Goal: Task Accomplishment & Management: Complete application form

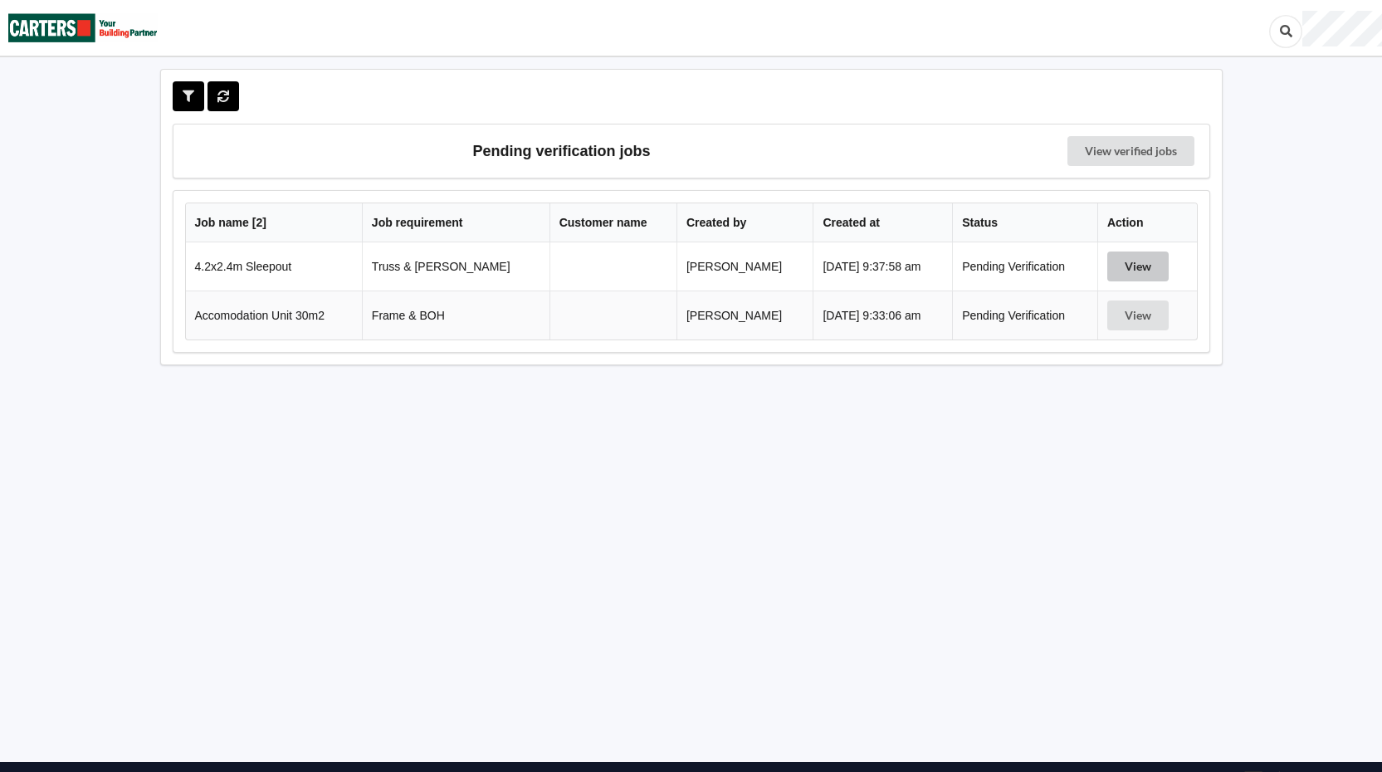
click at [1139, 259] on button "View" at bounding box center [1137, 266] width 61 height 30
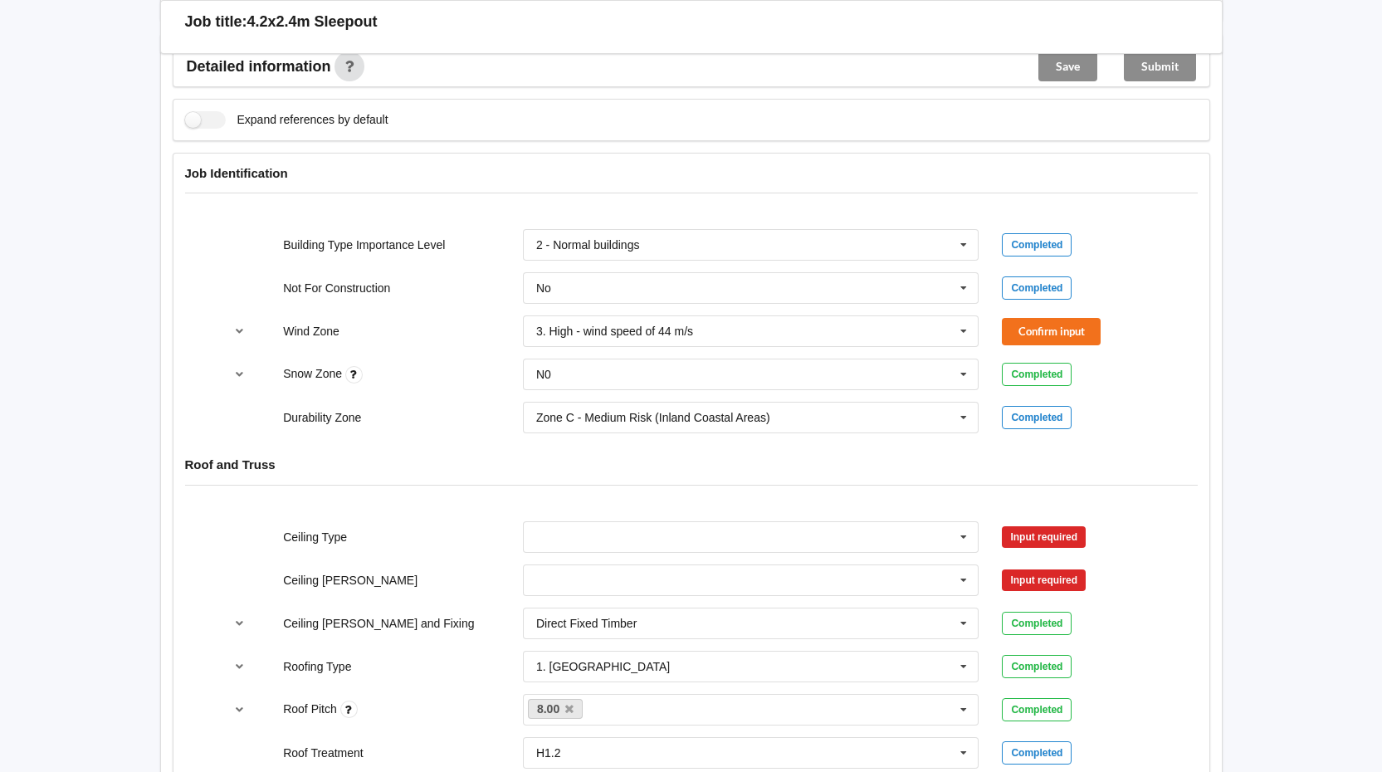
scroll to position [581, 0]
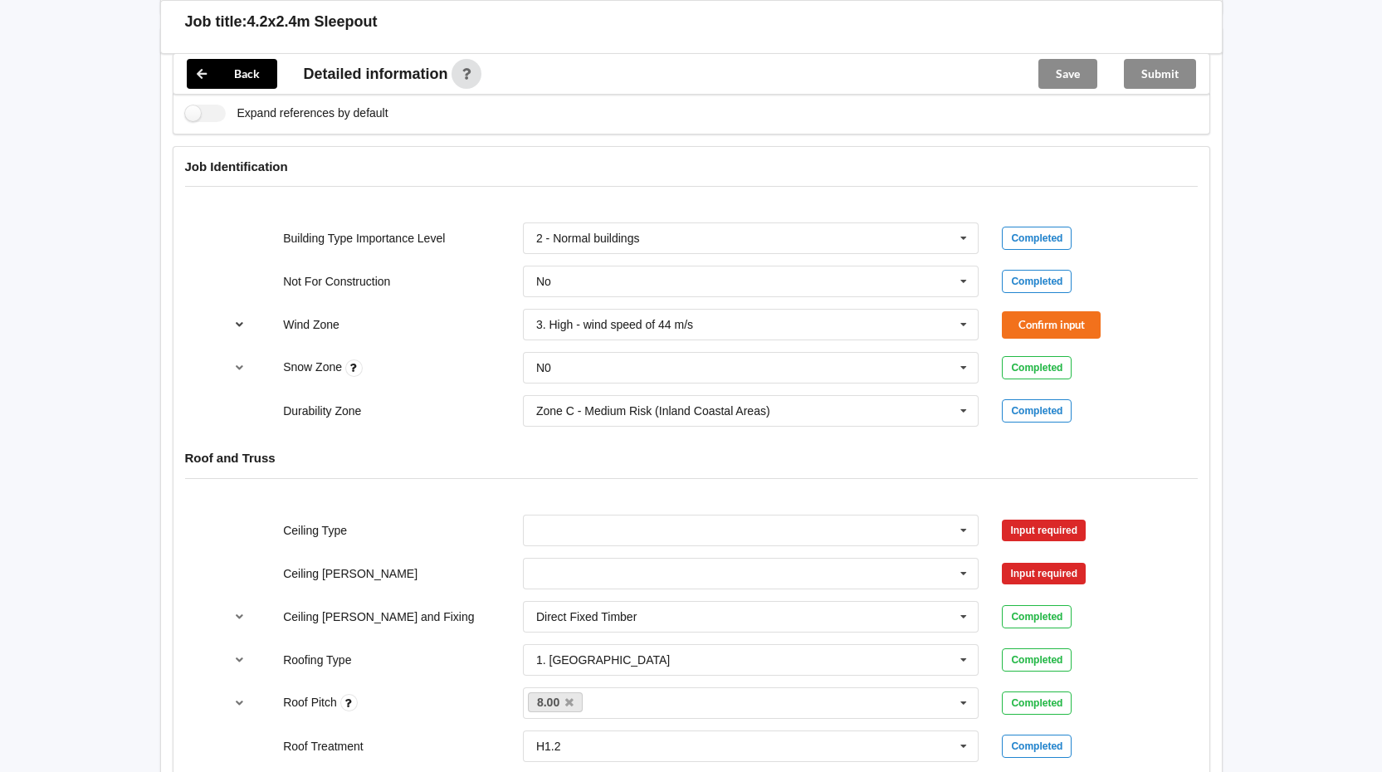
click at [237, 320] on icon "reference-toggle" at bounding box center [239, 324] width 14 height 10
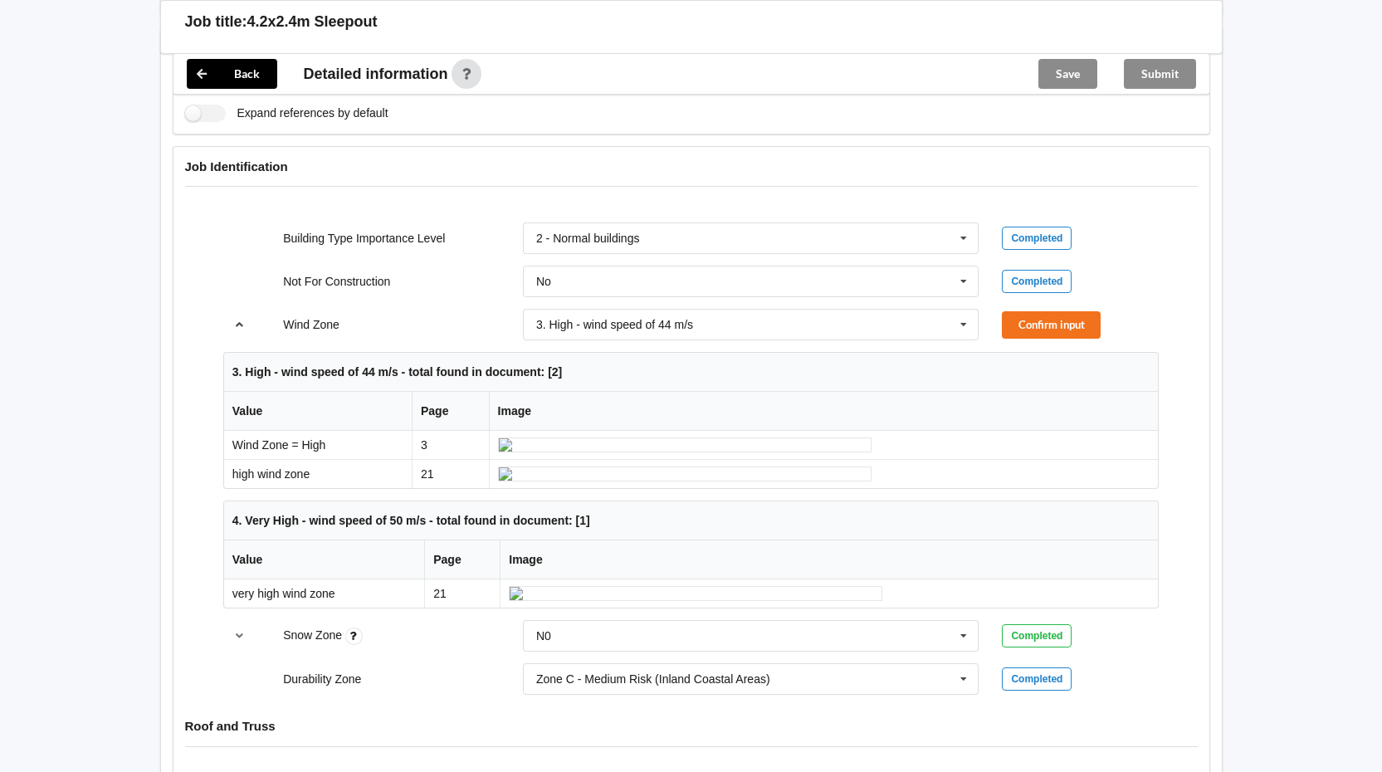
click at [237, 320] on icon "reference-toggle" at bounding box center [239, 324] width 14 height 10
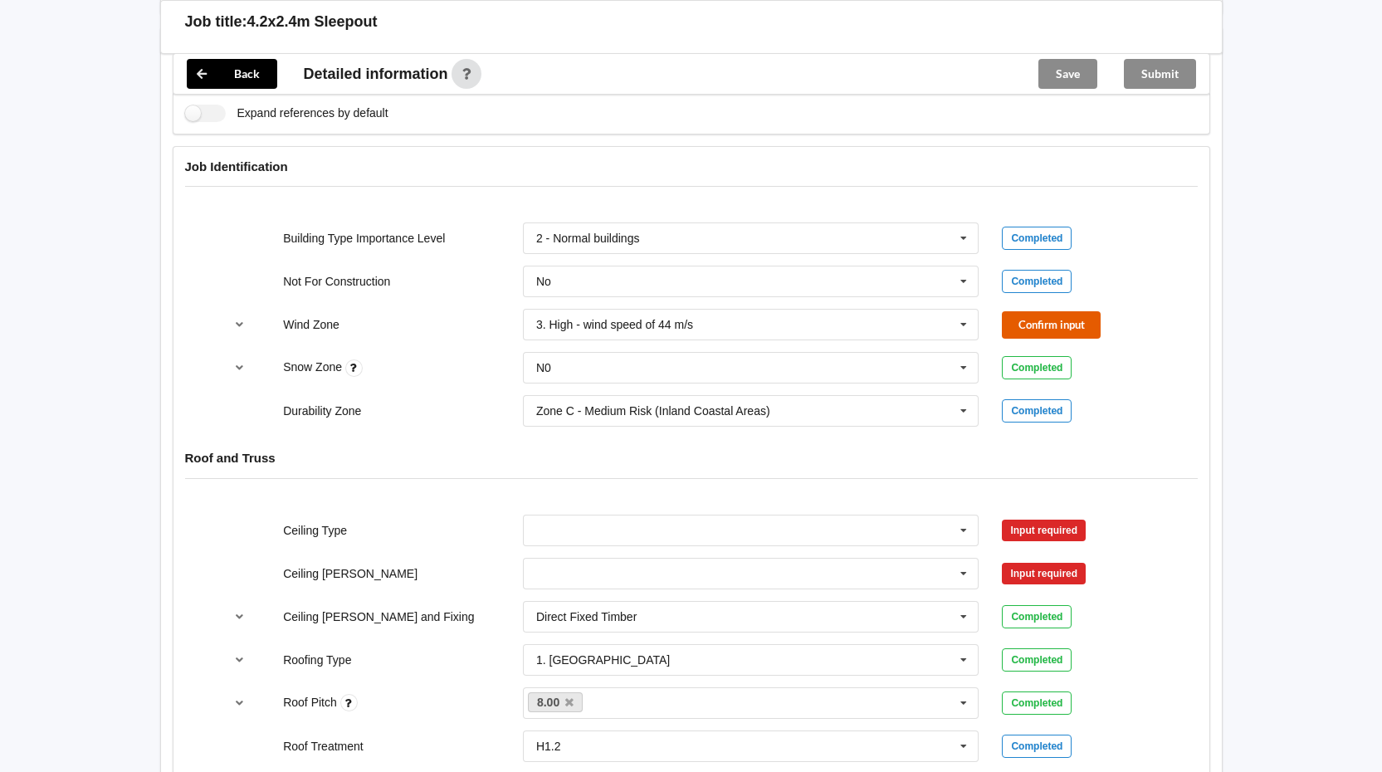
click at [1047, 317] on button "Confirm input" at bounding box center [1051, 324] width 99 height 27
click at [973, 368] on icon at bounding box center [963, 368] width 25 height 31
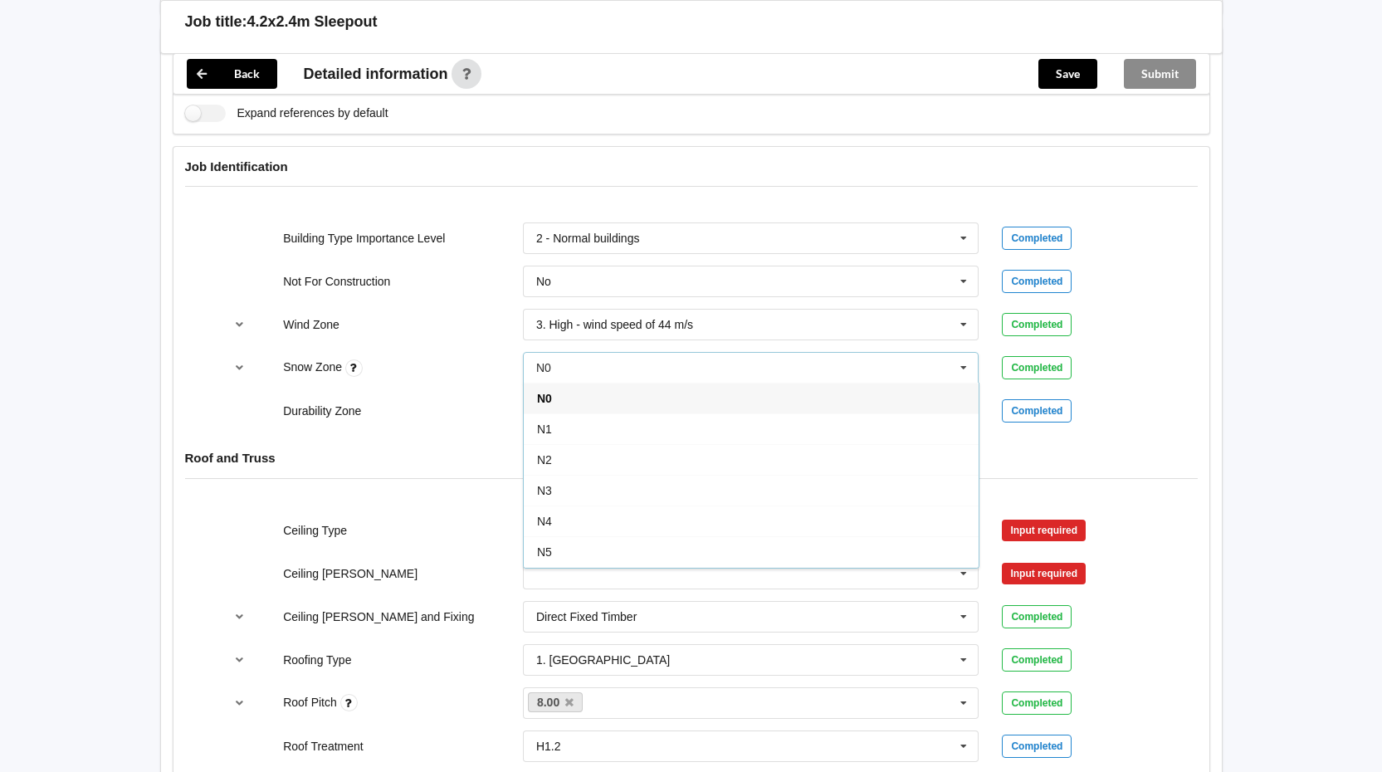
click at [583, 548] on div "N5" at bounding box center [751, 551] width 455 height 31
click at [1051, 364] on button "Confirm input" at bounding box center [1051, 367] width 99 height 27
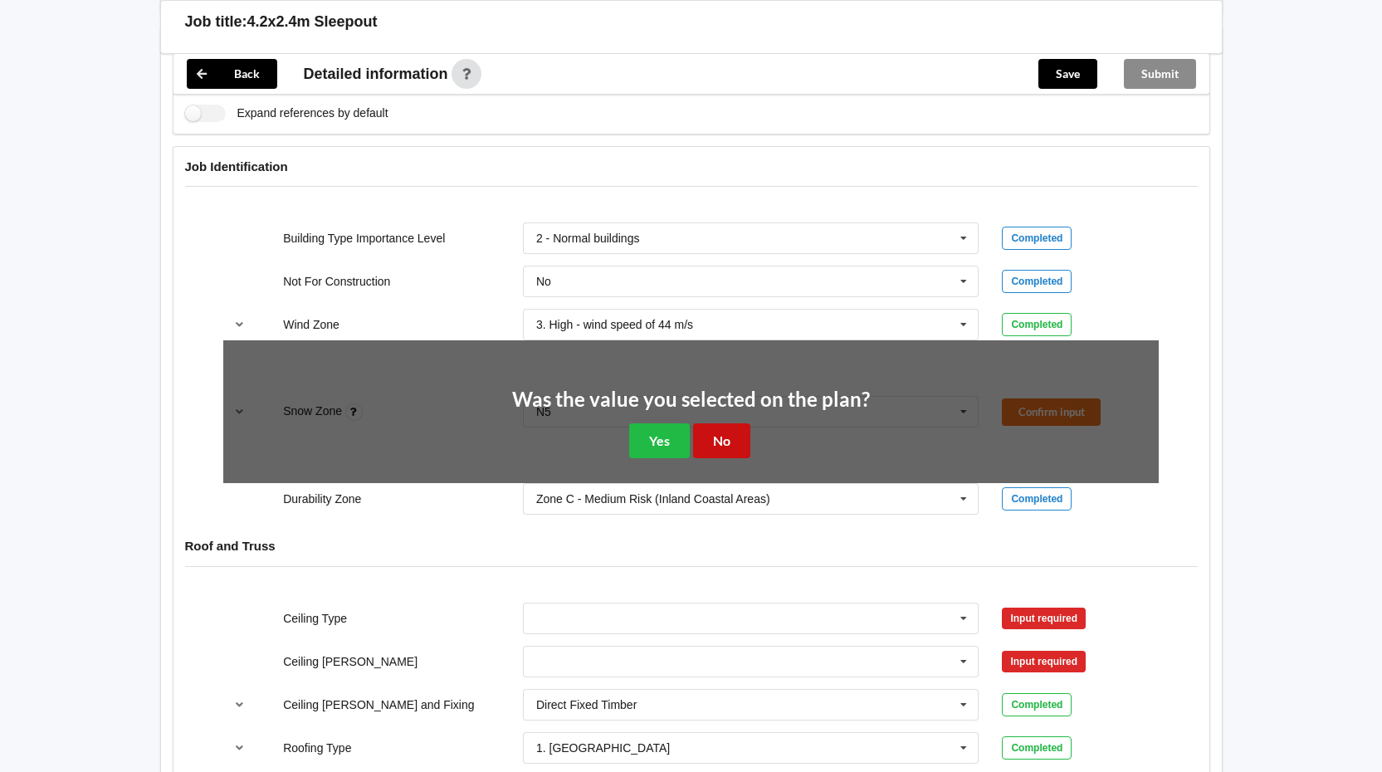
click at [745, 441] on button "No" at bounding box center [721, 440] width 57 height 34
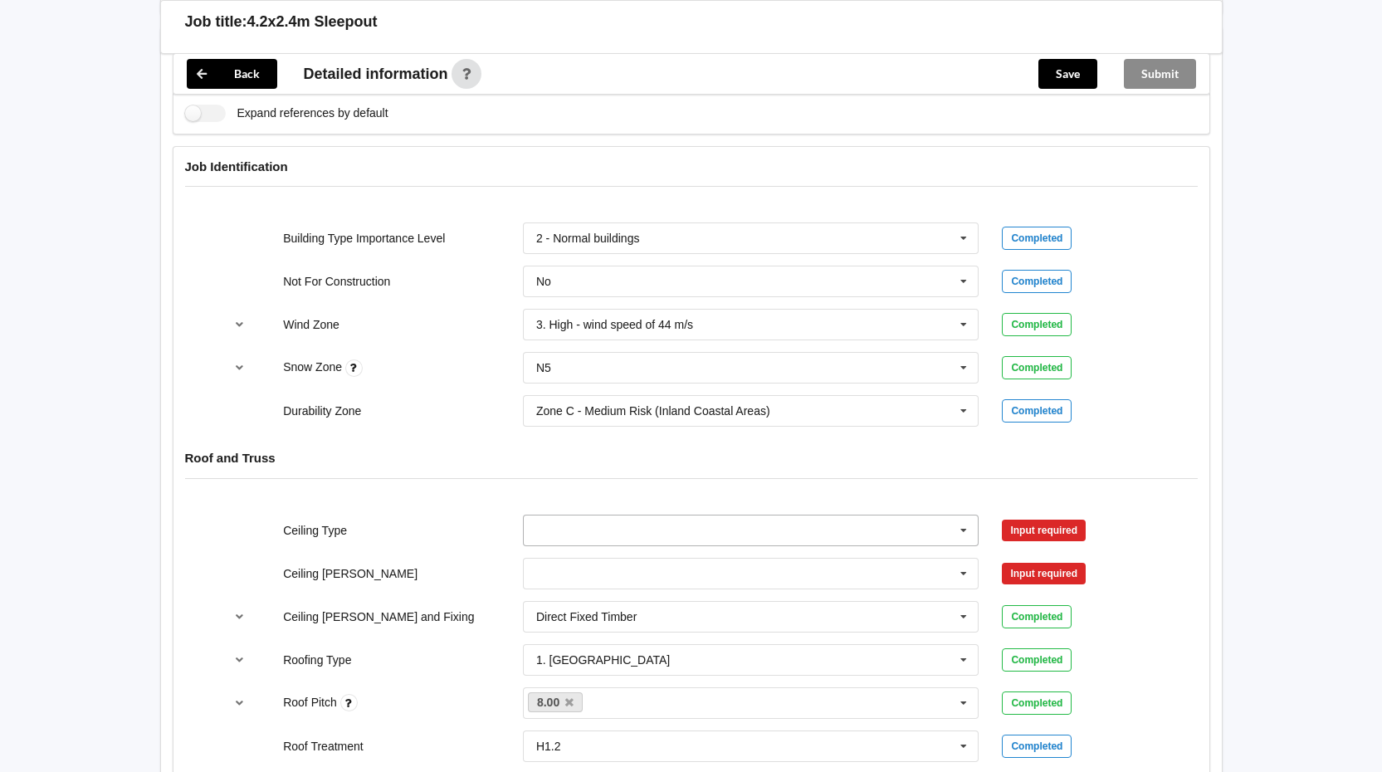
click at [967, 531] on icon at bounding box center [963, 530] width 25 height 31
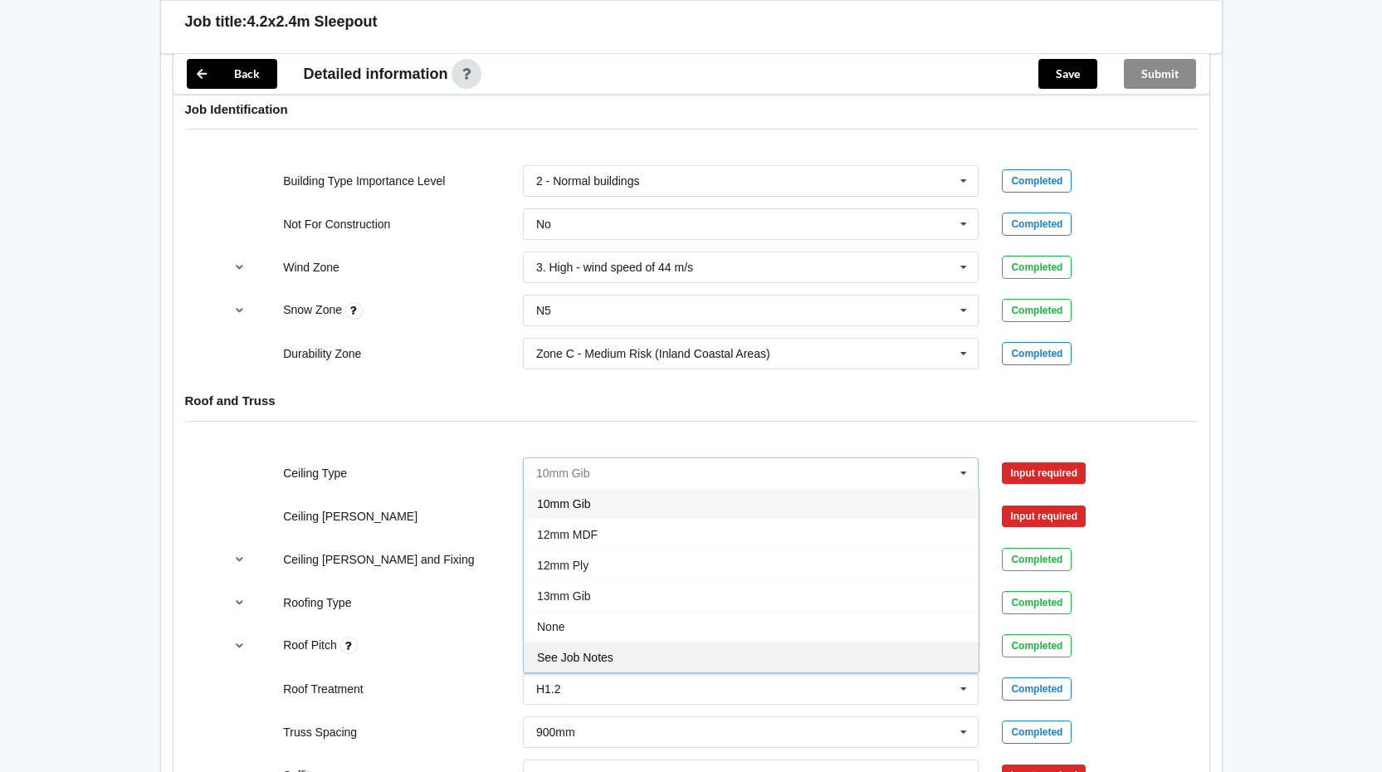
scroll to position [664, 0]
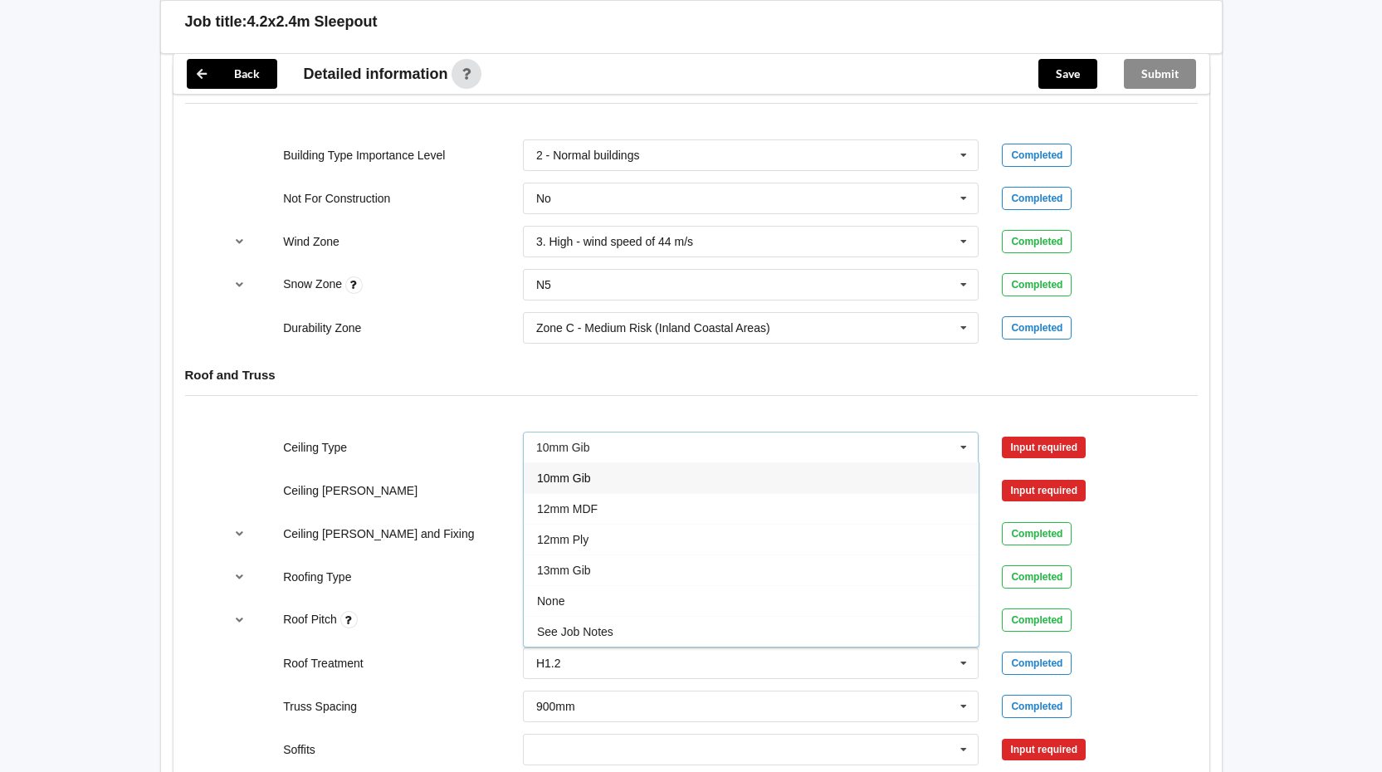
drag, startPoint x: 638, startPoint y: 627, endPoint x: 651, endPoint y: 598, distance: 30.8
click at [638, 626] on div "See Job Notes" at bounding box center [751, 631] width 455 height 31
click at [1052, 444] on button "Confirm input" at bounding box center [1051, 446] width 99 height 27
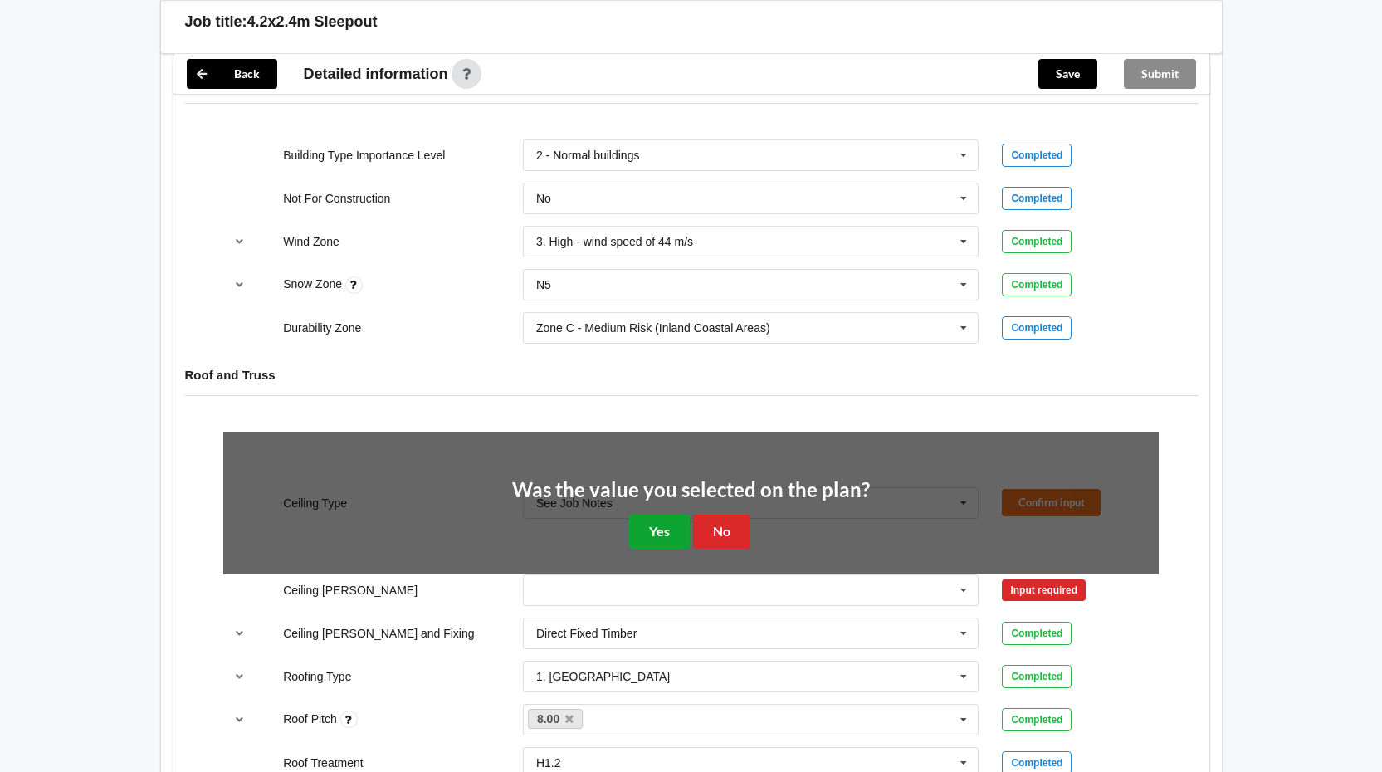
click at [668, 531] on button "Yes" at bounding box center [659, 532] width 61 height 34
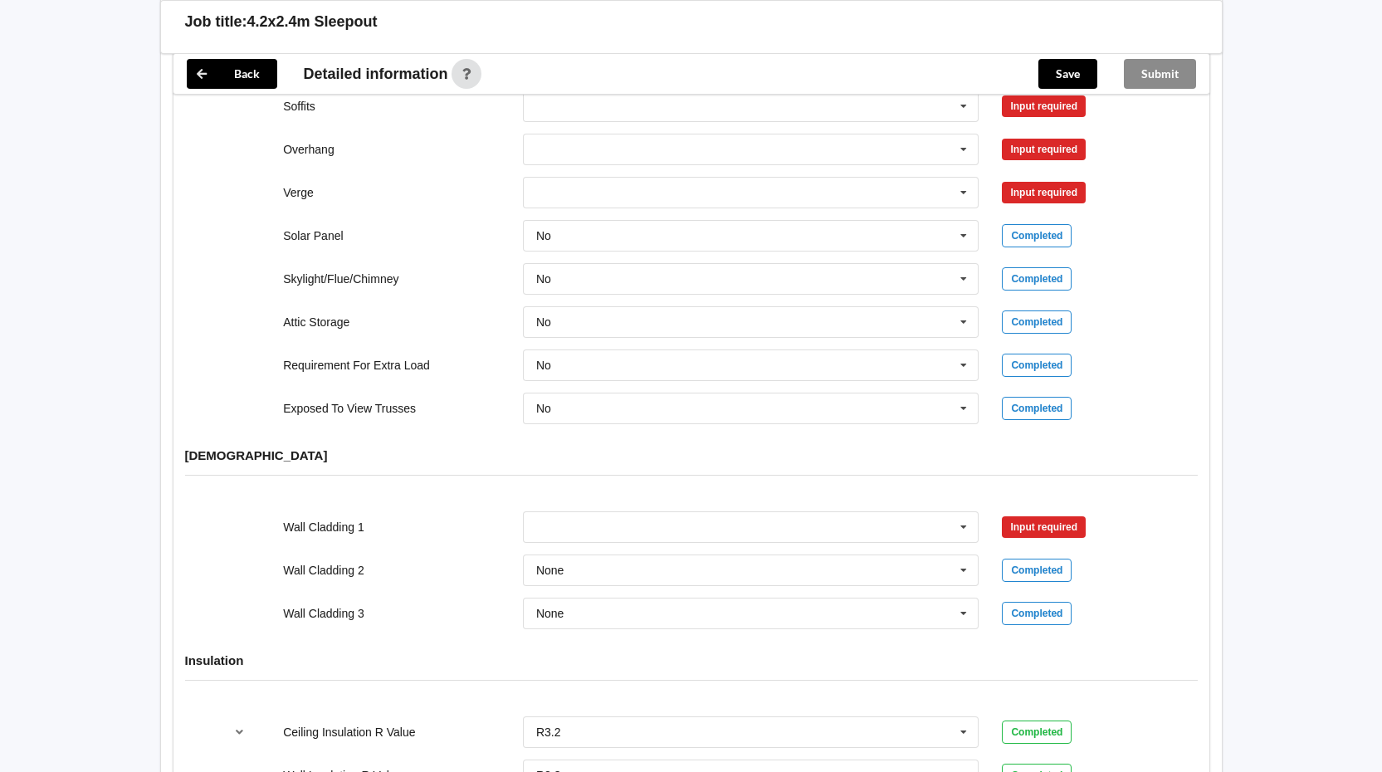
scroll to position [1577, 0]
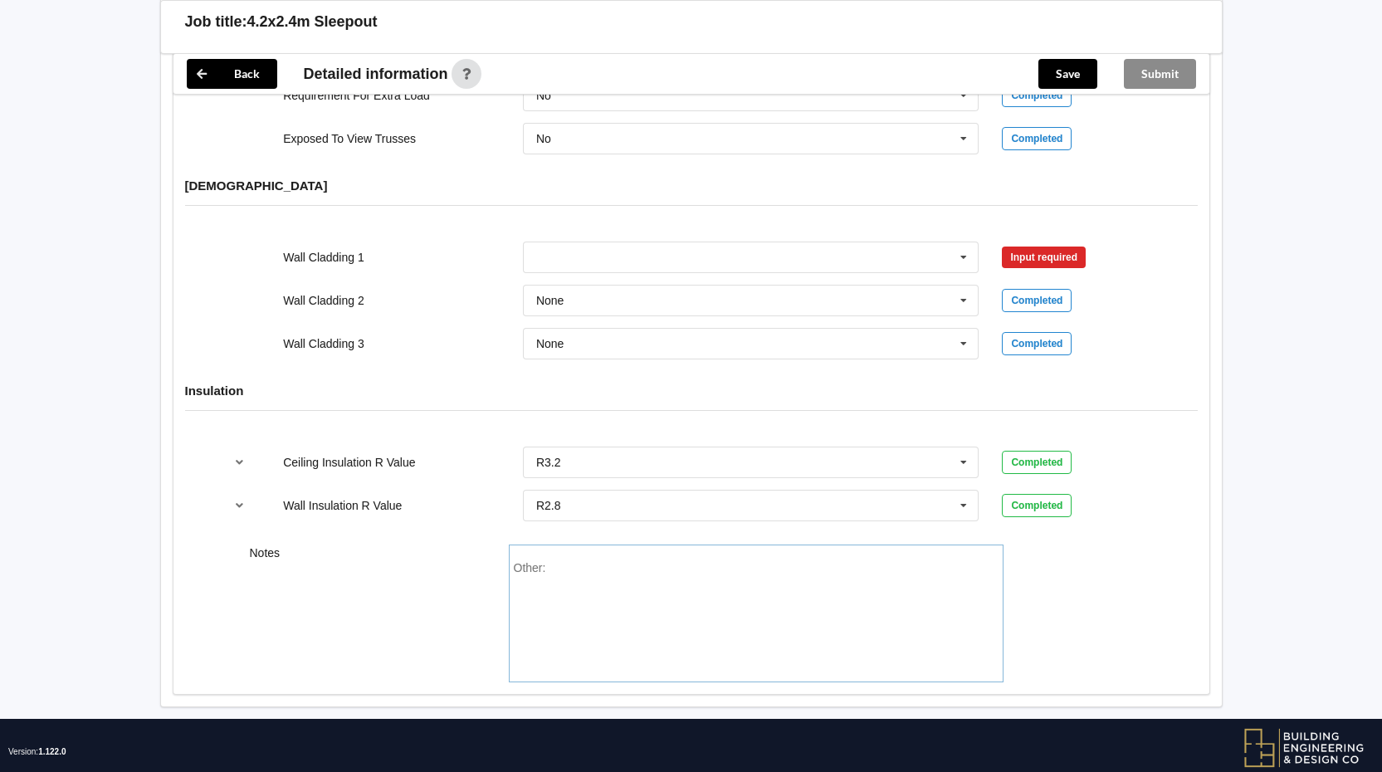
drag, startPoint x: 545, startPoint y: 568, endPoint x: 565, endPoint y: 568, distance: 19.9
click at [546, 568] on div "Other:" at bounding box center [756, 619] width 485 height 116
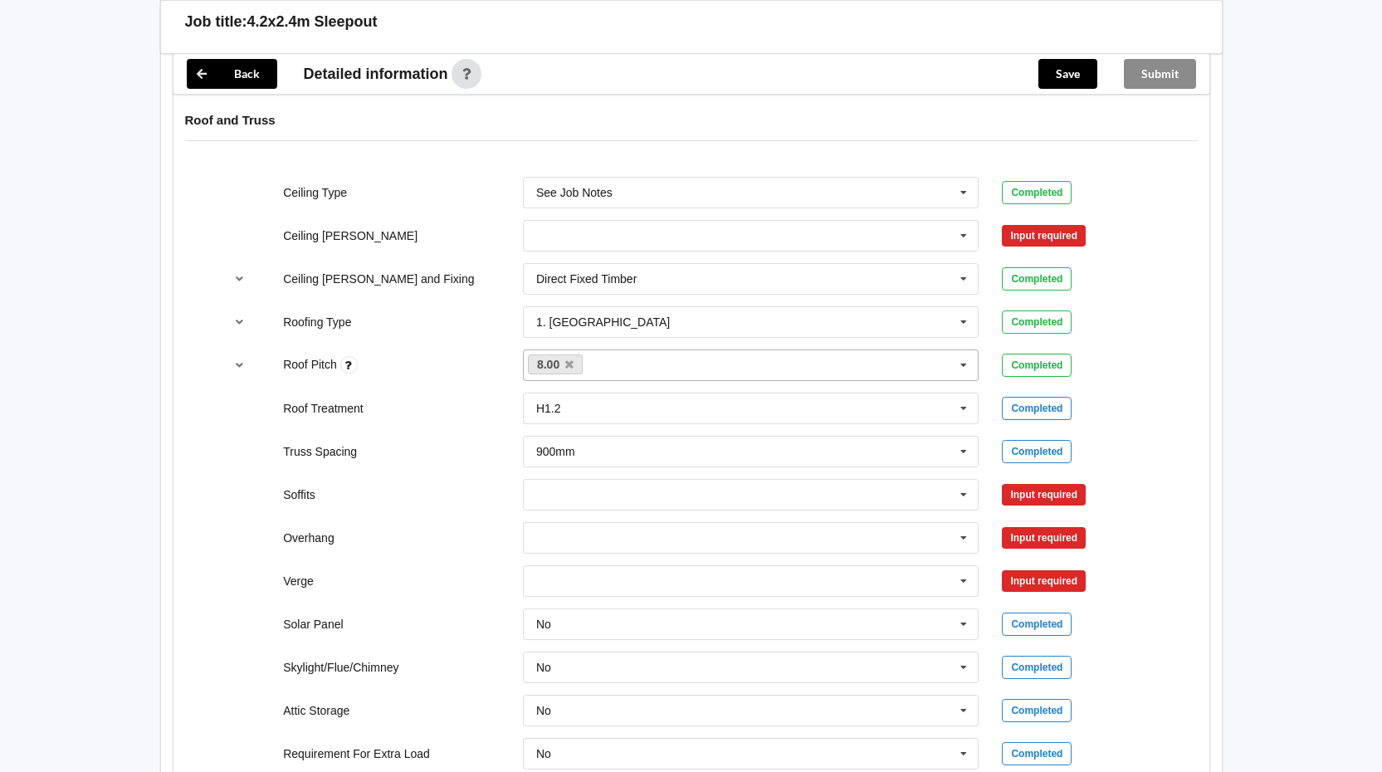
scroll to position [943, 0]
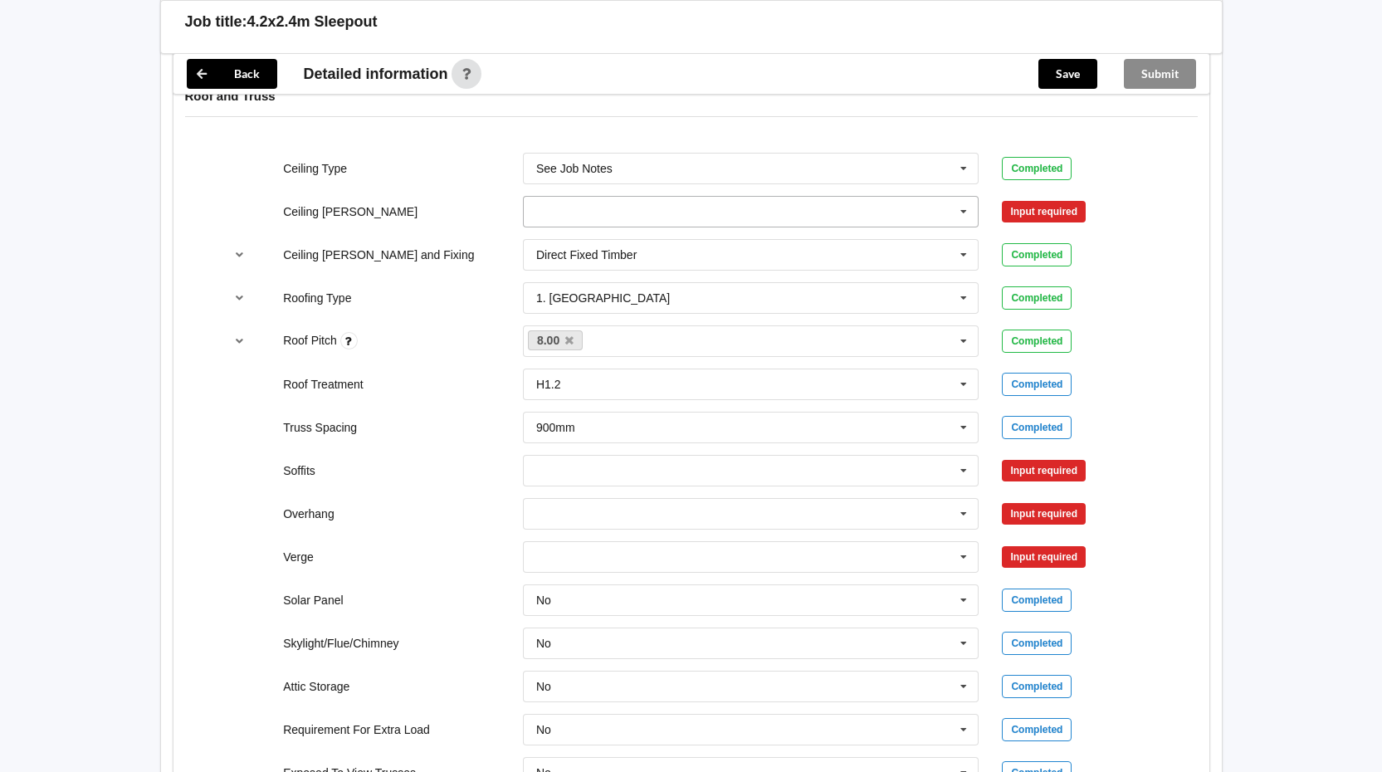
click at [700, 221] on input "text" at bounding box center [751, 212] width 455 height 30
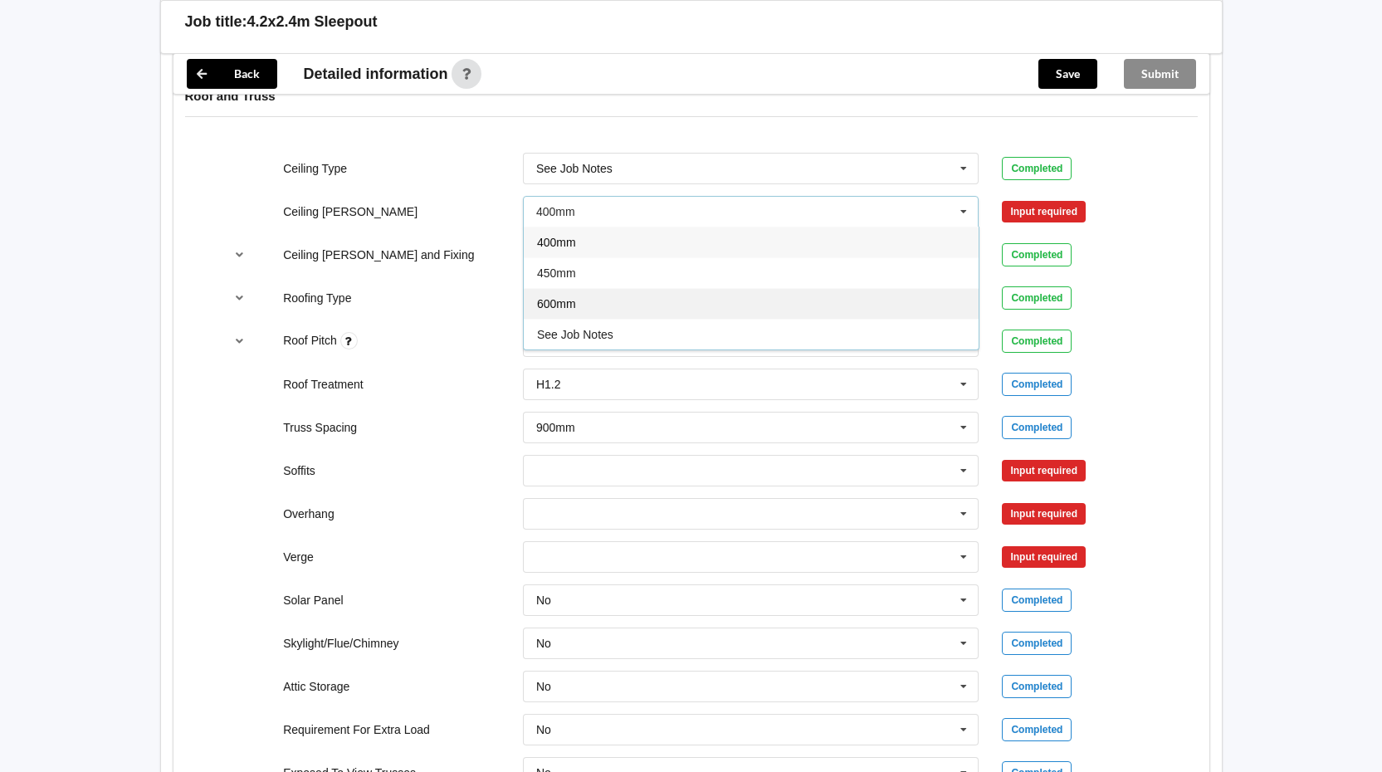
click at [618, 309] on div "600mm" at bounding box center [751, 303] width 455 height 31
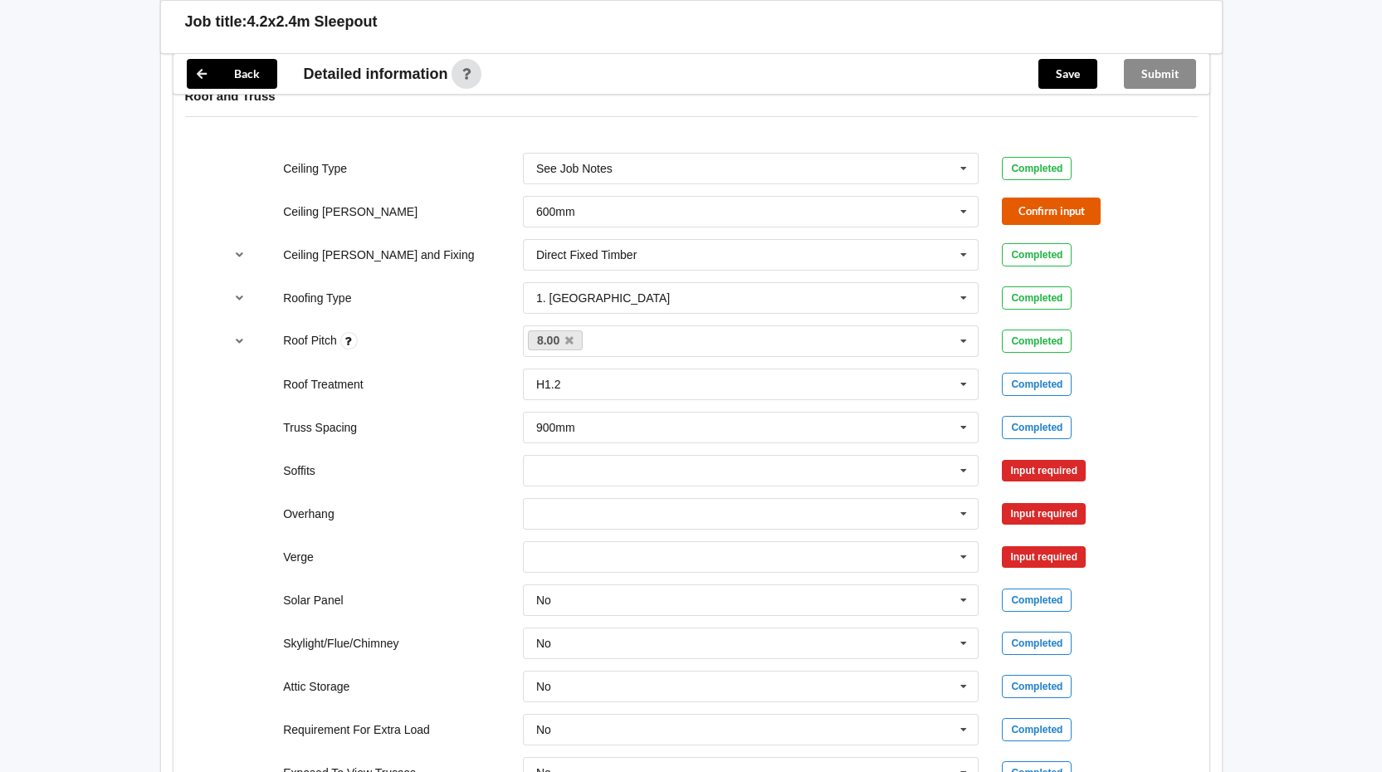
click at [1039, 207] on button "Confirm input" at bounding box center [1051, 211] width 99 height 27
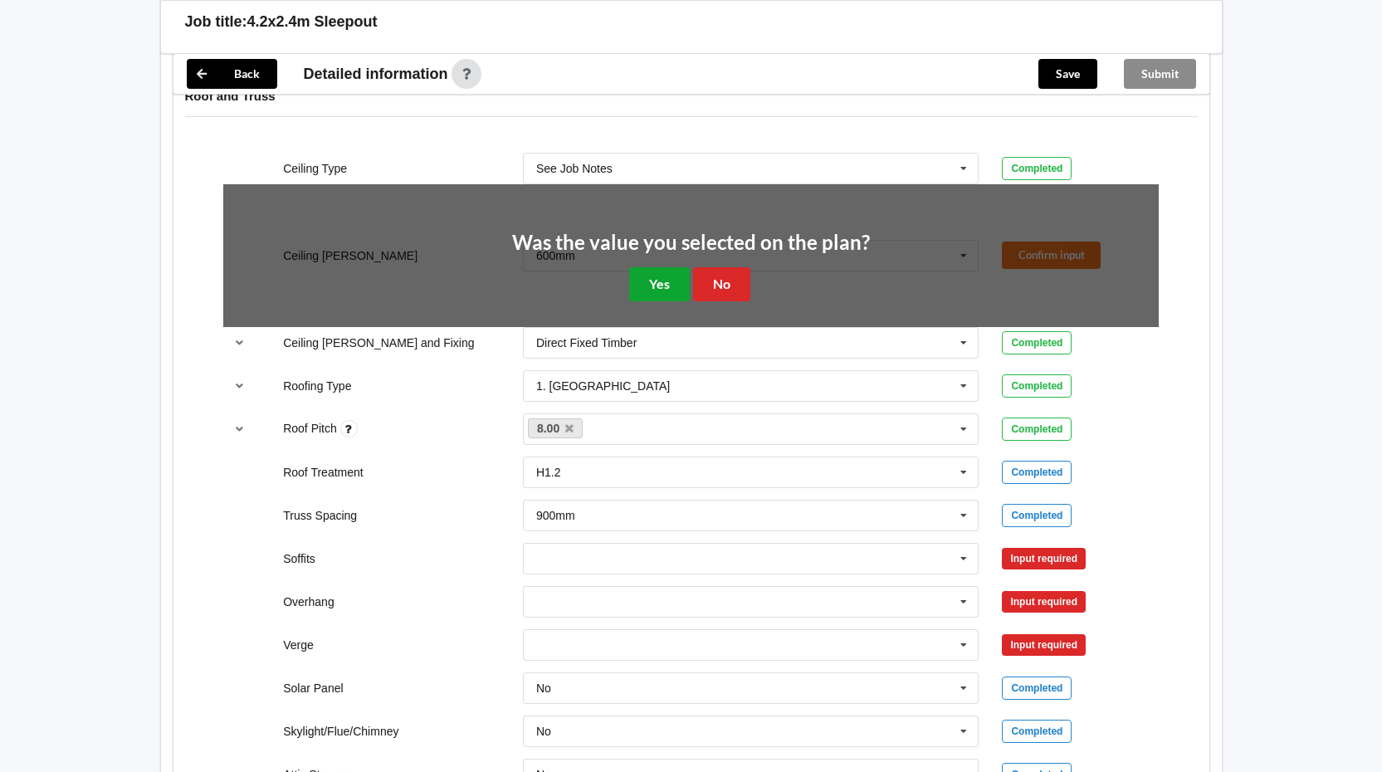
click at [662, 286] on button "Yes" at bounding box center [659, 284] width 61 height 34
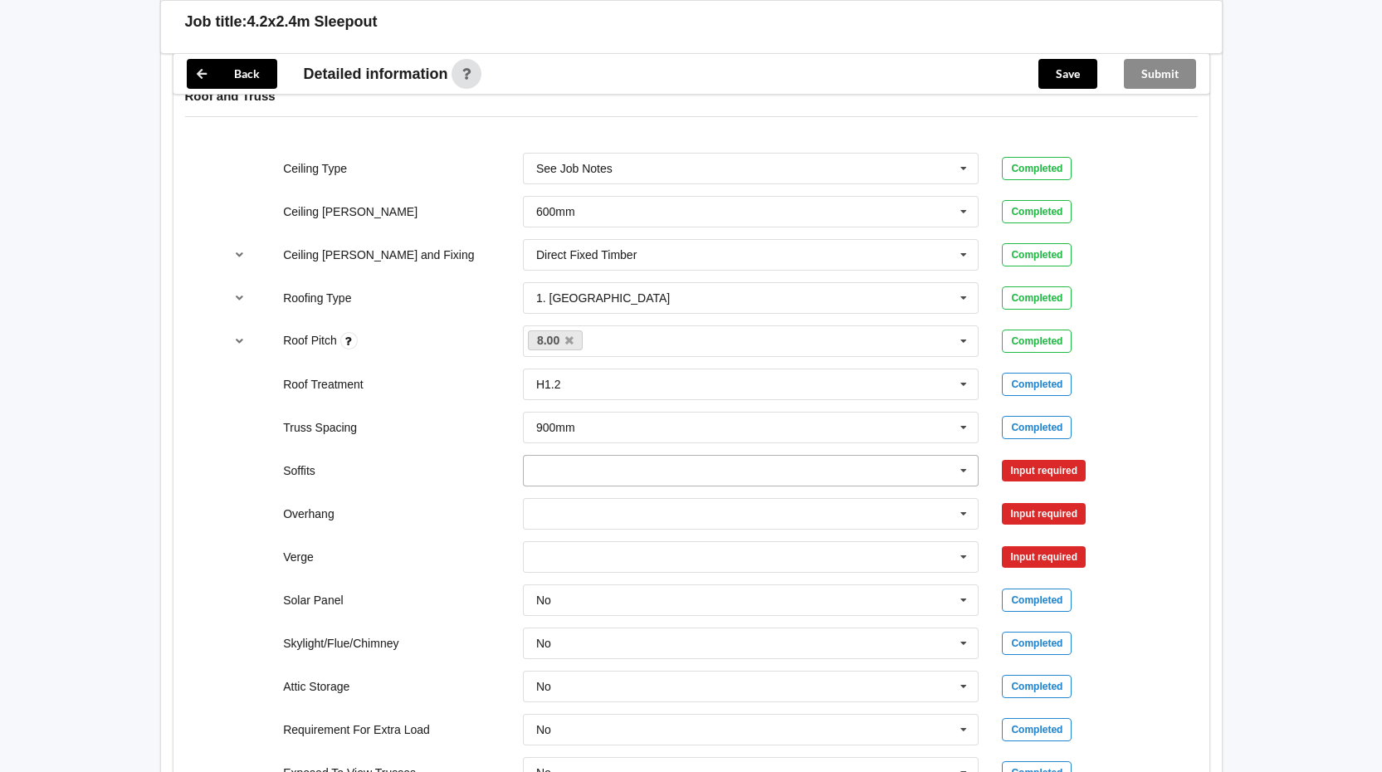
click at [967, 466] on icon at bounding box center [963, 471] width 25 height 31
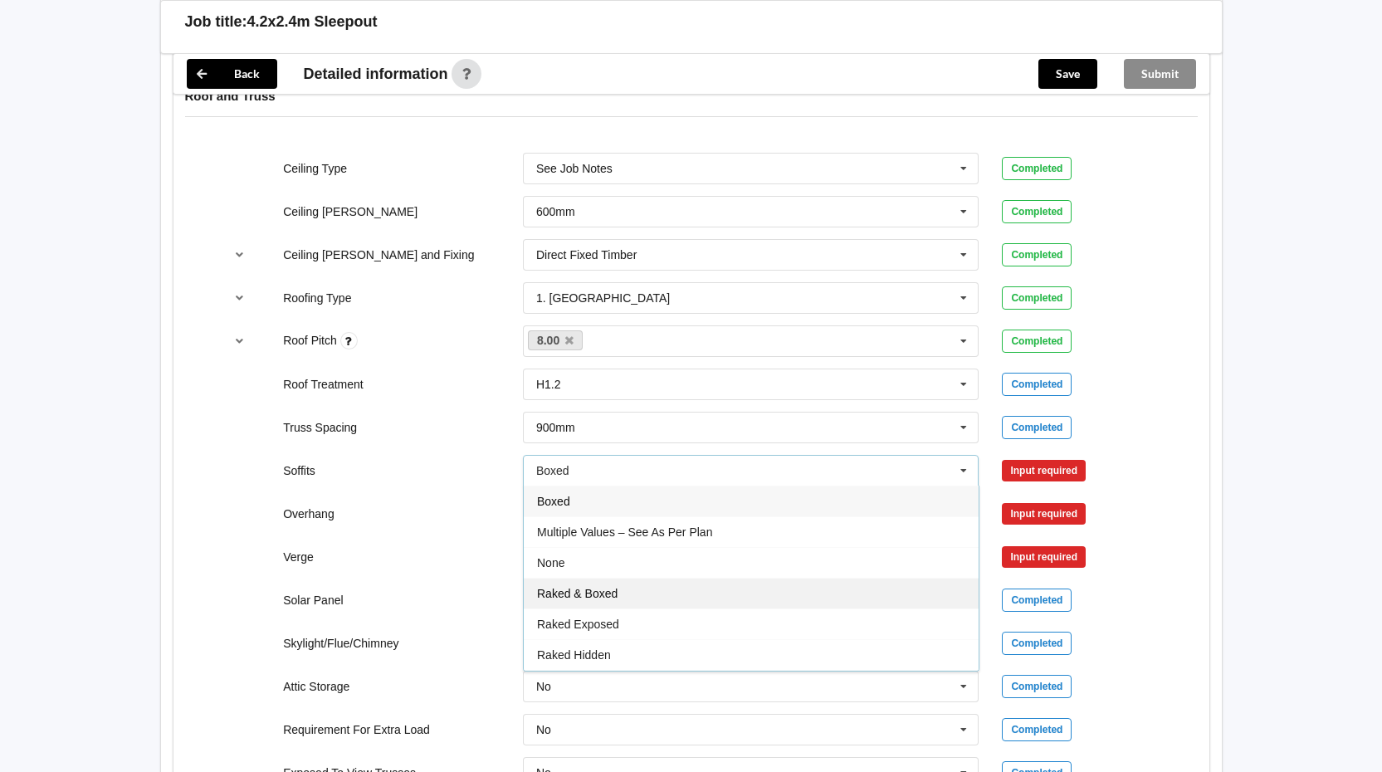
click at [615, 590] on span "Raked & Boxed" at bounding box center [577, 593] width 80 height 13
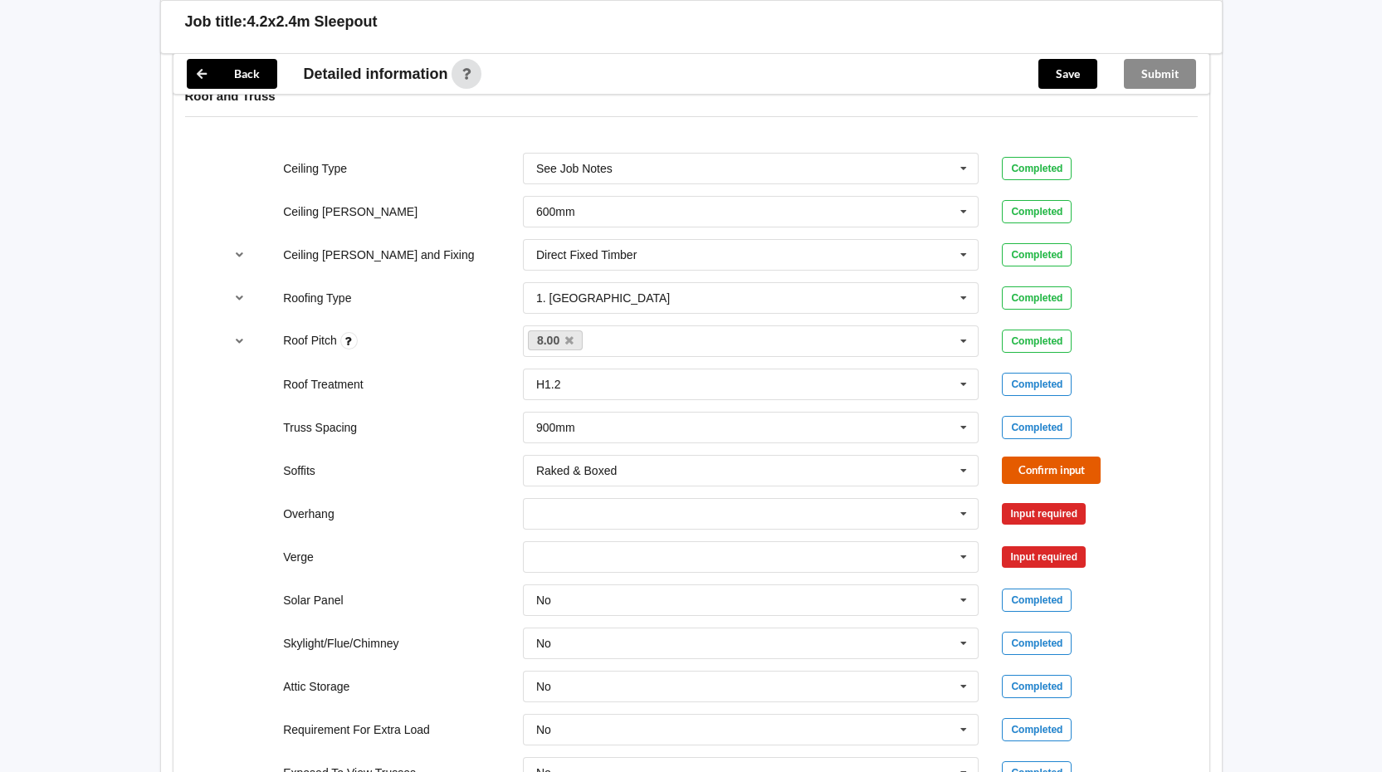
click at [1066, 471] on button "Confirm input" at bounding box center [1051, 469] width 99 height 27
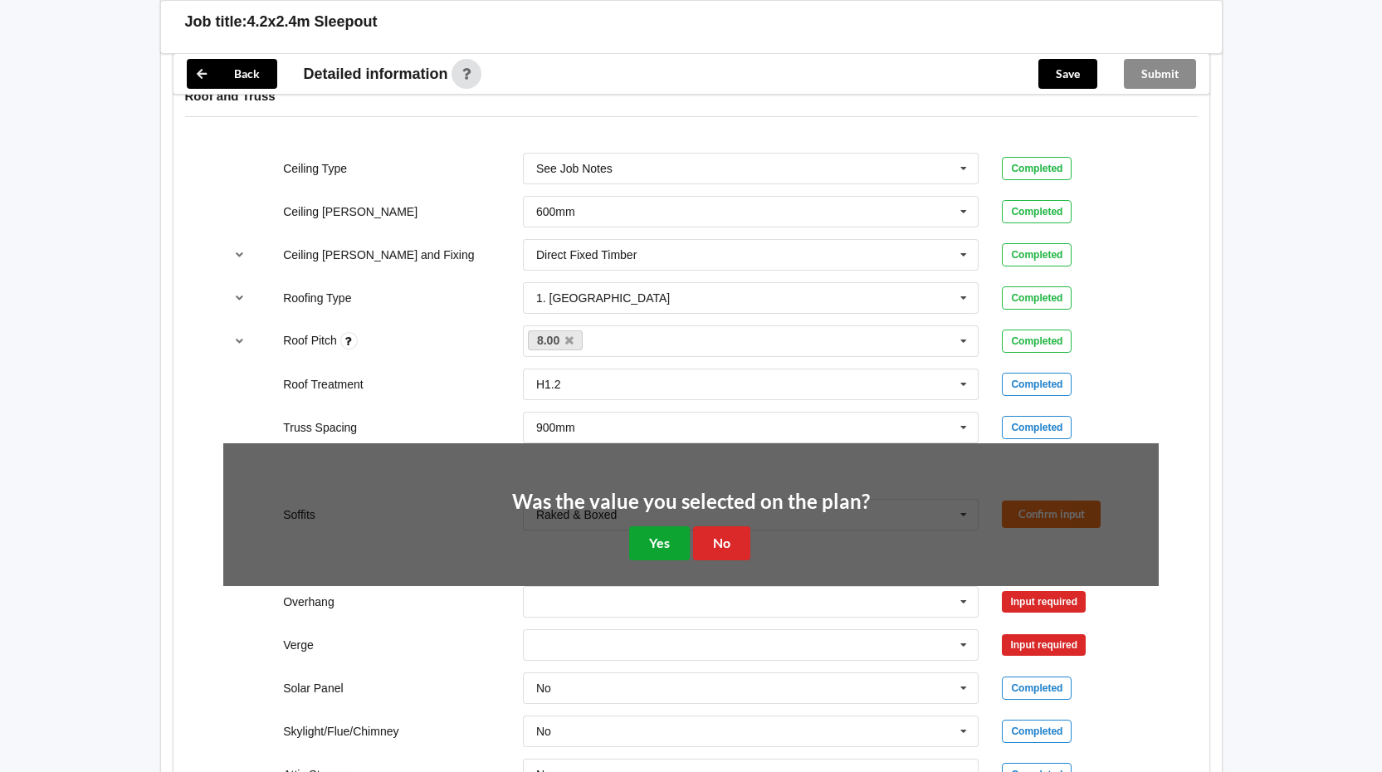
click at [646, 545] on button "Yes" at bounding box center [659, 543] width 61 height 34
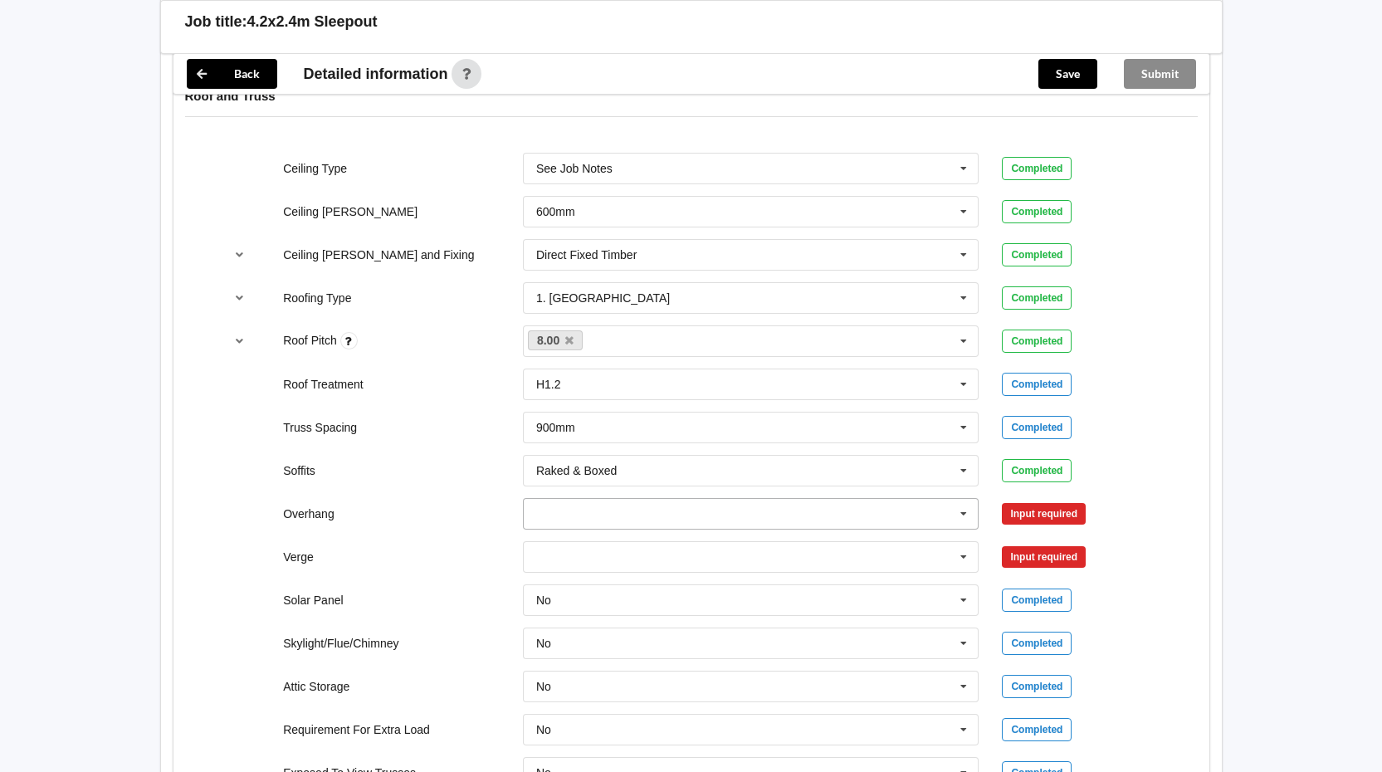
click at [961, 516] on icon at bounding box center [963, 514] width 25 height 31
click at [573, 546] on span "300mm" at bounding box center [556, 544] width 39 height 13
click at [1040, 511] on button "Confirm input" at bounding box center [1051, 513] width 99 height 27
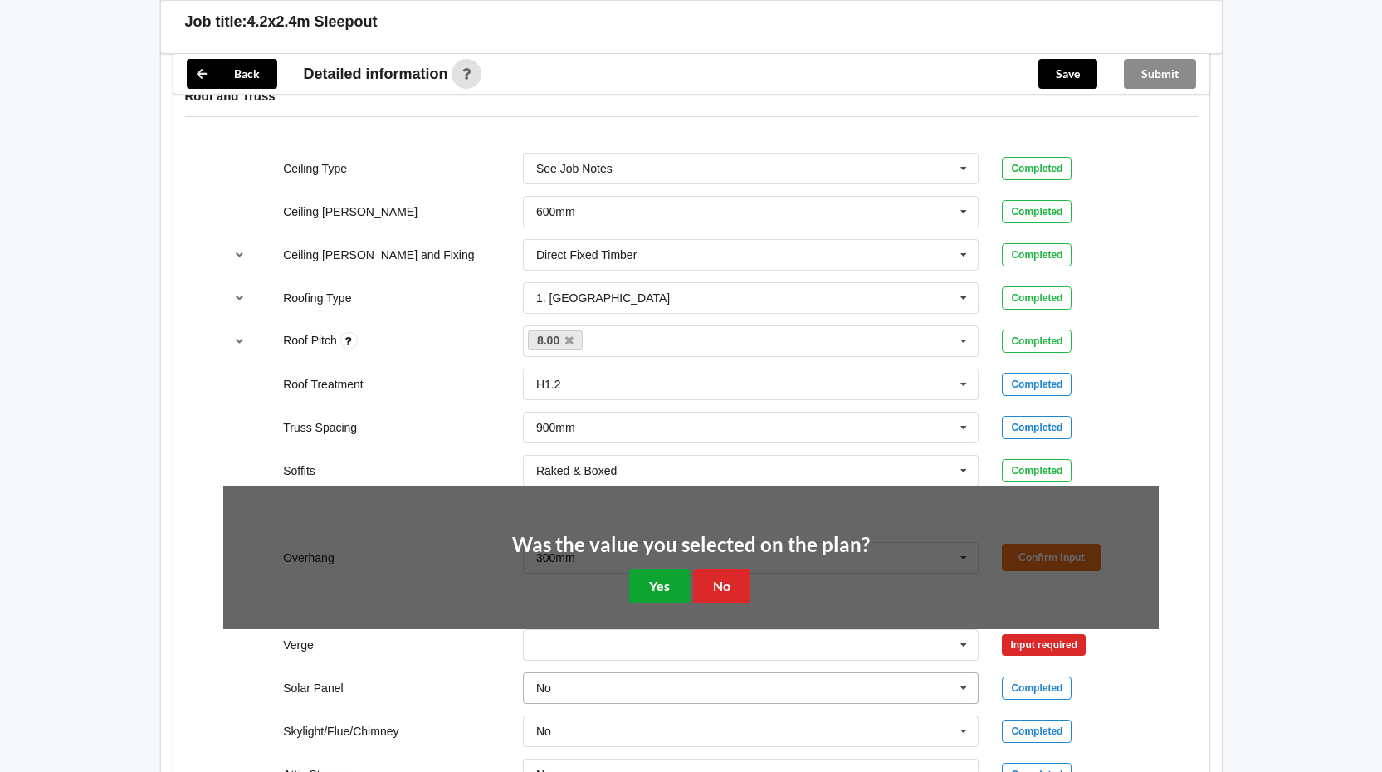
click at [664, 589] on button "Yes" at bounding box center [659, 586] width 61 height 34
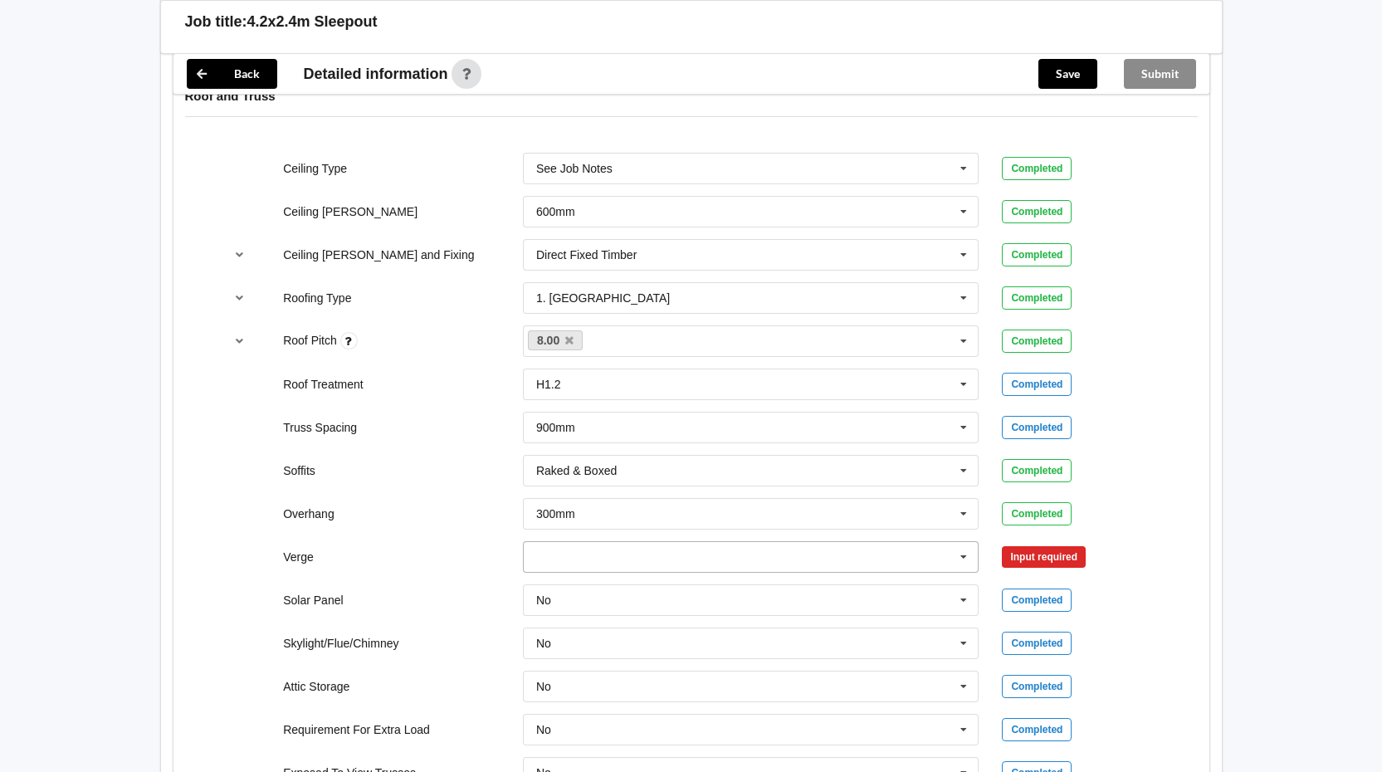
click at [955, 559] on icon at bounding box center [963, 557] width 25 height 31
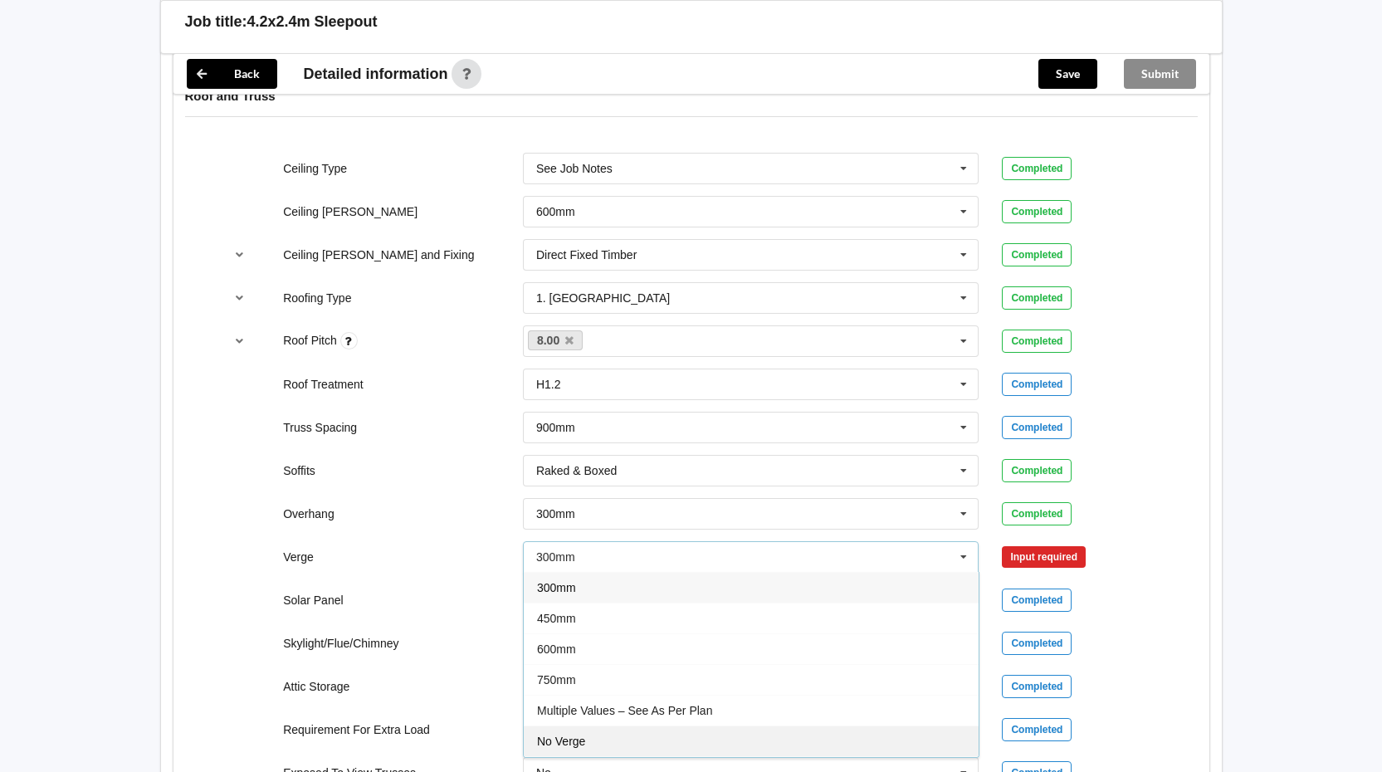
click at [591, 732] on div "No Verge" at bounding box center [751, 740] width 455 height 31
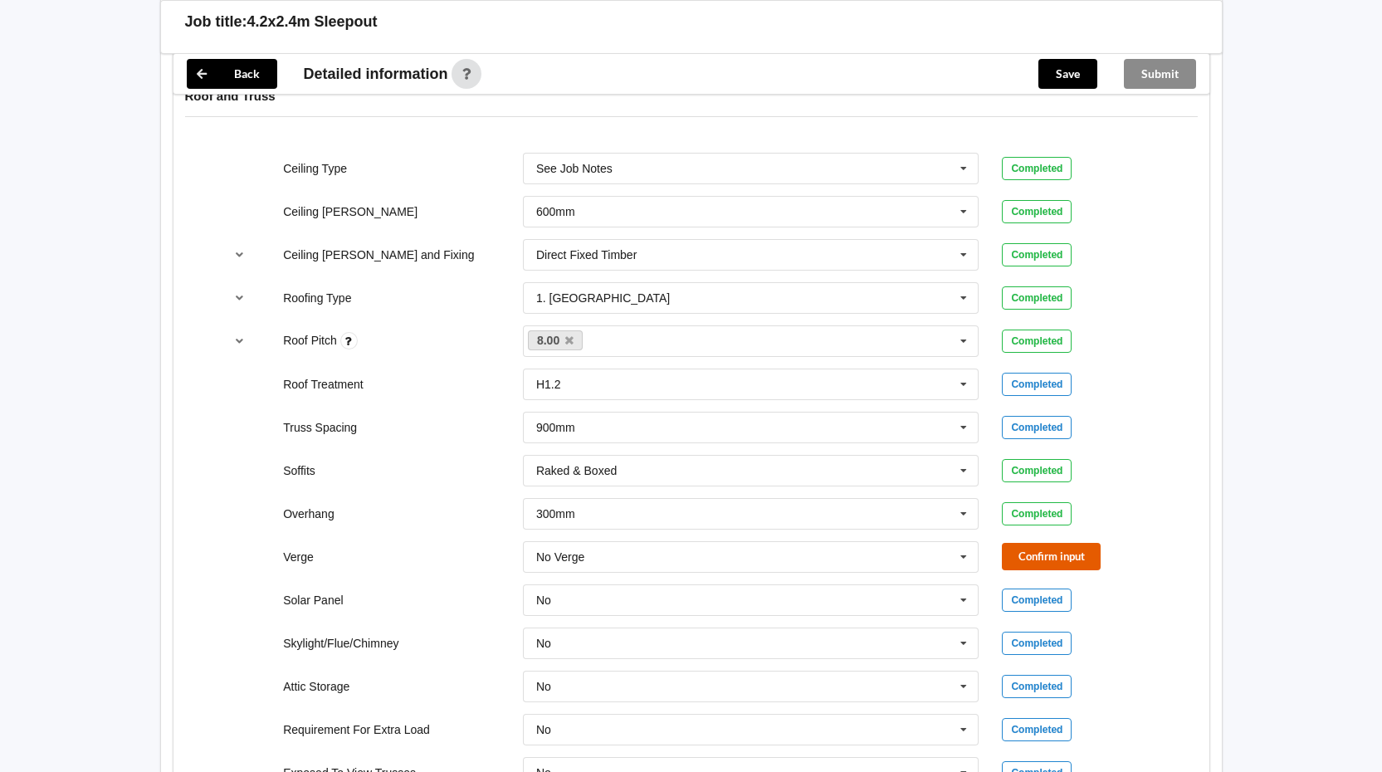
click at [1046, 551] on button "Confirm input" at bounding box center [1051, 556] width 99 height 27
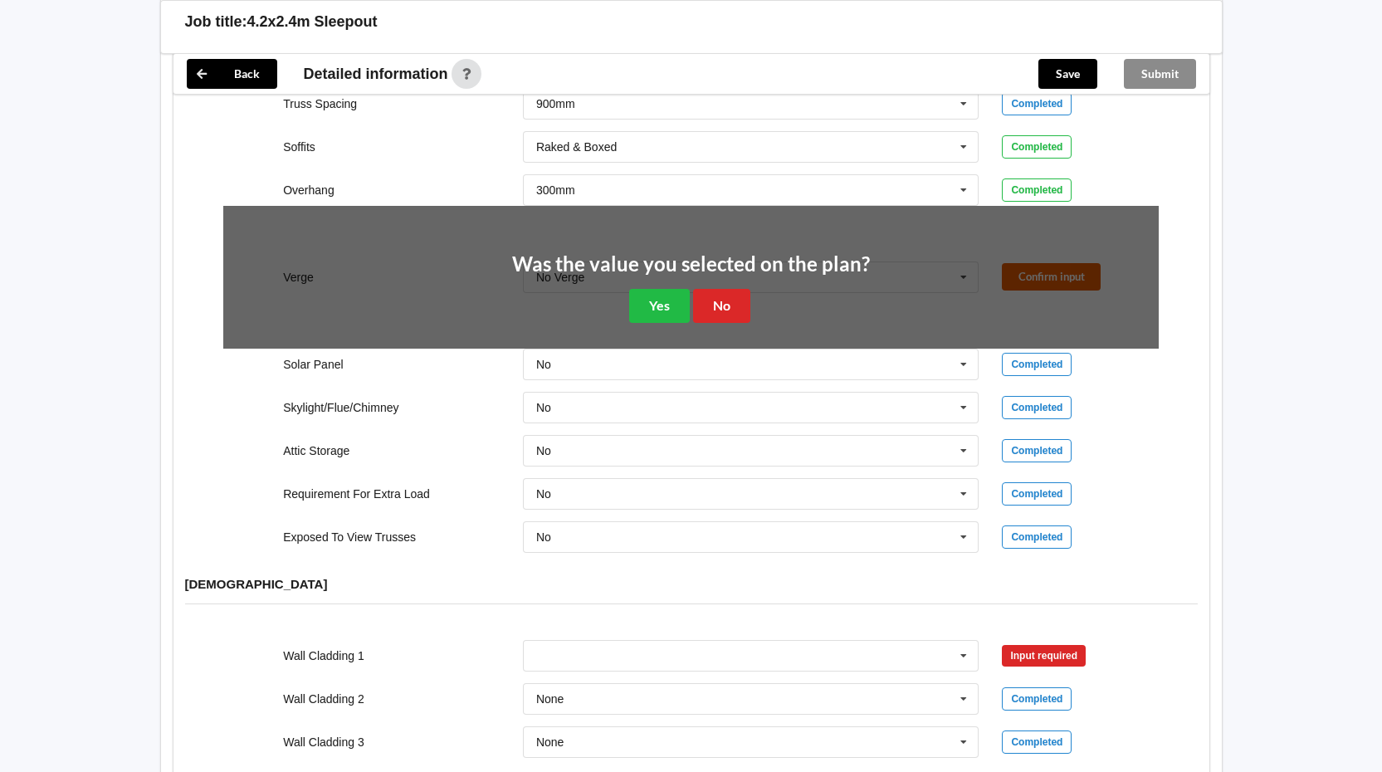
scroll to position [1275, 0]
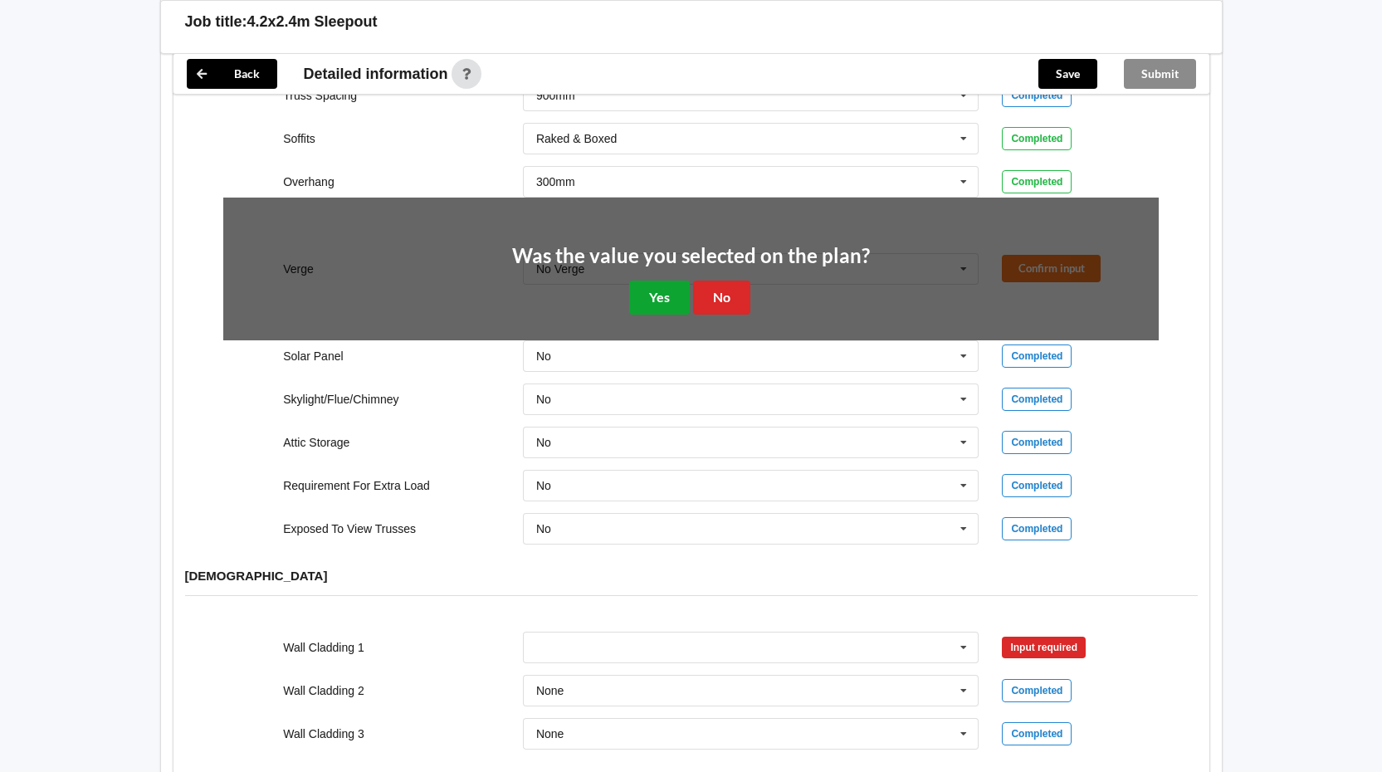
click at [636, 298] on button "Yes" at bounding box center [659, 297] width 61 height 34
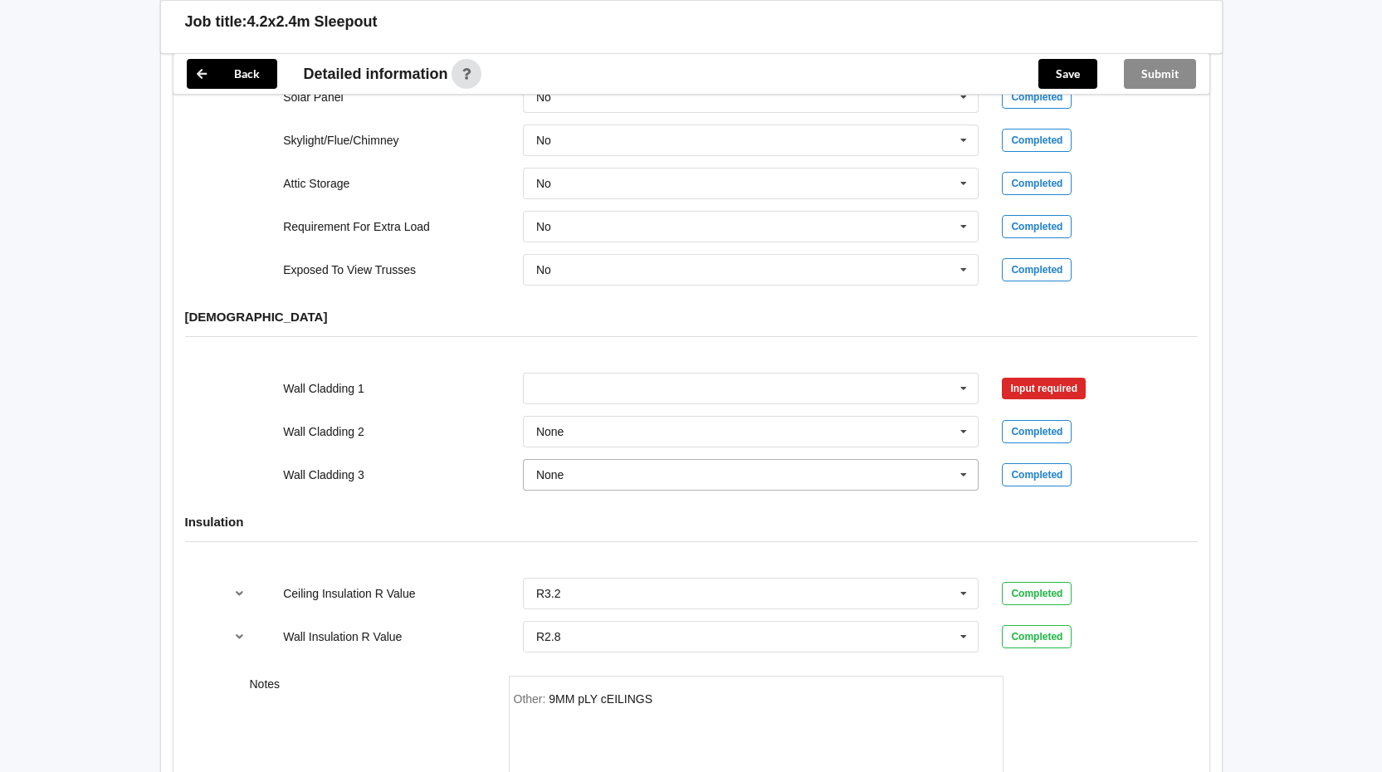
scroll to position [1524, 0]
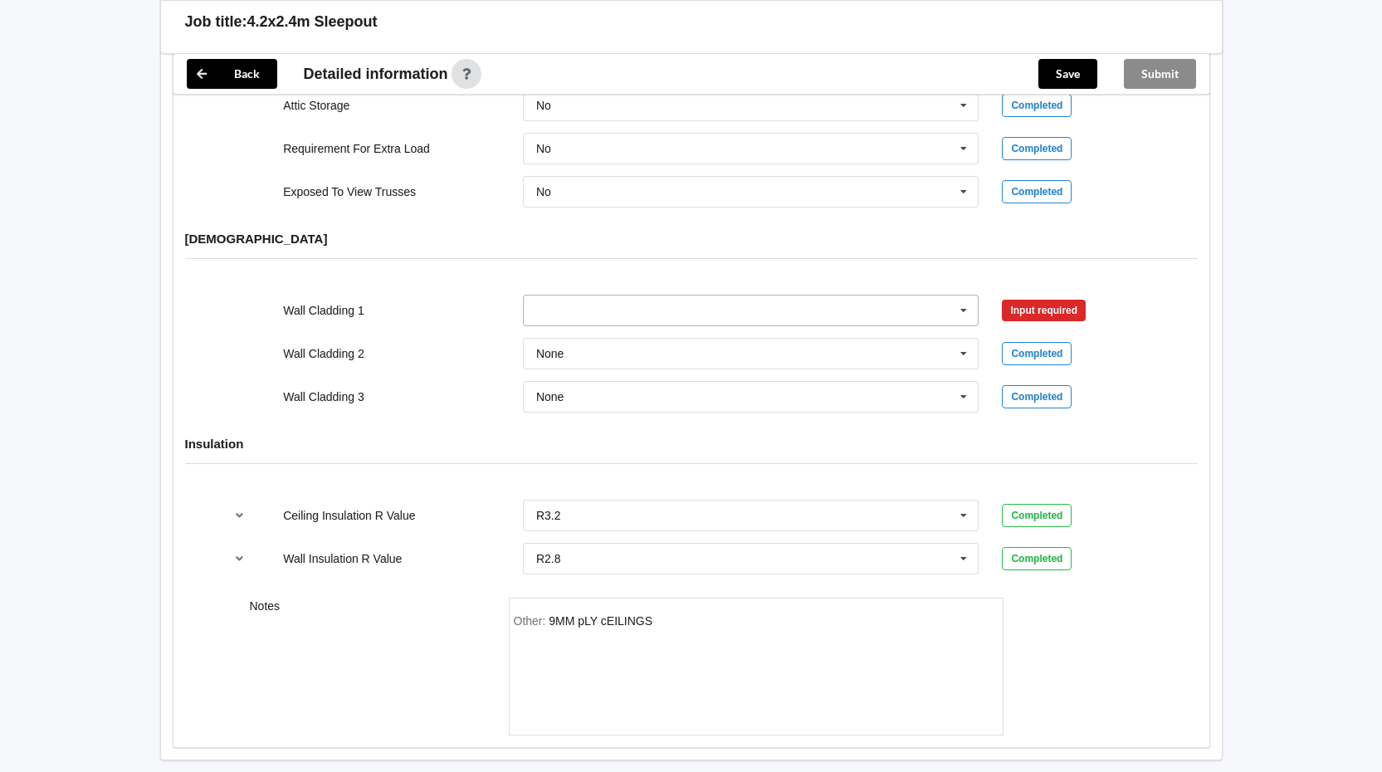
drag, startPoint x: 968, startPoint y: 310, endPoint x: 914, endPoint y: 320, distance: 55.7
click at [968, 310] on icon at bounding box center [963, 310] width 25 height 31
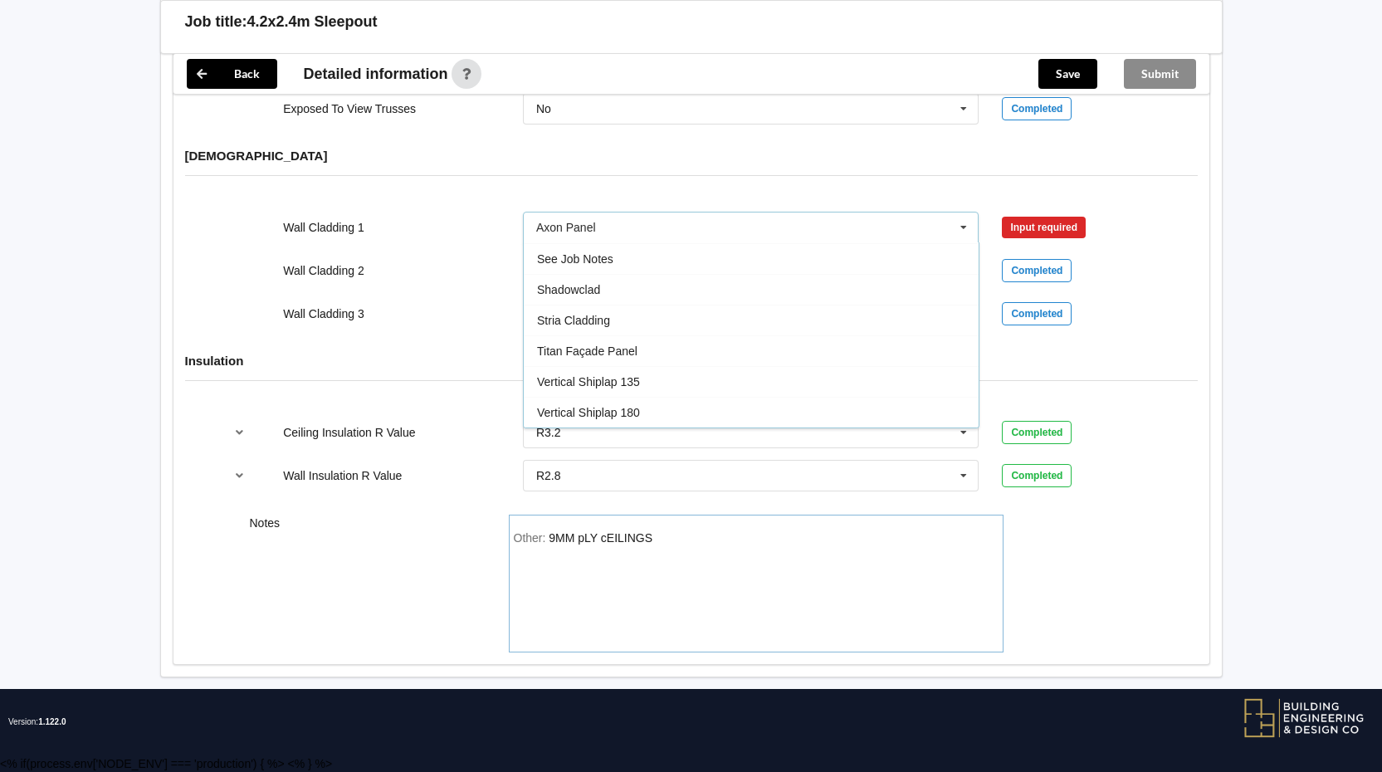
click at [690, 535] on div "Other: 9MM pLY cEILINGS" at bounding box center [756, 589] width 485 height 116
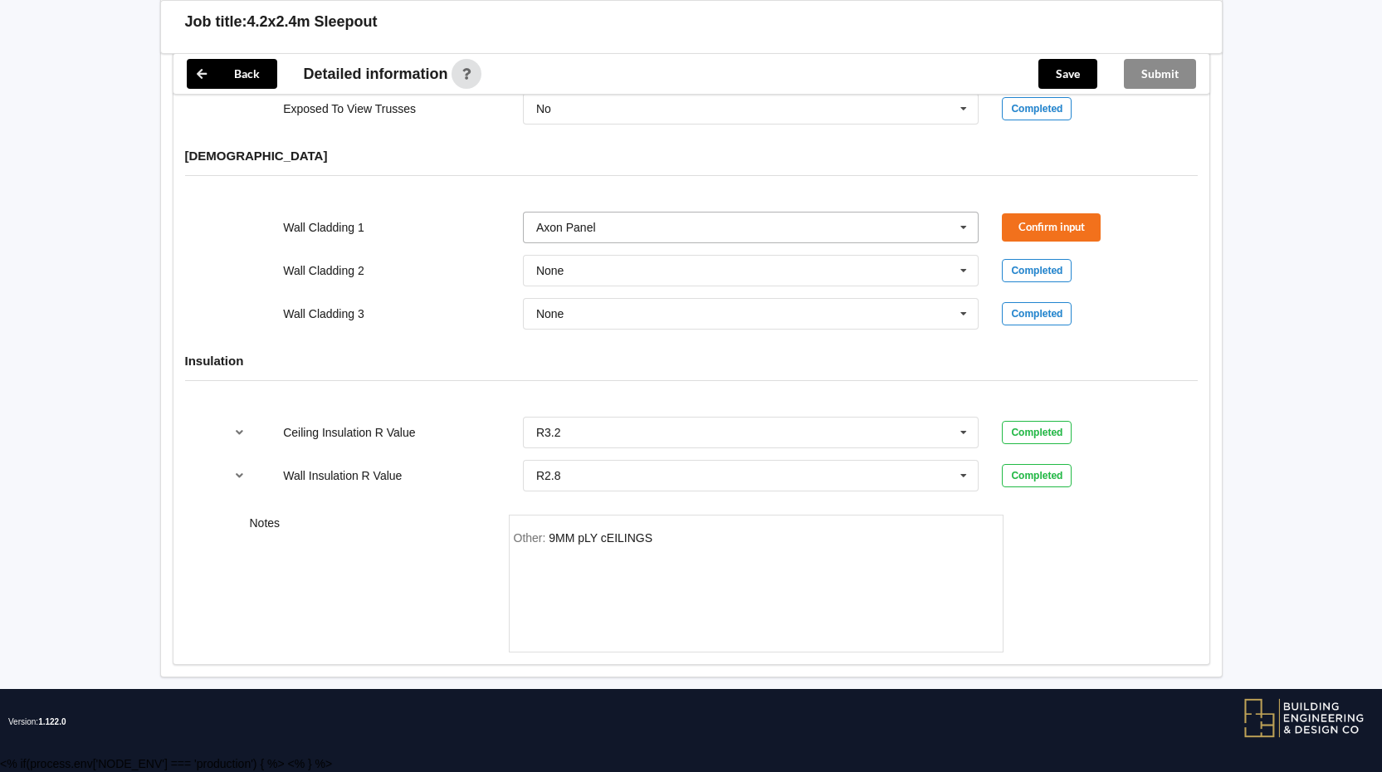
click at [967, 234] on icon at bounding box center [963, 227] width 25 height 31
drag, startPoint x: 601, startPoint y: 311, endPoint x: 649, endPoint y: 294, distance: 51.2
click at [602, 311] on span "See Job Notes" at bounding box center [575, 311] width 76 height 13
click at [1047, 222] on button "Confirm input" at bounding box center [1051, 226] width 99 height 27
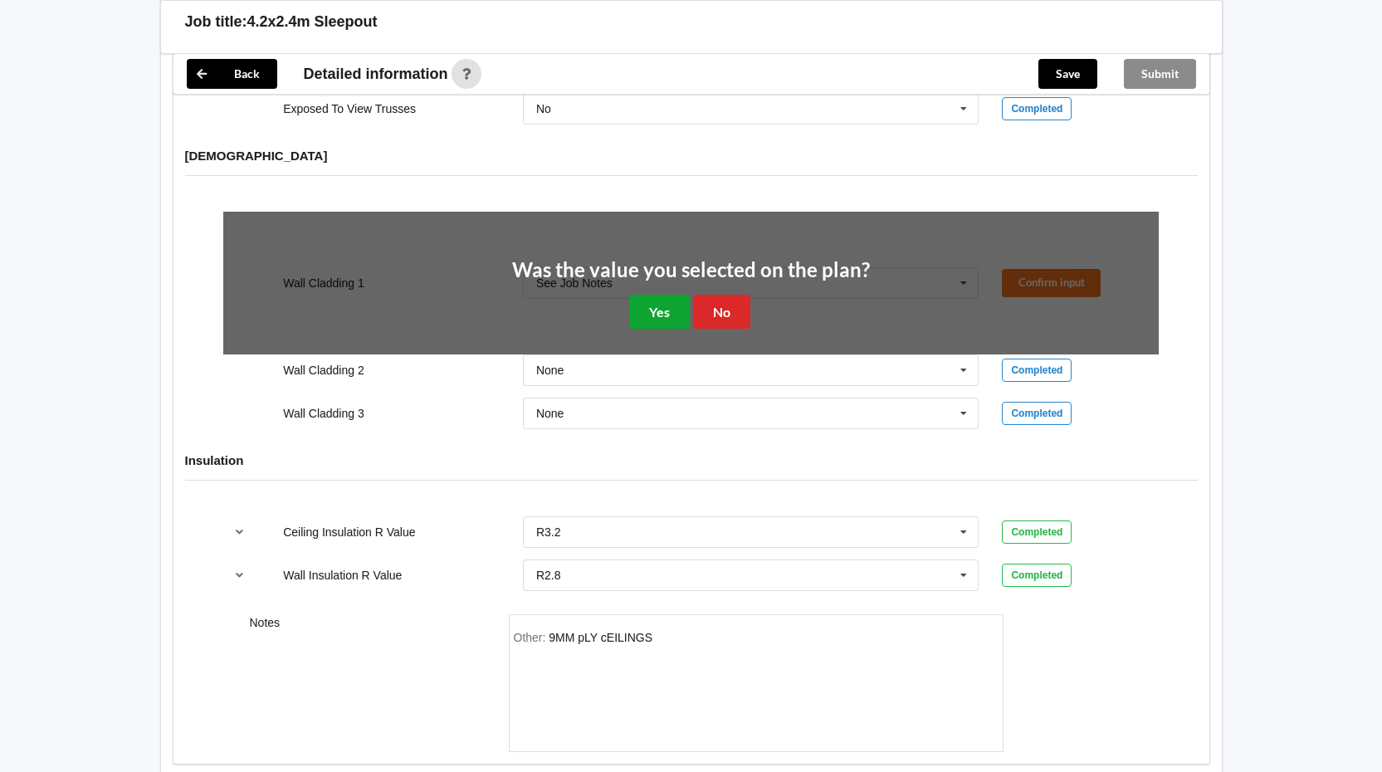
click at [646, 309] on button "Yes" at bounding box center [659, 312] width 61 height 34
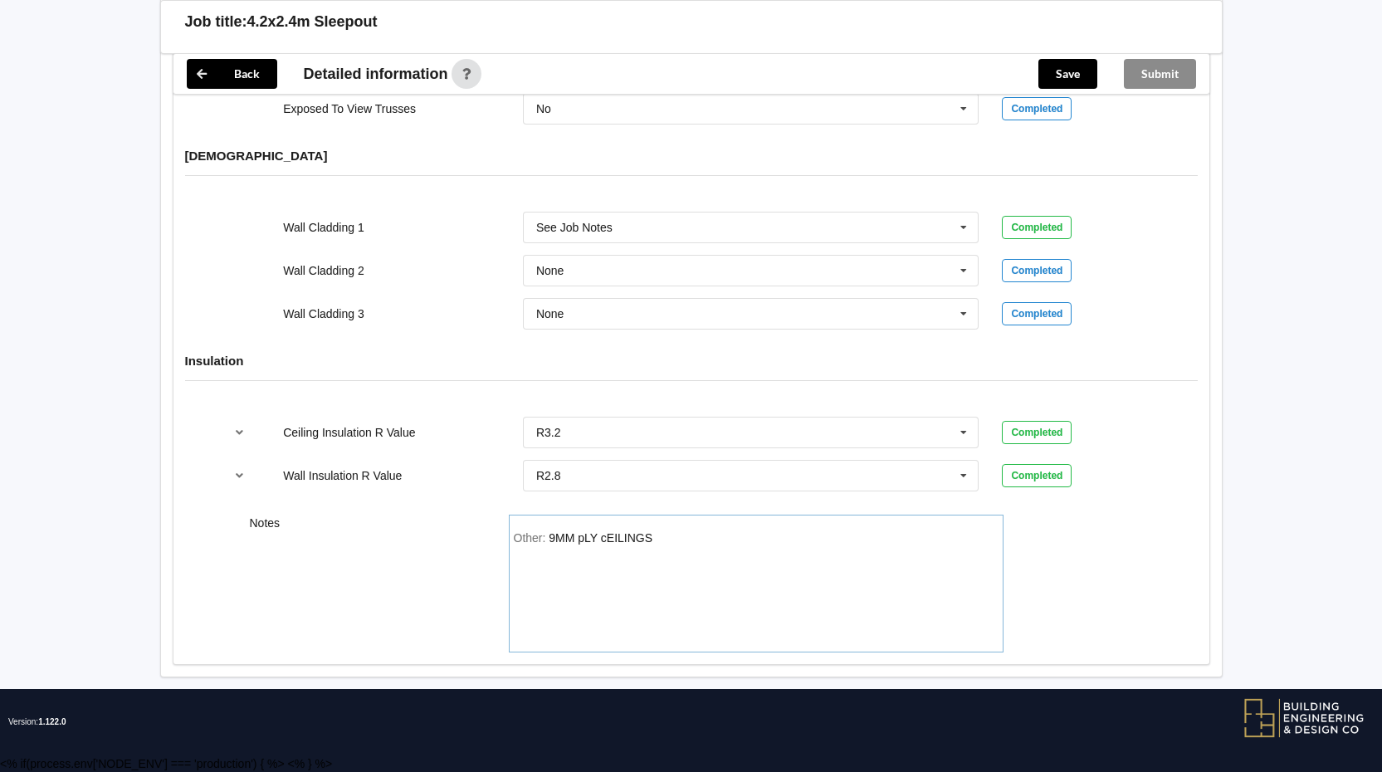
click at [672, 544] on div "Other: 9MM pLY cEILINGS" at bounding box center [756, 589] width 485 height 116
click at [1066, 75] on button "Save" at bounding box center [1067, 74] width 59 height 30
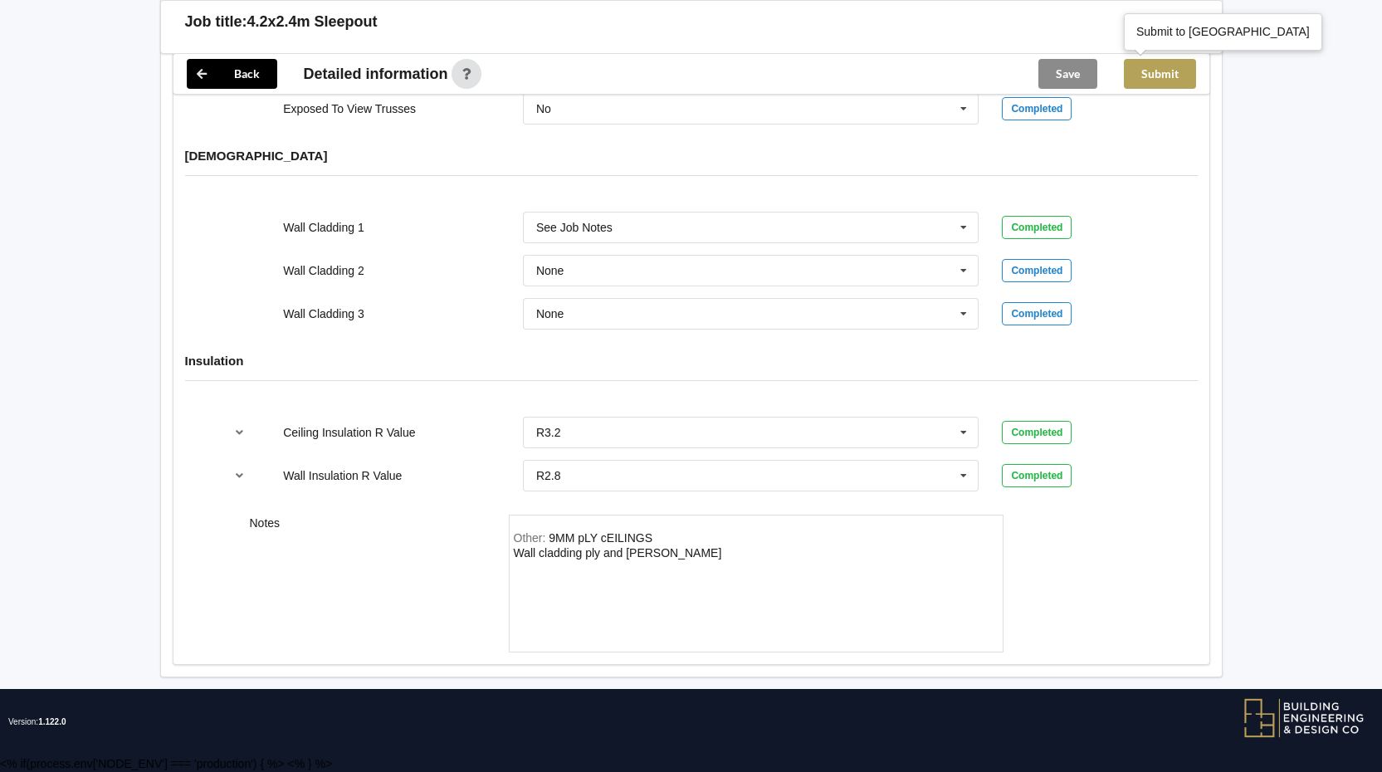
click at [1161, 76] on button "Submit" at bounding box center [1160, 74] width 72 height 30
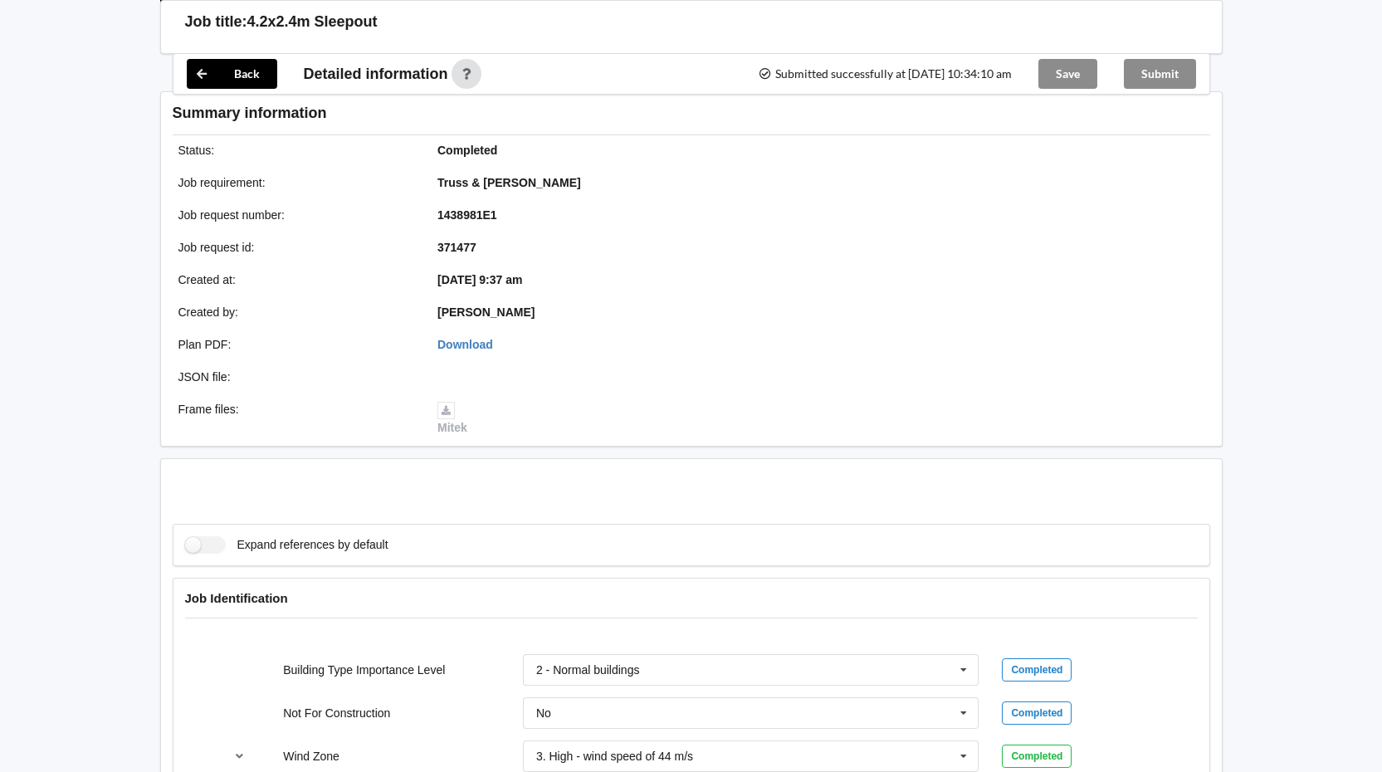
scroll to position [1530, 0]
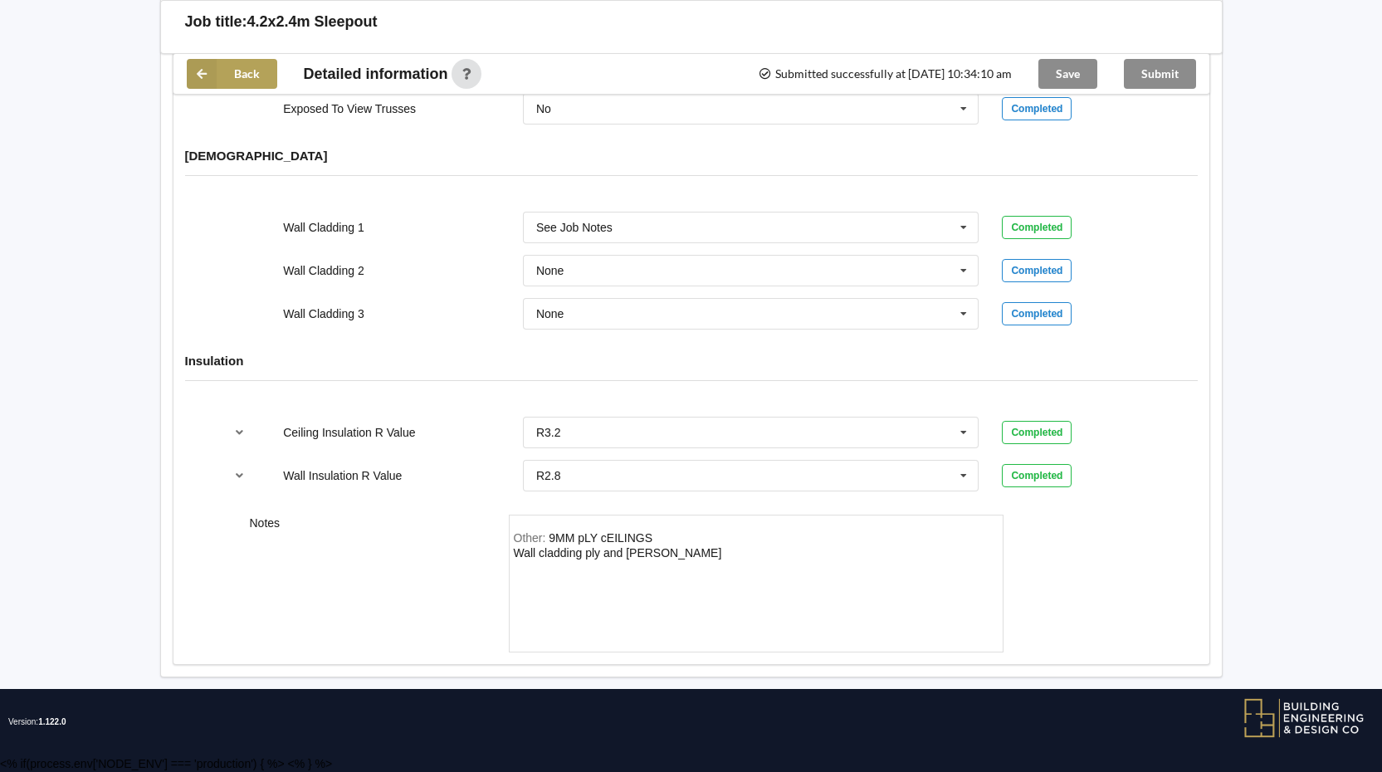
click at [204, 68] on icon at bounding box center [202, 74] width 30 height 30
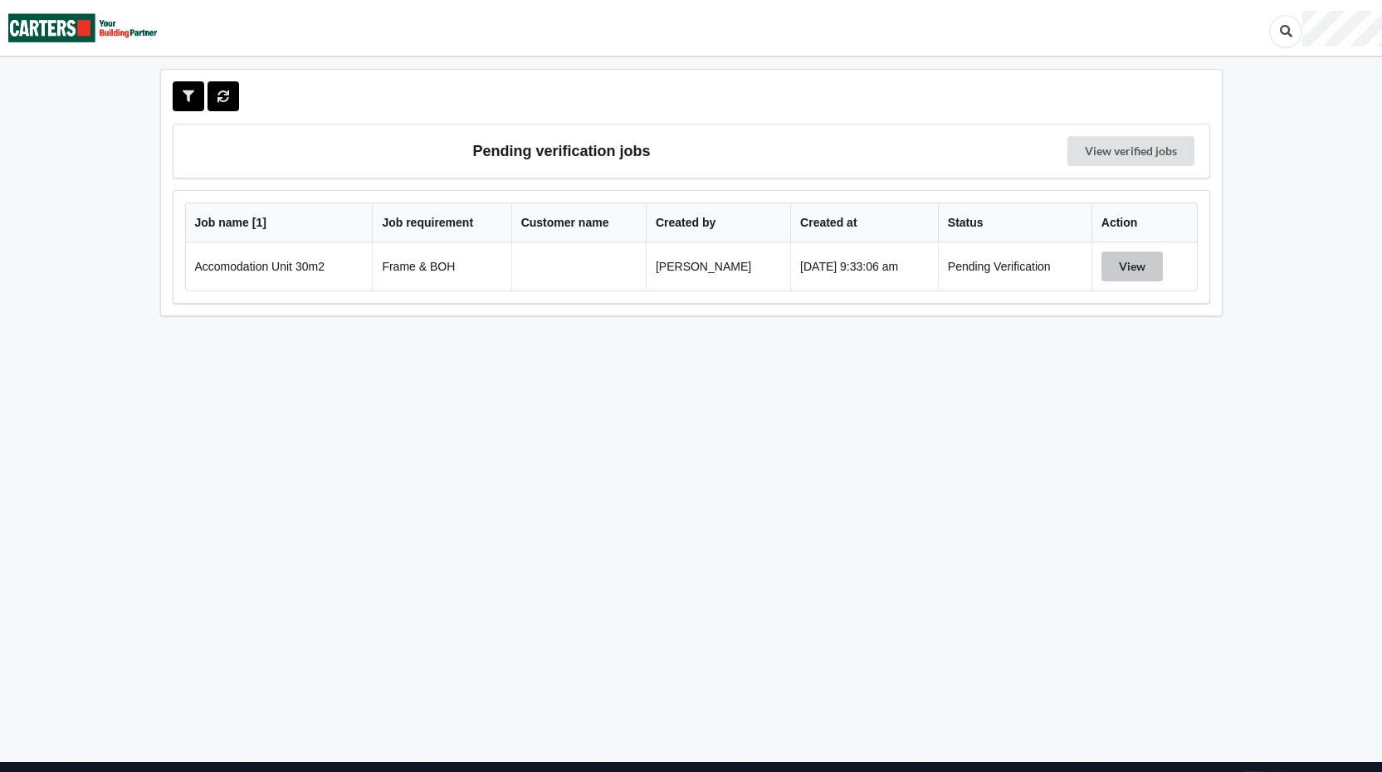
click at [1129, 265] on button "View" at bounding box center [1131, 266] width 61 height 30
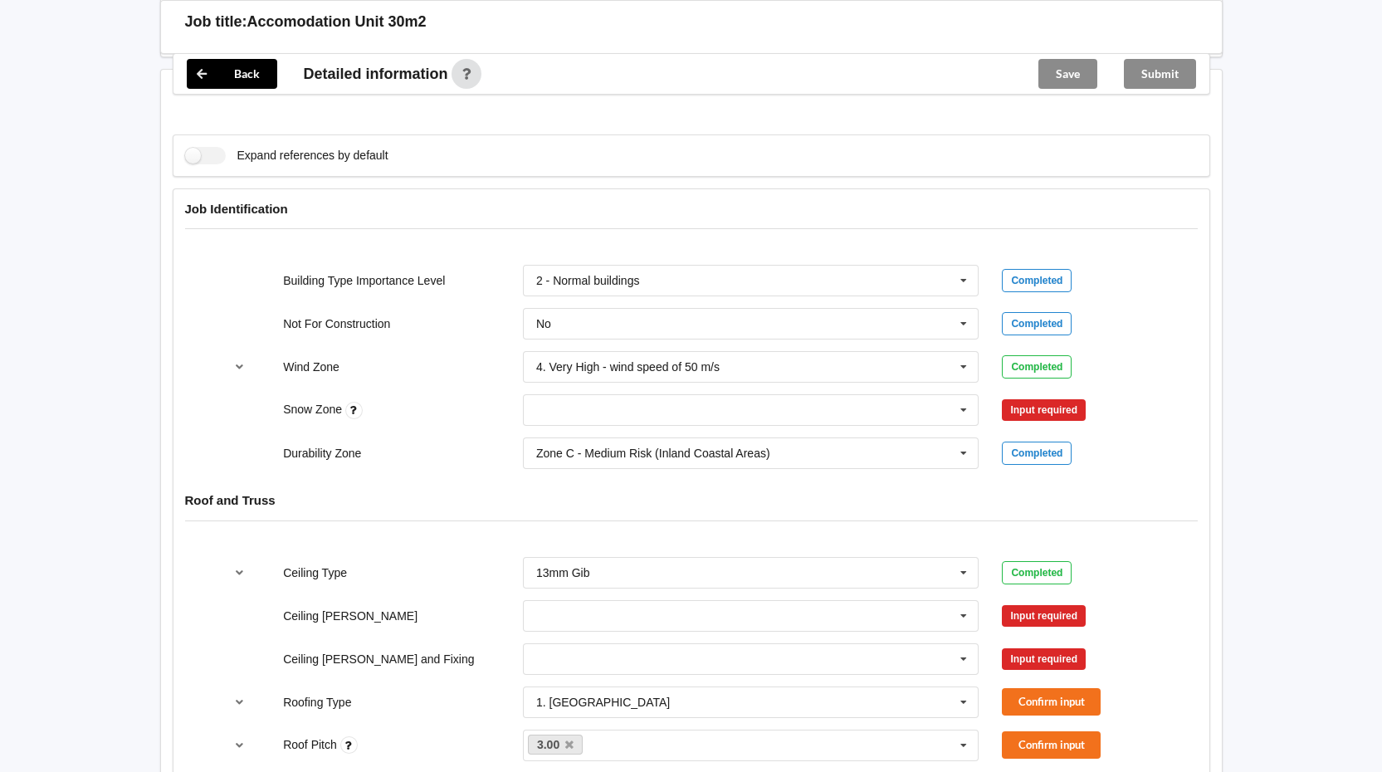
scroll to position [581, 0]
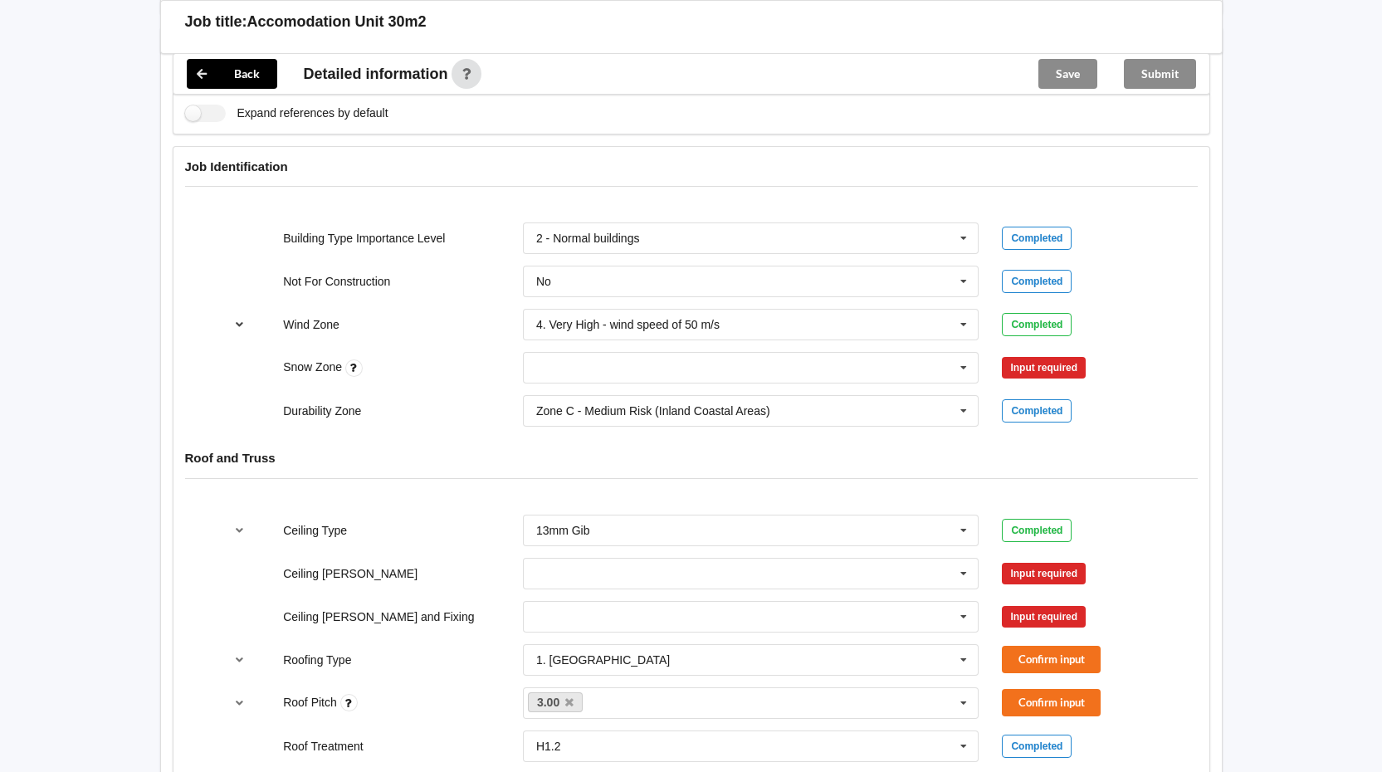
click at [233, 323] on icon "reference-toggle" at bounding box center [239, 324] width 14 height 10
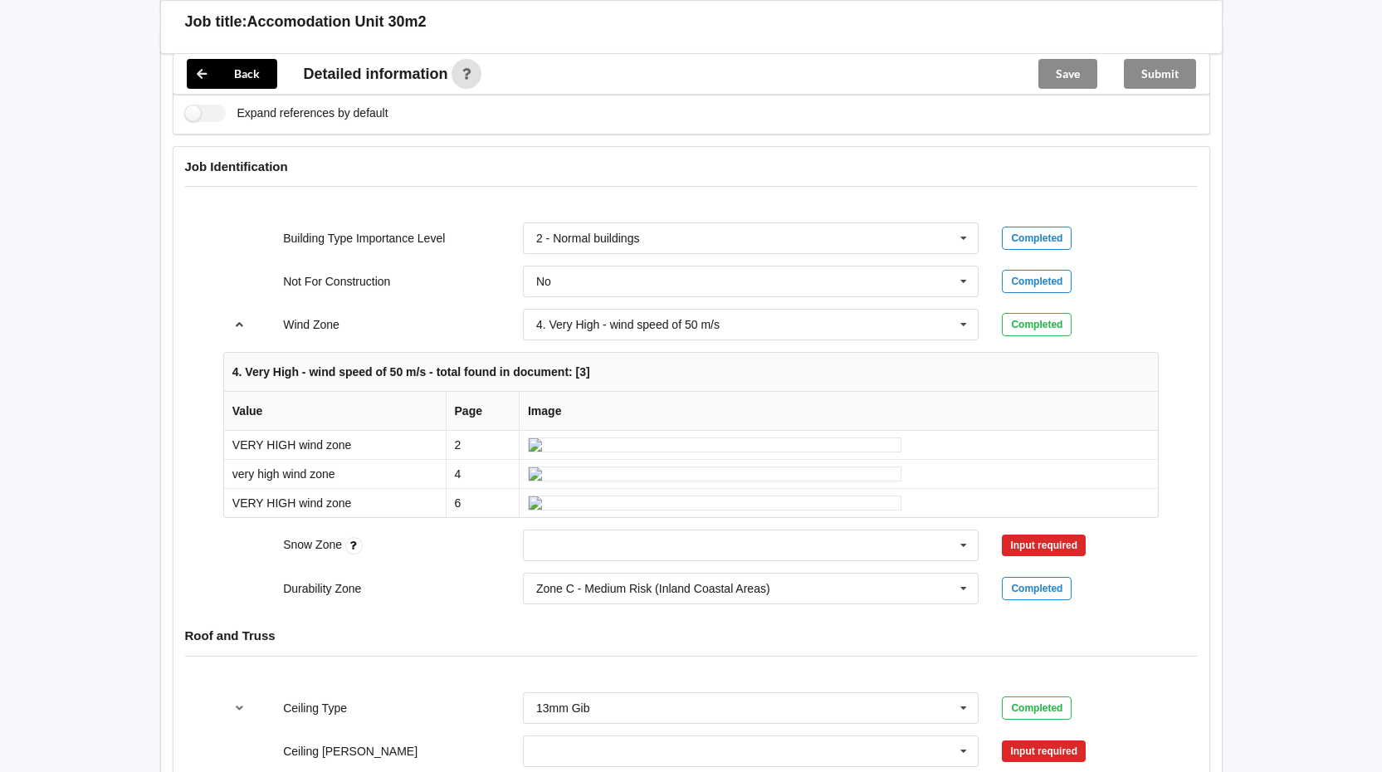
click at [233, 323] on icon "reference-toggle" at bounding box center [239, 324] width 14 height 10
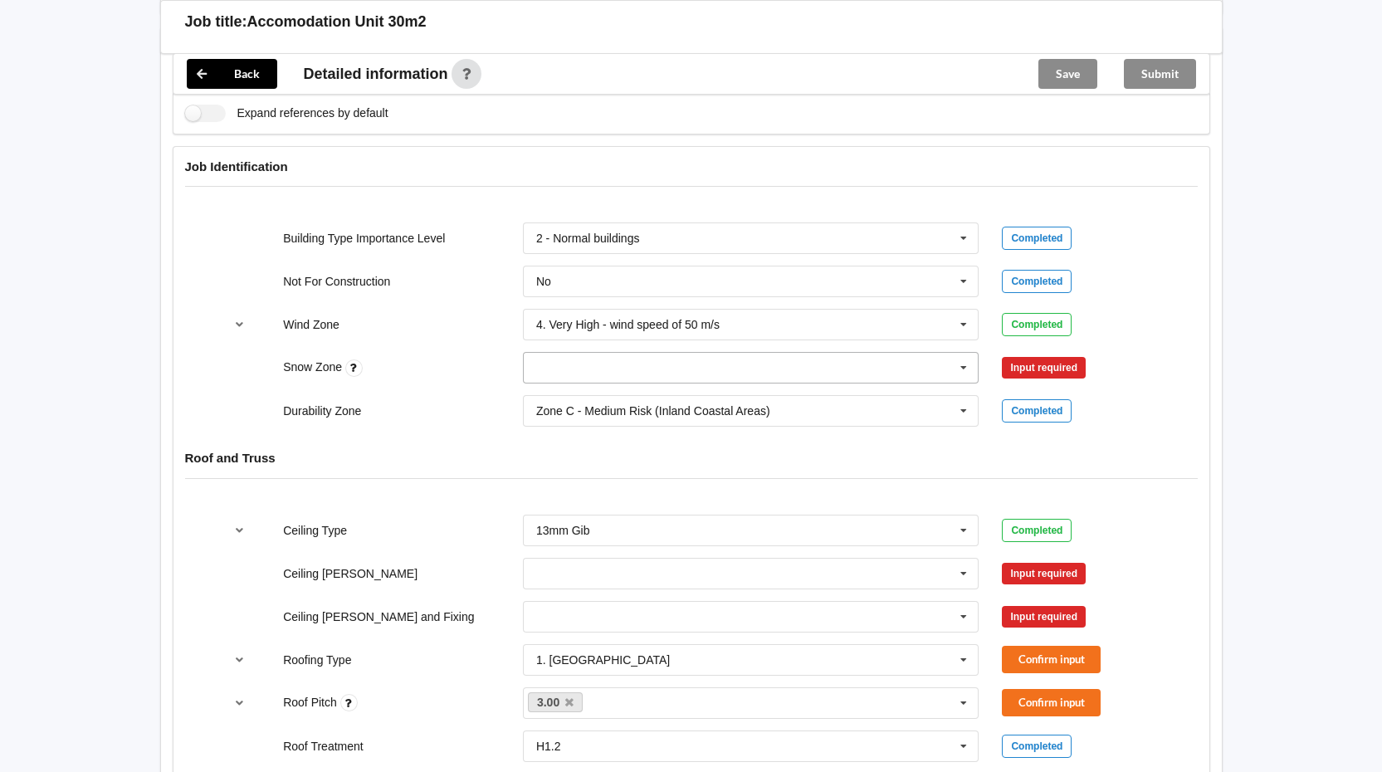
click at [968, 368] on icon at bounding box center [963, 368] width 25 height 31
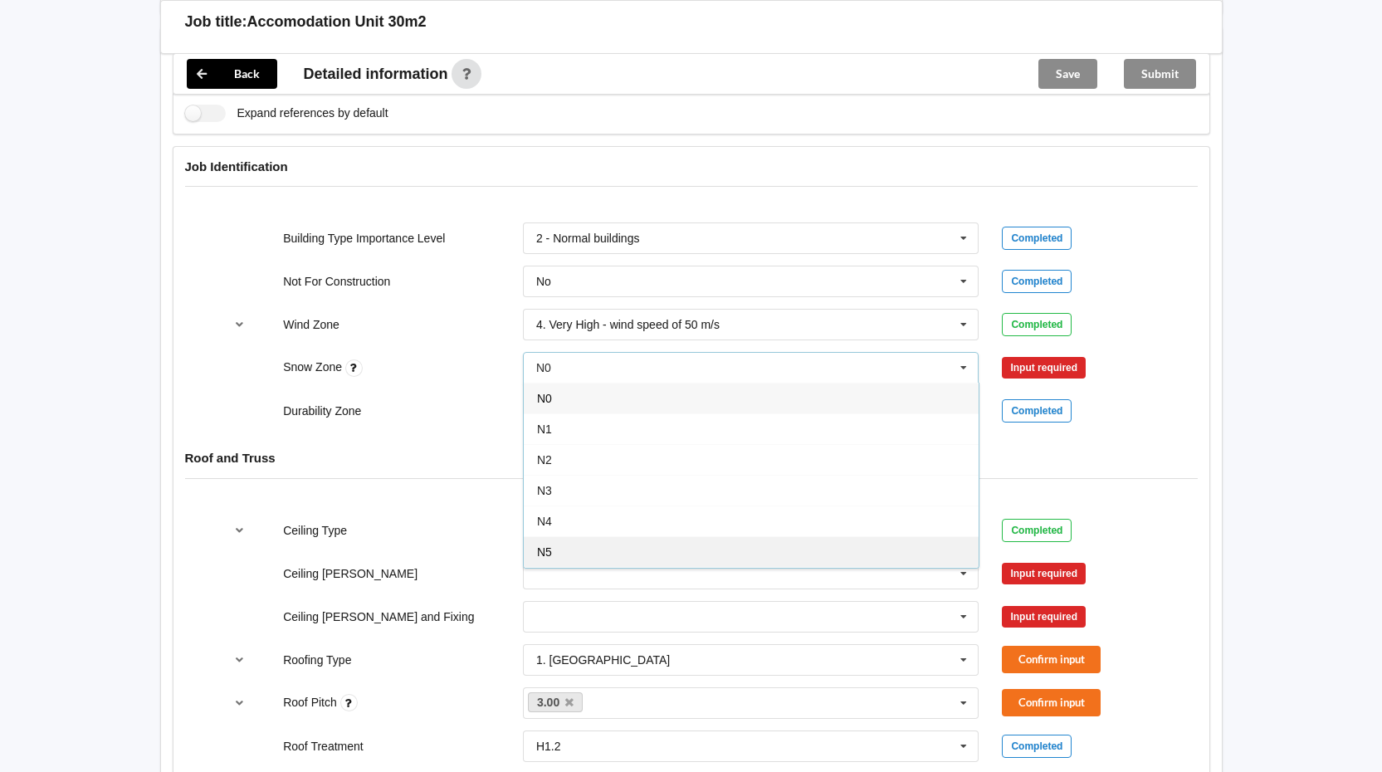
click at [598, 556] on div "N5" at bounding box center [751, 551] width 455 height 31
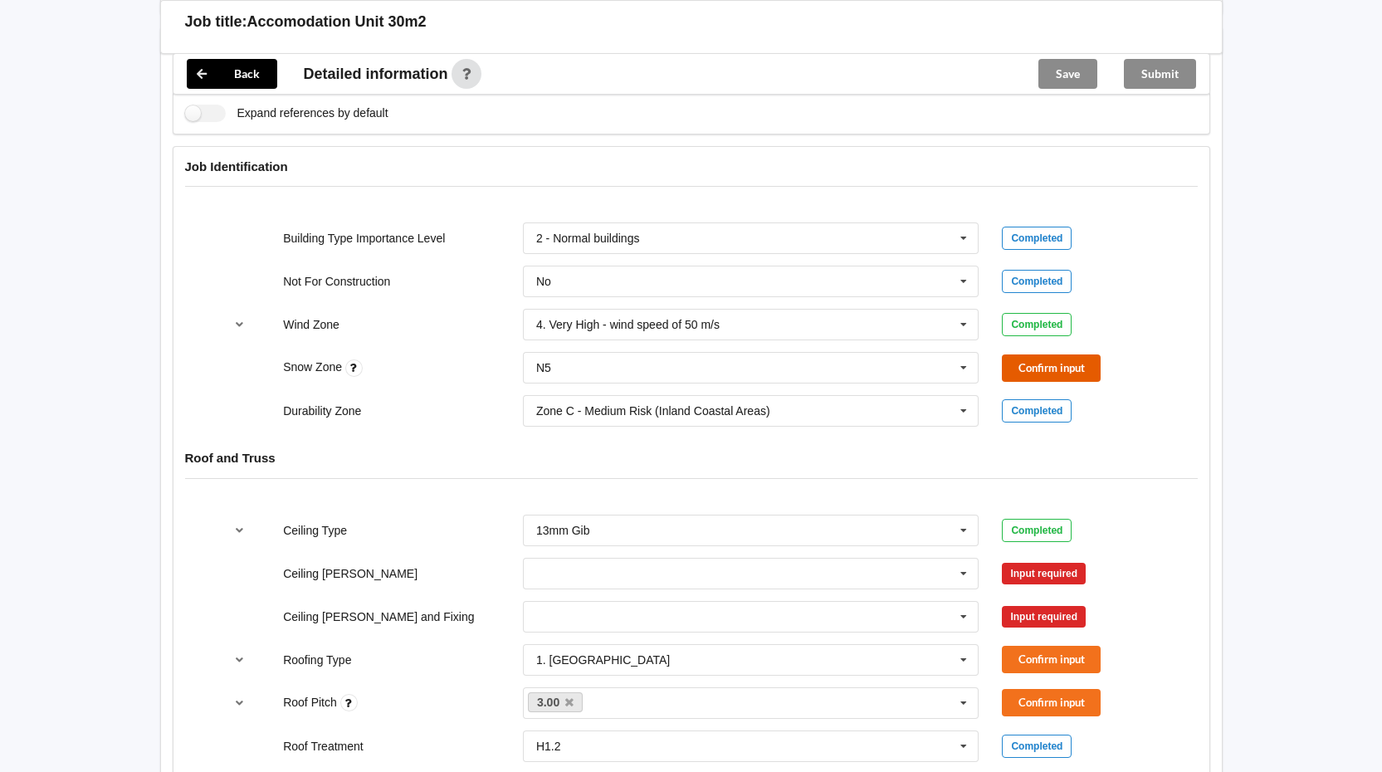
click at [1049, 363] on button "Confirm input" at bounding box center [1051, 367] width 99 height 27
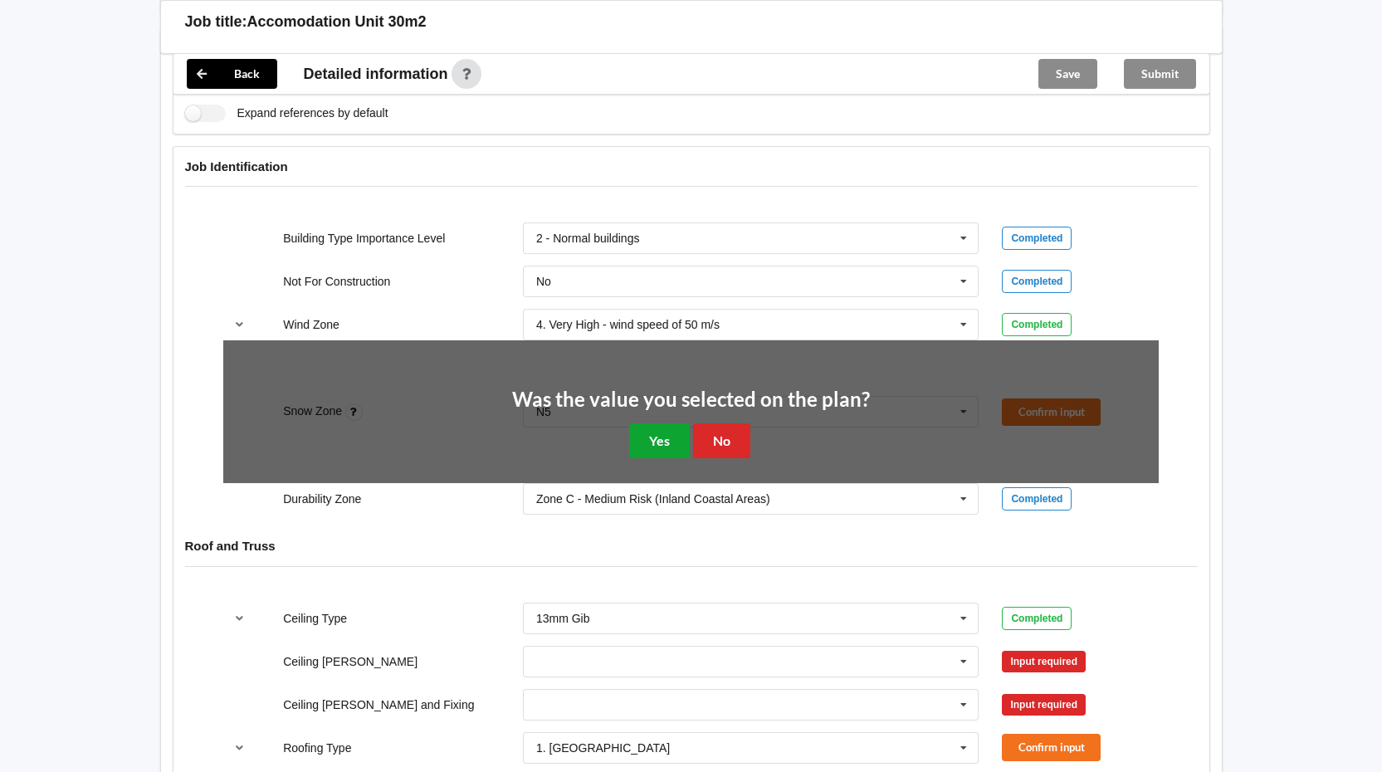
click at [672, 439] on button "Yes" at bounding box center [659, 440] width 61 height 34
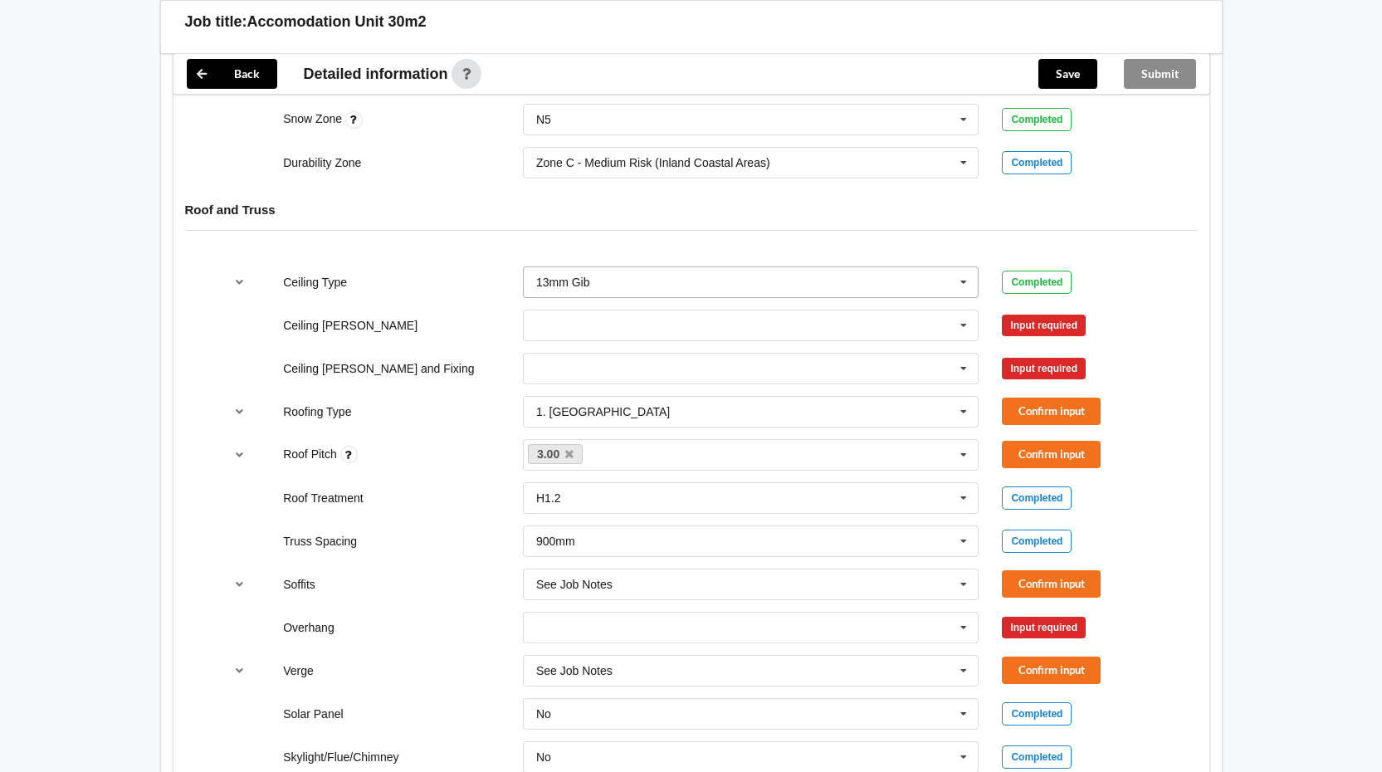
scroll to position [830, 0]
click at [963, 327] on icon at bounding box center [963, 325] width 25 height 31
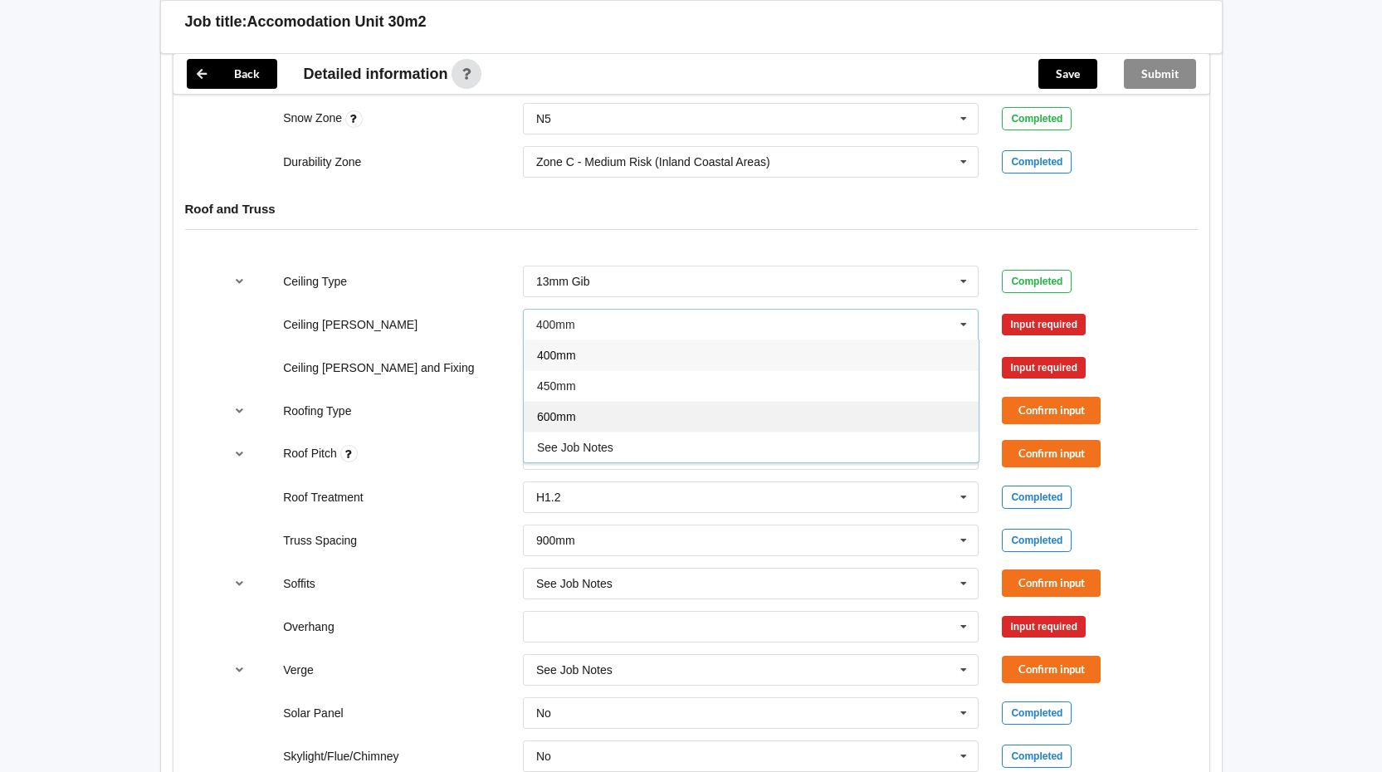
click at [663, 417] on div "600mm" at bounding box center [751, 416] width 455 height 31
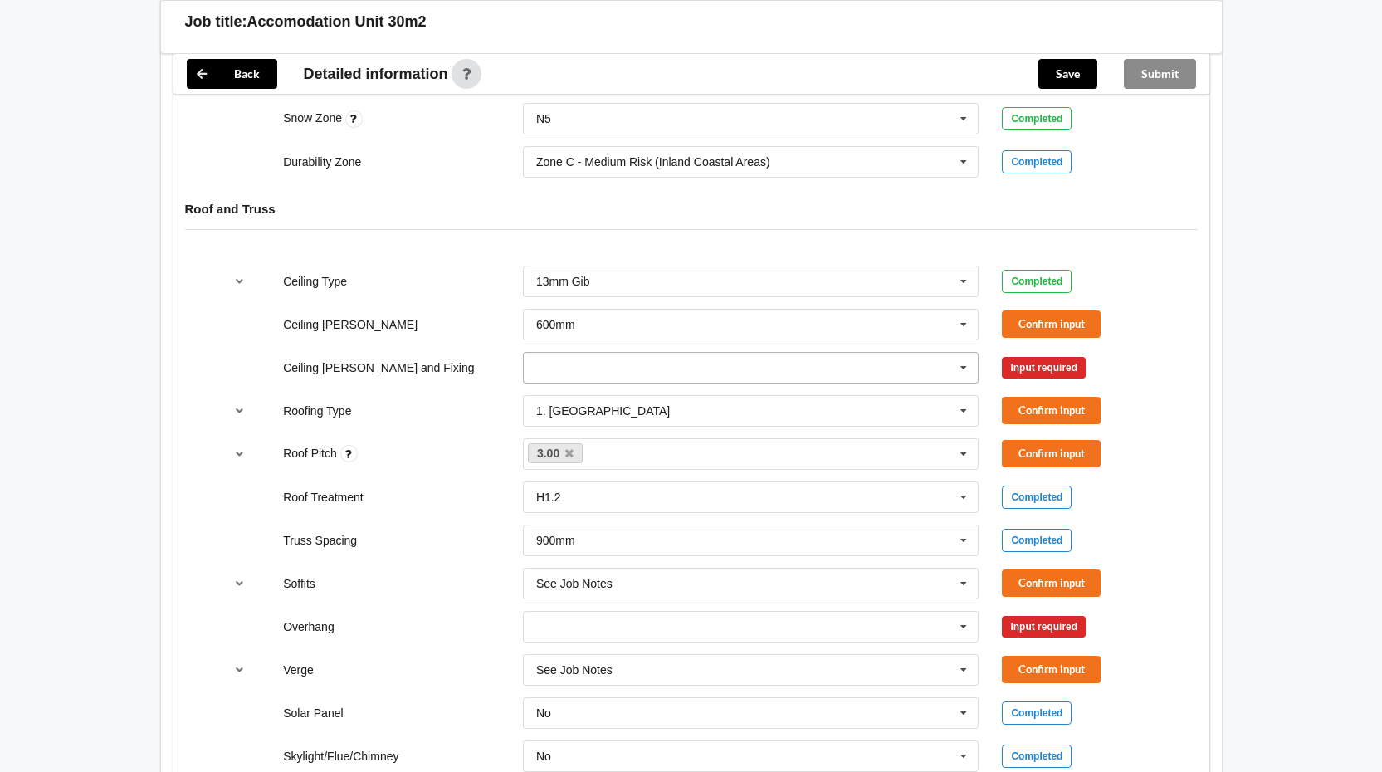
click at [707, 363] on input "text" at bounding box center [751, 368] width 455 height 30
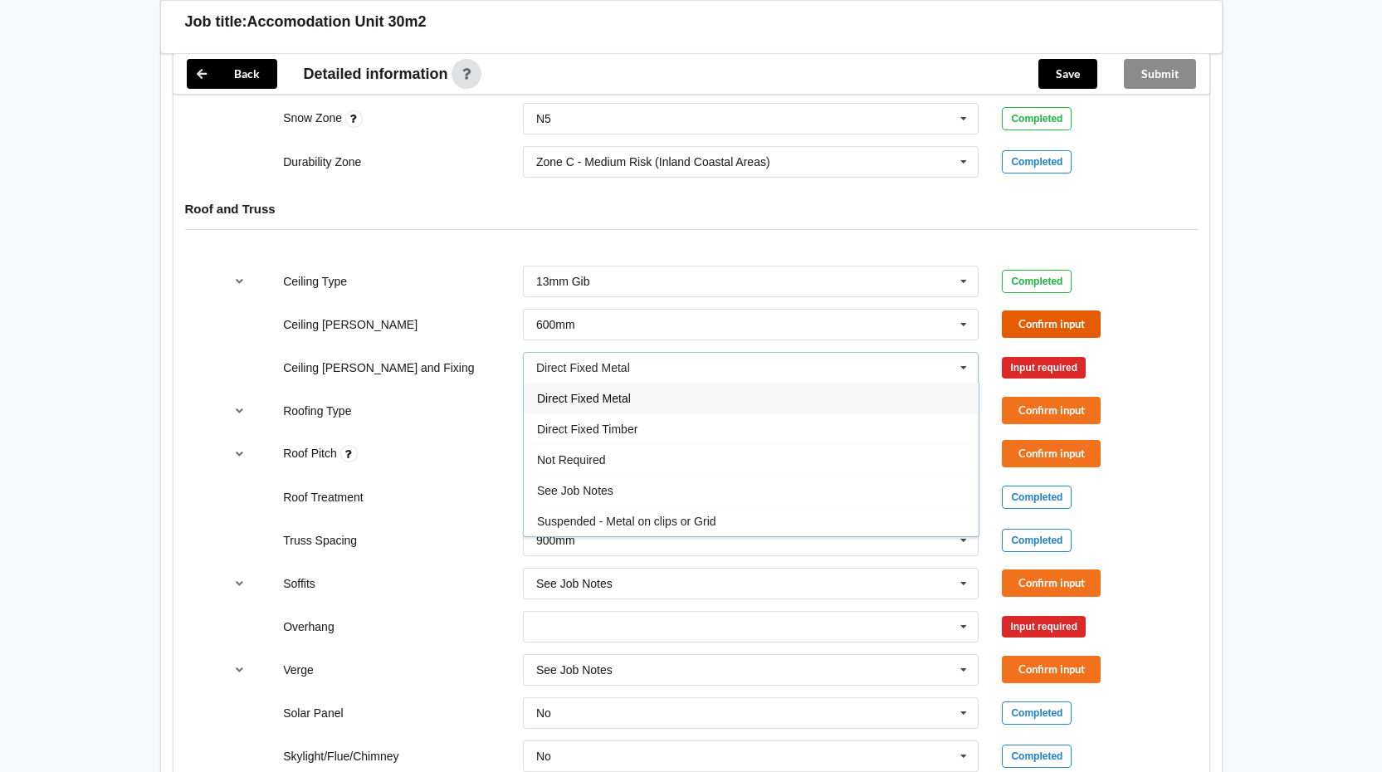
click at [1037, 314] on button "Confirm input" at bounding box center [1051, 323] width 99 height 27
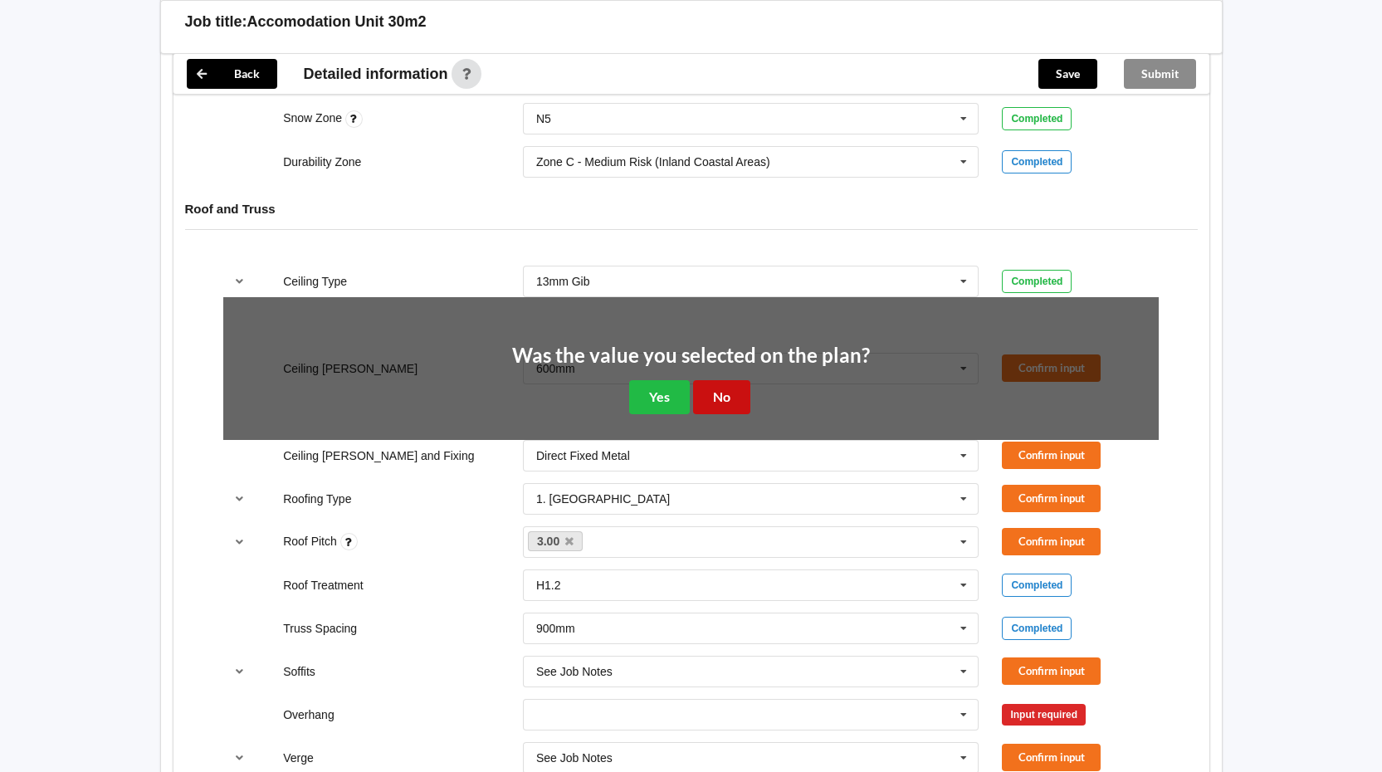
click at [723, 395] on button "No" at bounding box center [721, 397] width 57 height 34
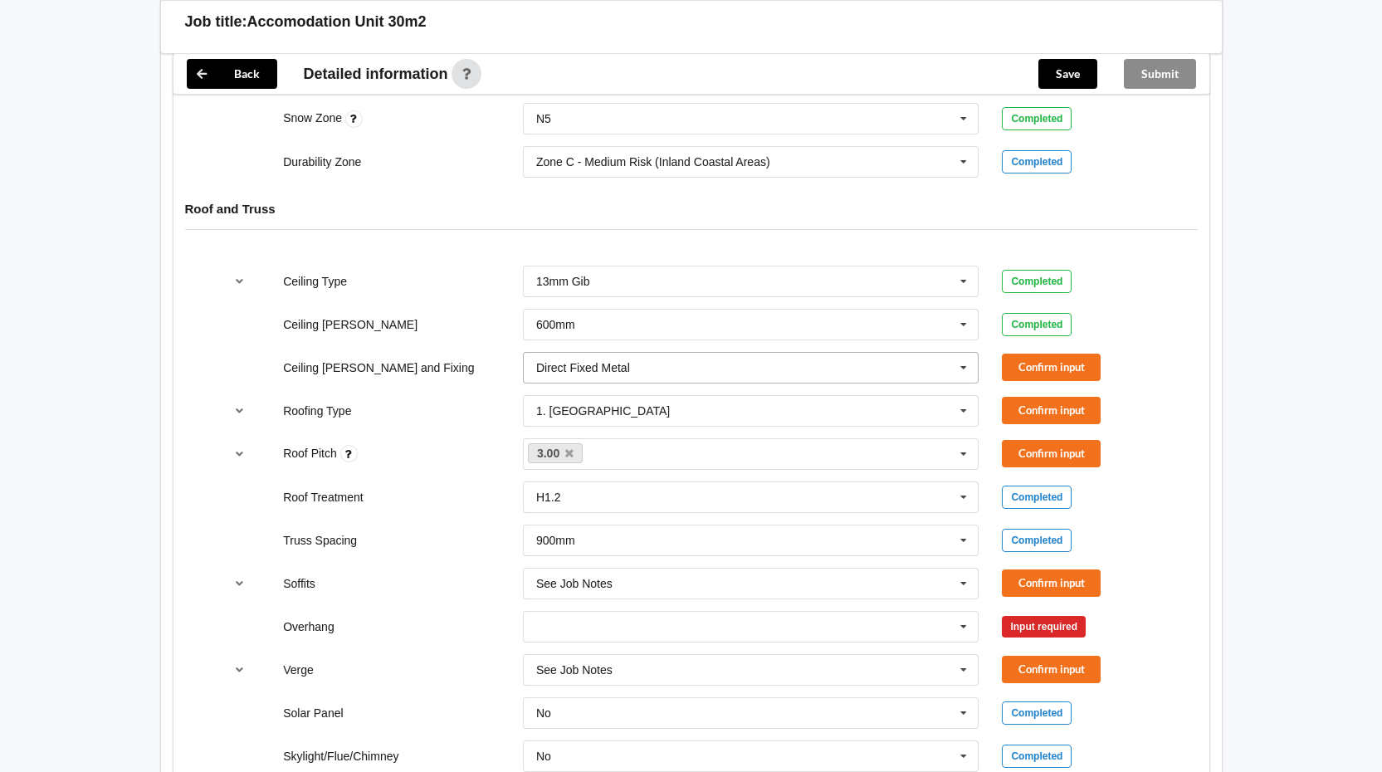
click at [961, 365] on icon at bounding box center [963, 368] width 25 height 31
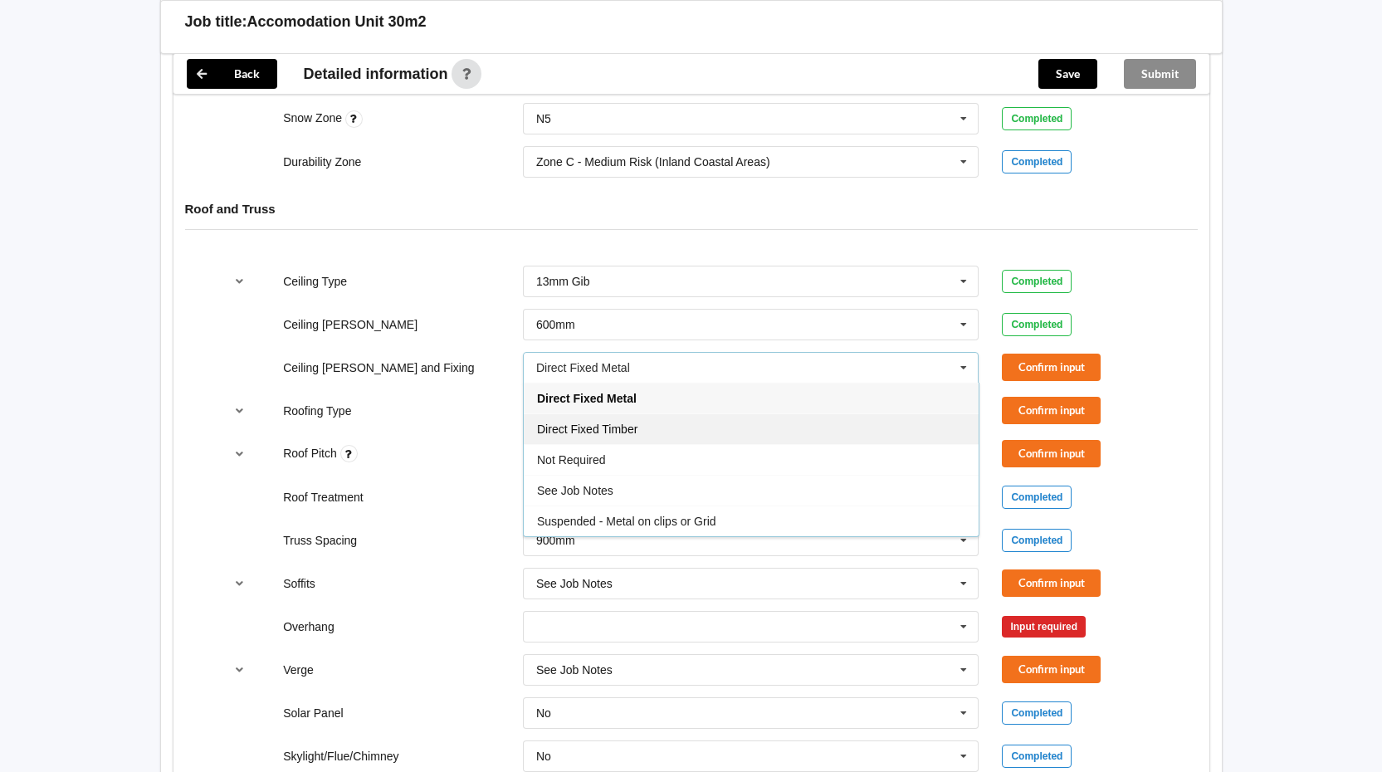
click at [637, 426] on span "Direct Fixed Timber" at bounding box center [587, 428] width 100 height 13
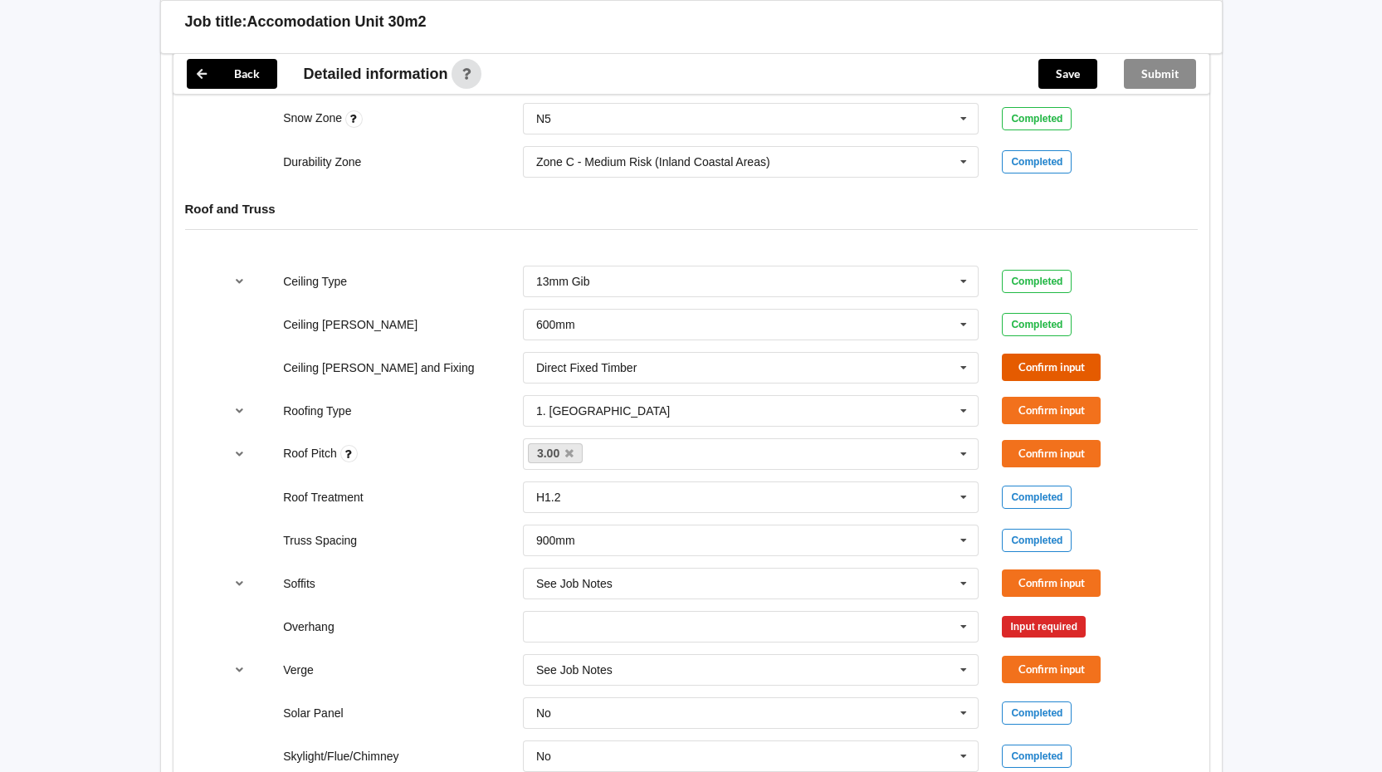
click at [1052, 367] on button "Confirm input" at bounding box center [1051, 367] width 99 height 27
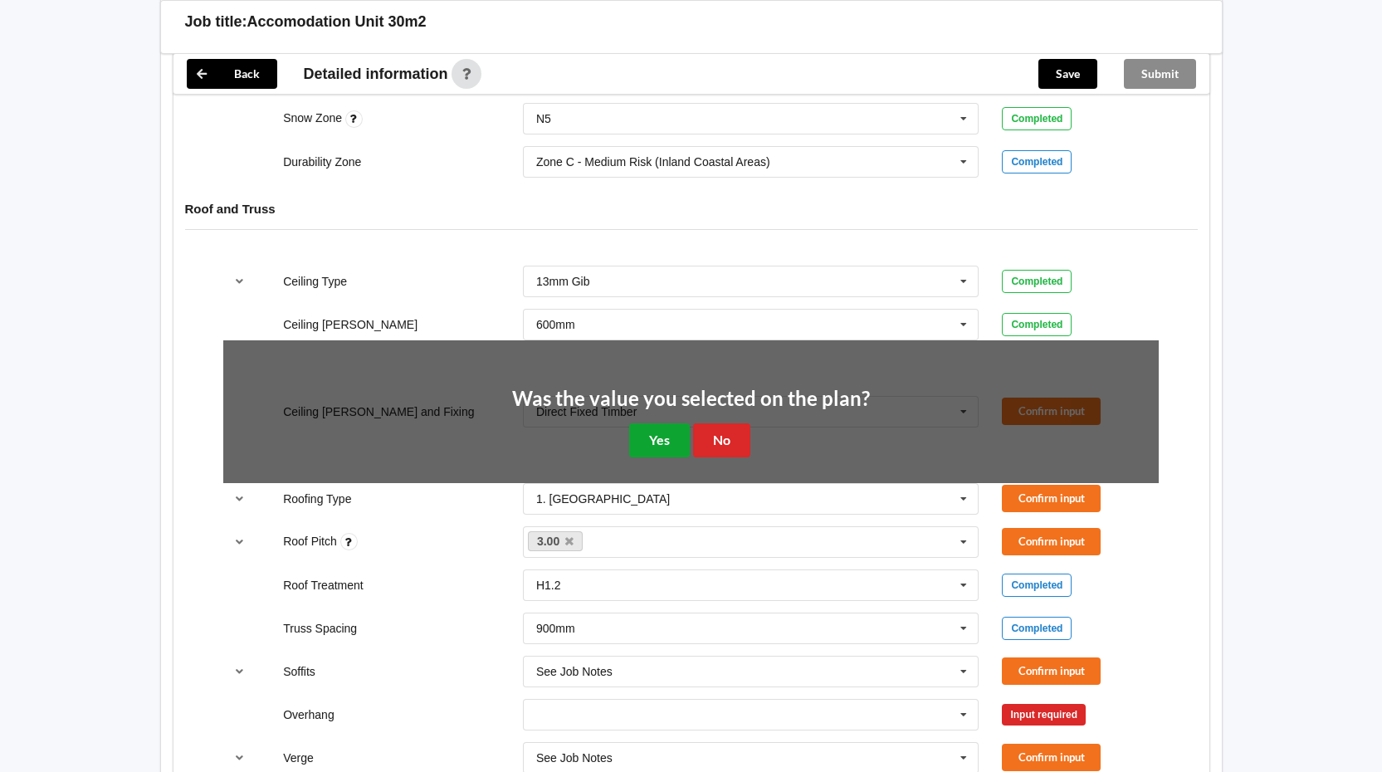
click at [656, 427] on button "Yes" at bounding box center [659, 440] width 61 height 34
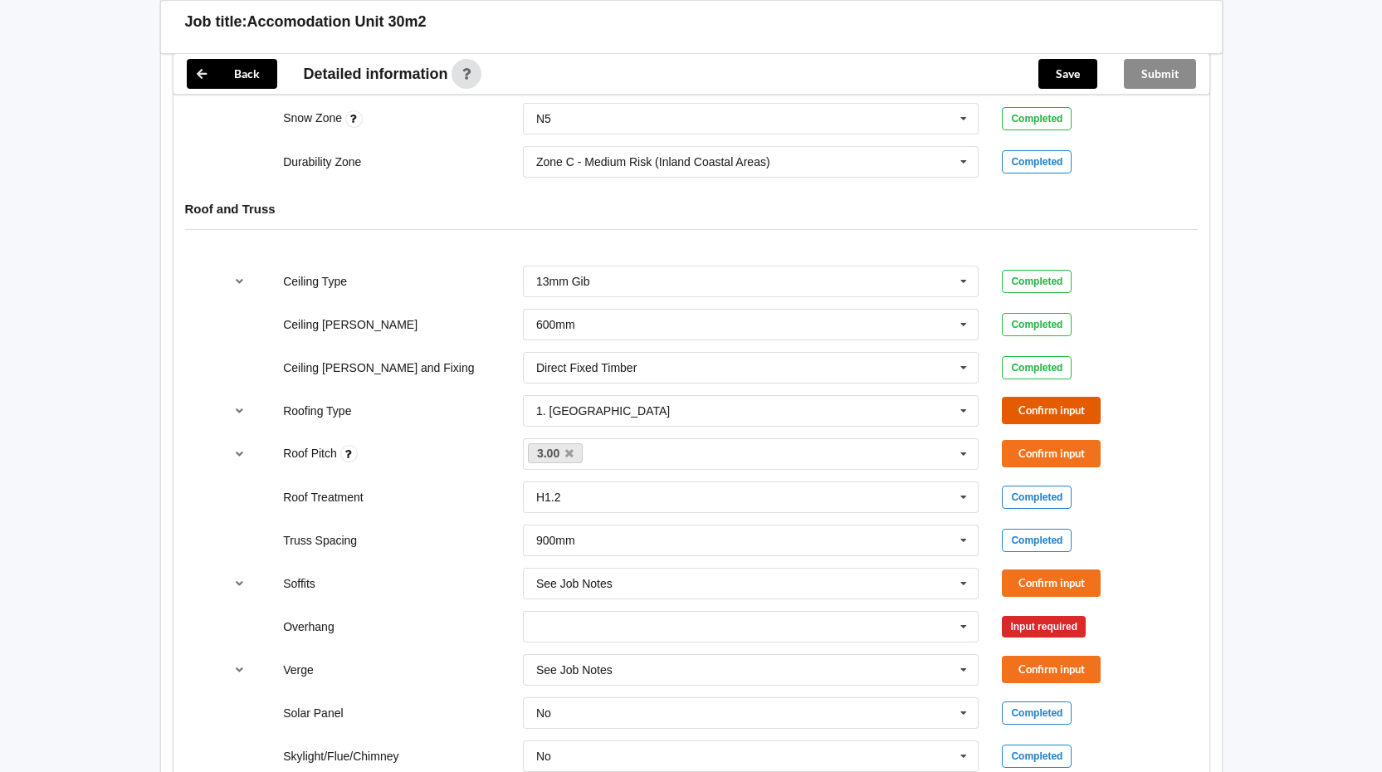
click at [1054, 404] on button "Confirm input" at bounding box center [1051, 410] width 99 height 27
click at [1086, 457] on button "Confirm input" at bounding box center [1051, 453] width 99 height 27
click at [1046, 573] on button "Confirm input" at bounding box center [1051, 582] width 99 height 27
click at [960, 632] on icon at bounding box center [963, 627] width 25 height 31
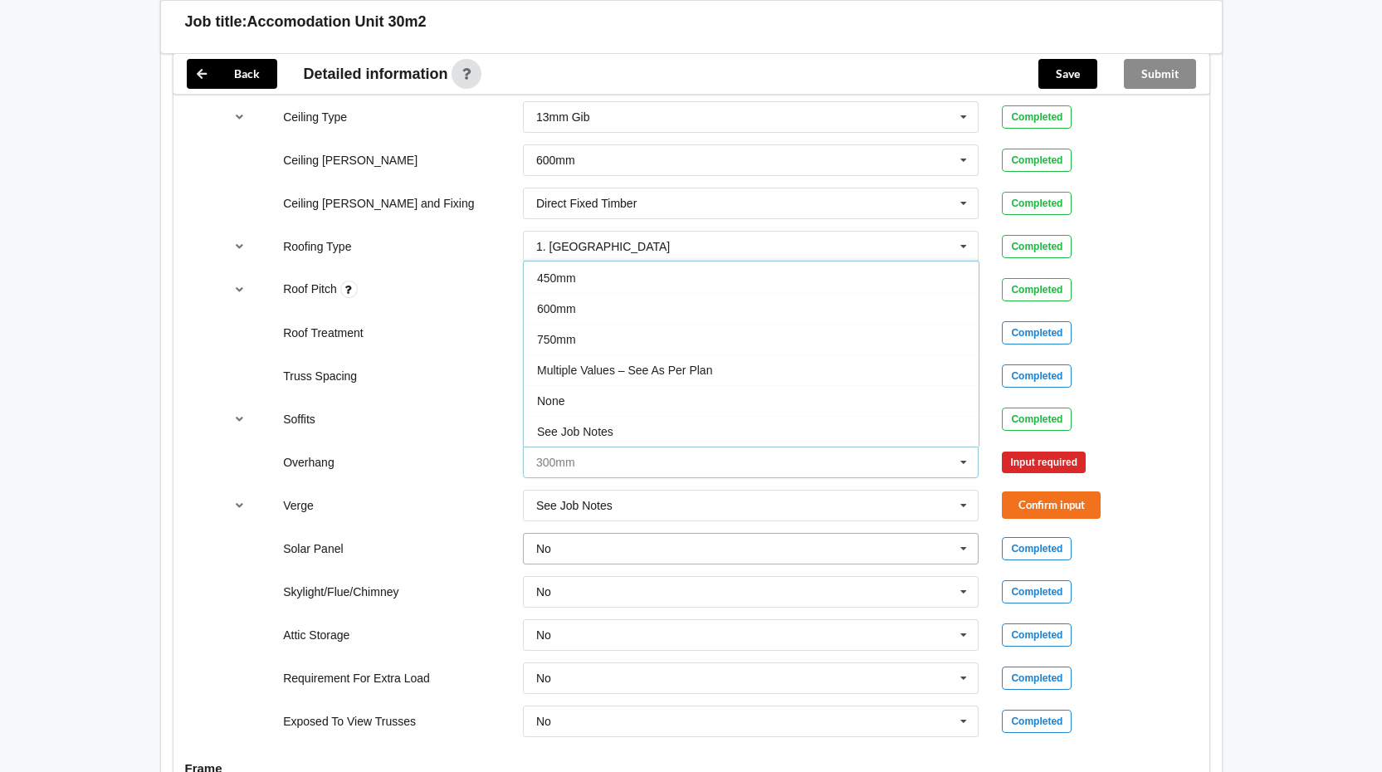
scroll to position [996, 0]
click at [672, 366] on span "Multiple Values – See As Per Plan" at bounding box center [624, 368] width 175 height 13
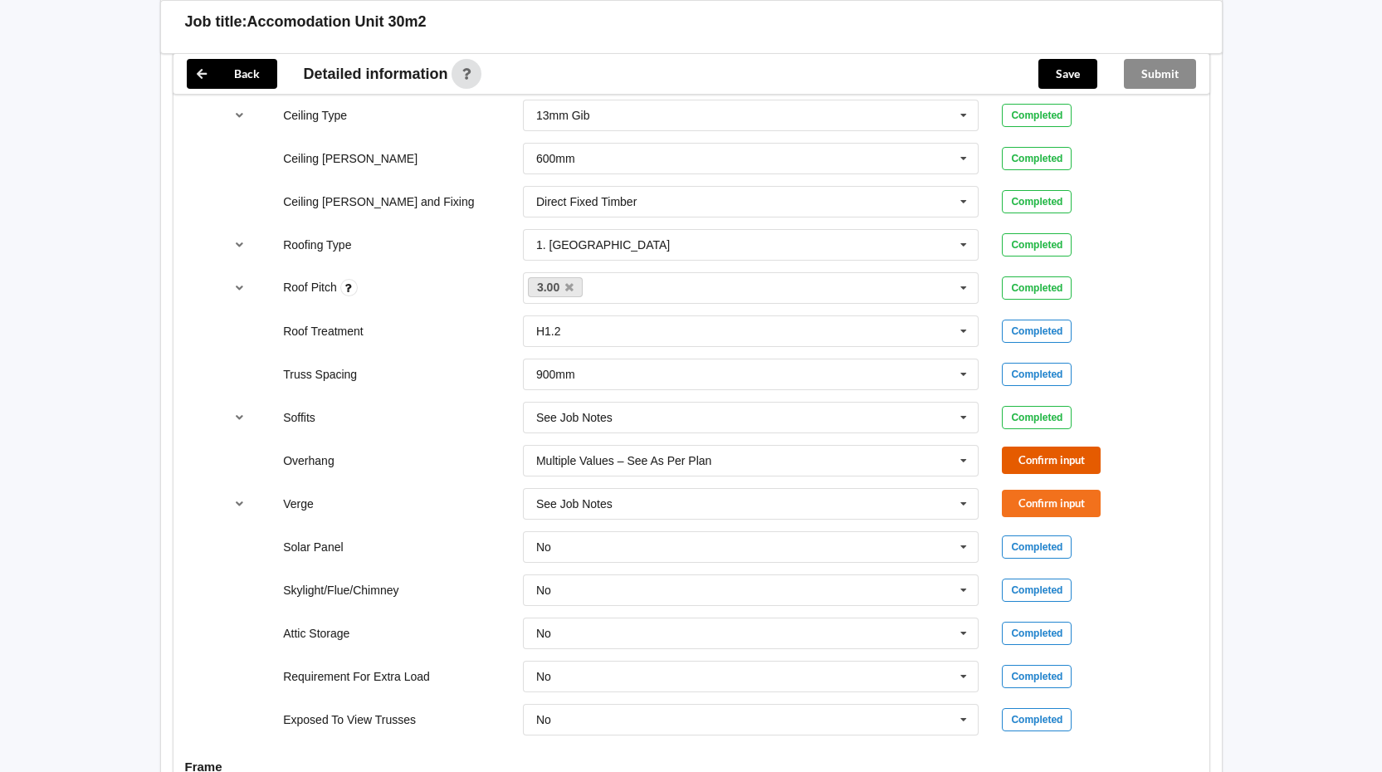
click at [1026, 452] on button "Confirm input" at bounding box center [1051, 459] width 99 height 27
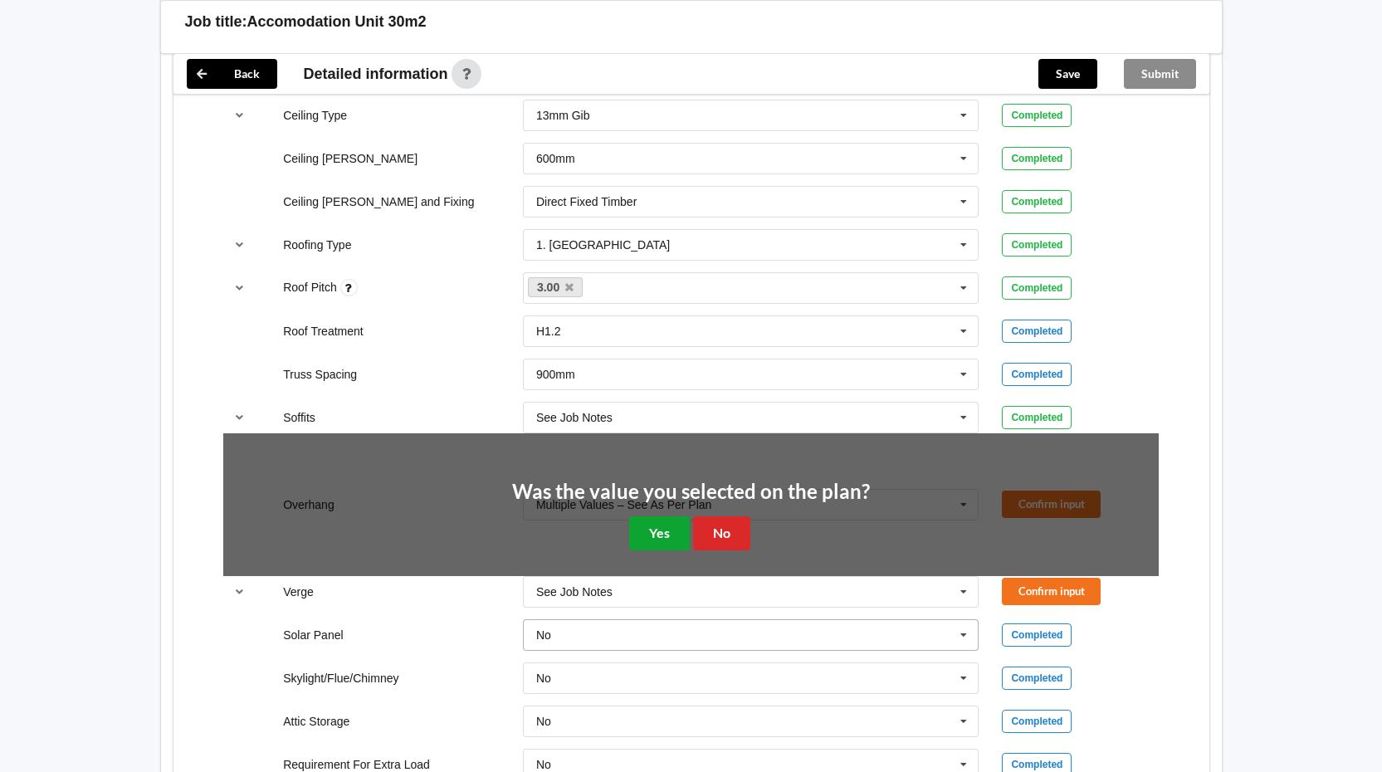
click at [658, 533] on button "Yes" at bounding box center [659, 533] width 61 height 34
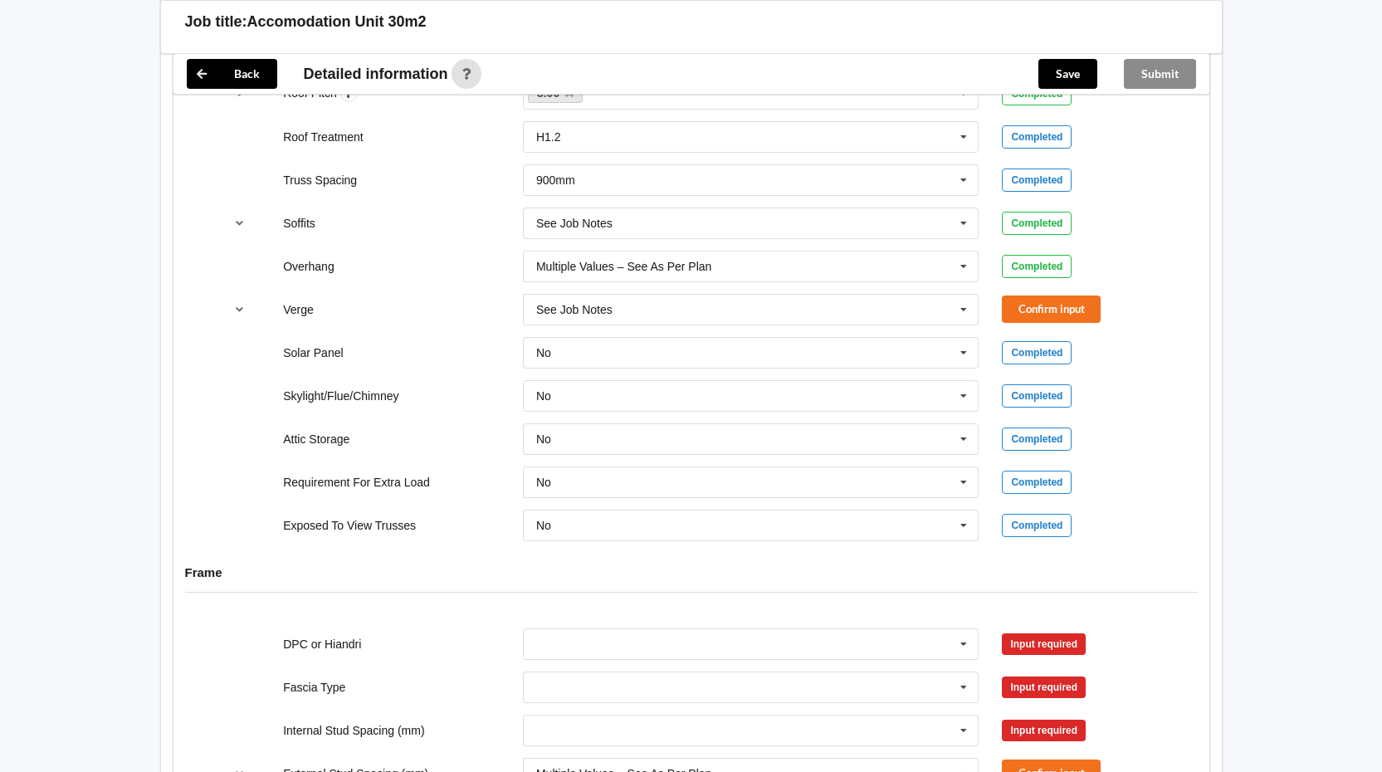
scroll to position [1162, 0]
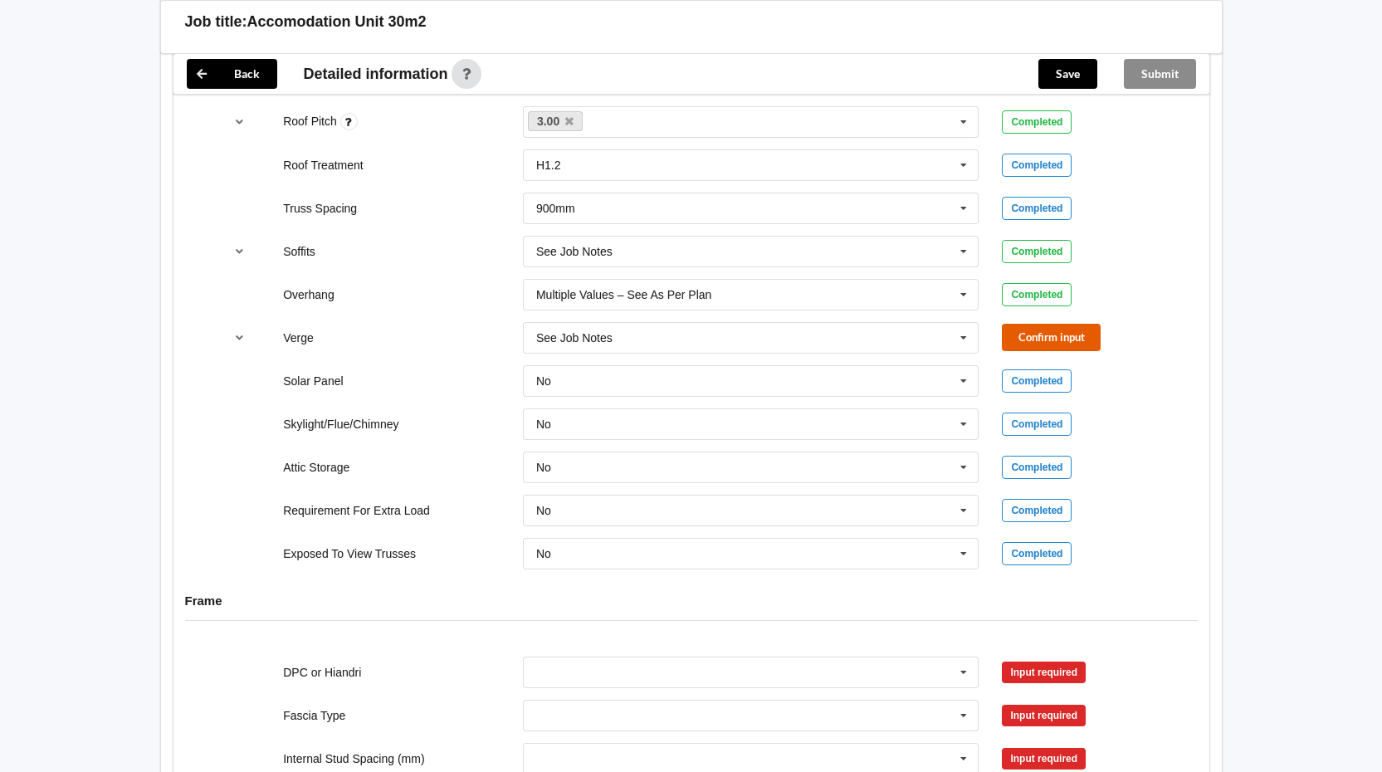
click at [1052, 339] on button "Confirm input" at bounding box center [1051, 337] width 99 height 27
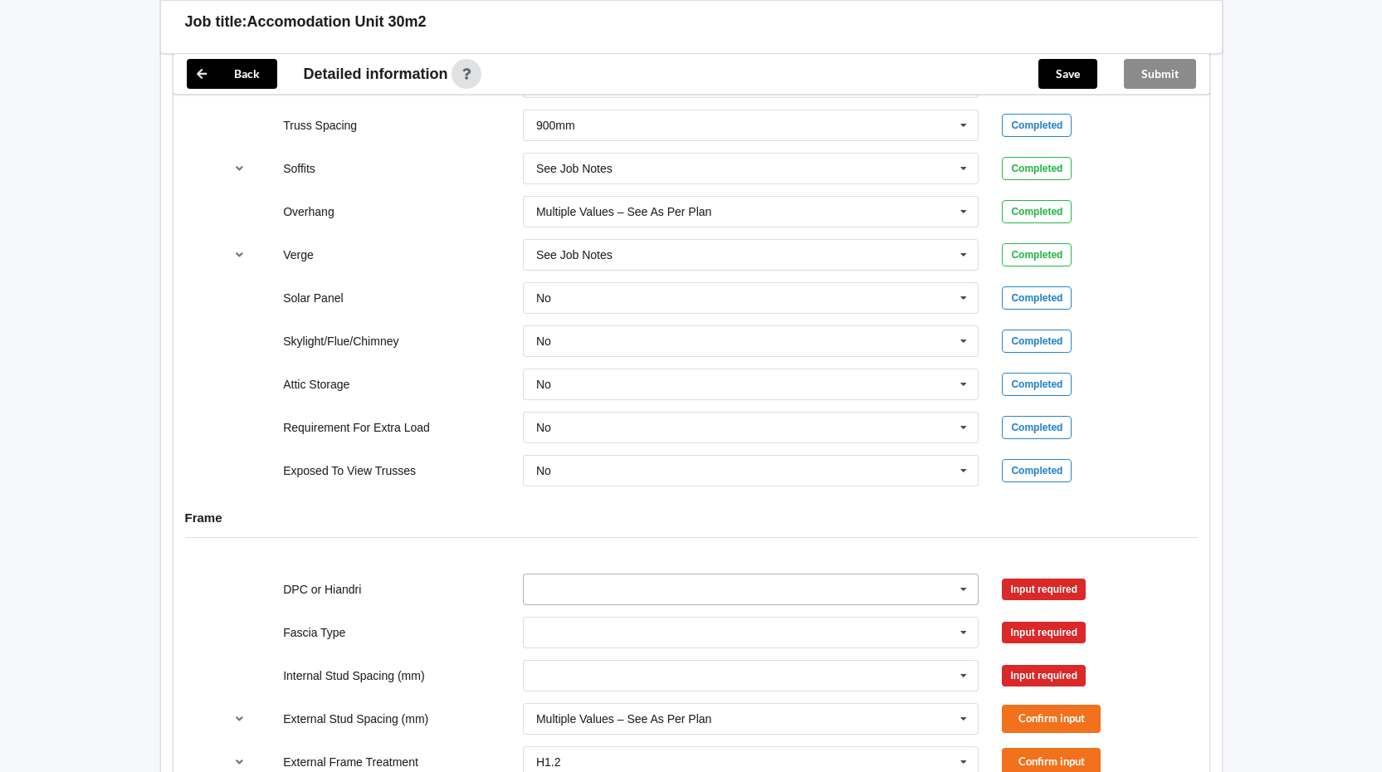
click at [967, 590] on icon at bounding box center [963, 589] width 25 height 31
click at [641, 622] on div "DPC Fitted" at bounding box center [751, 619] width 455 height 31
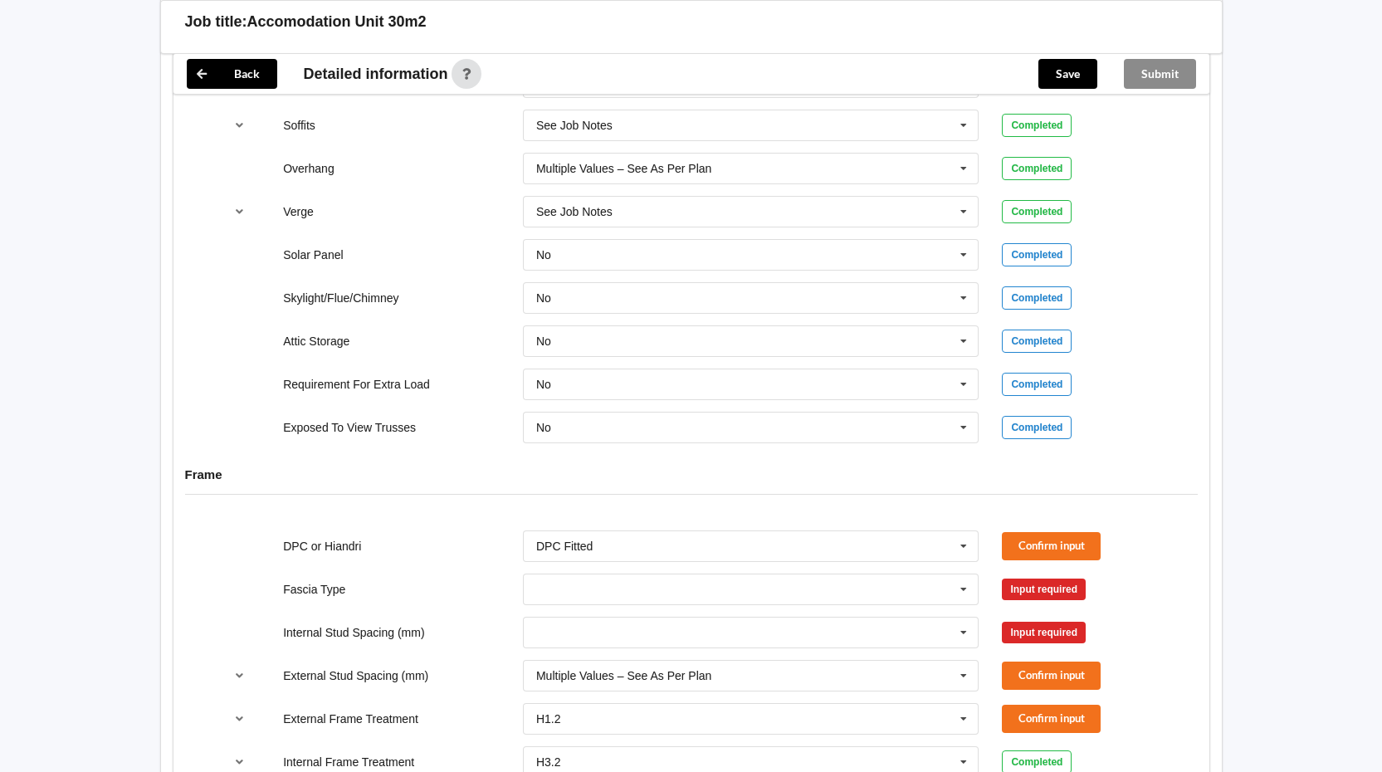
scroll to position [1328, 0]
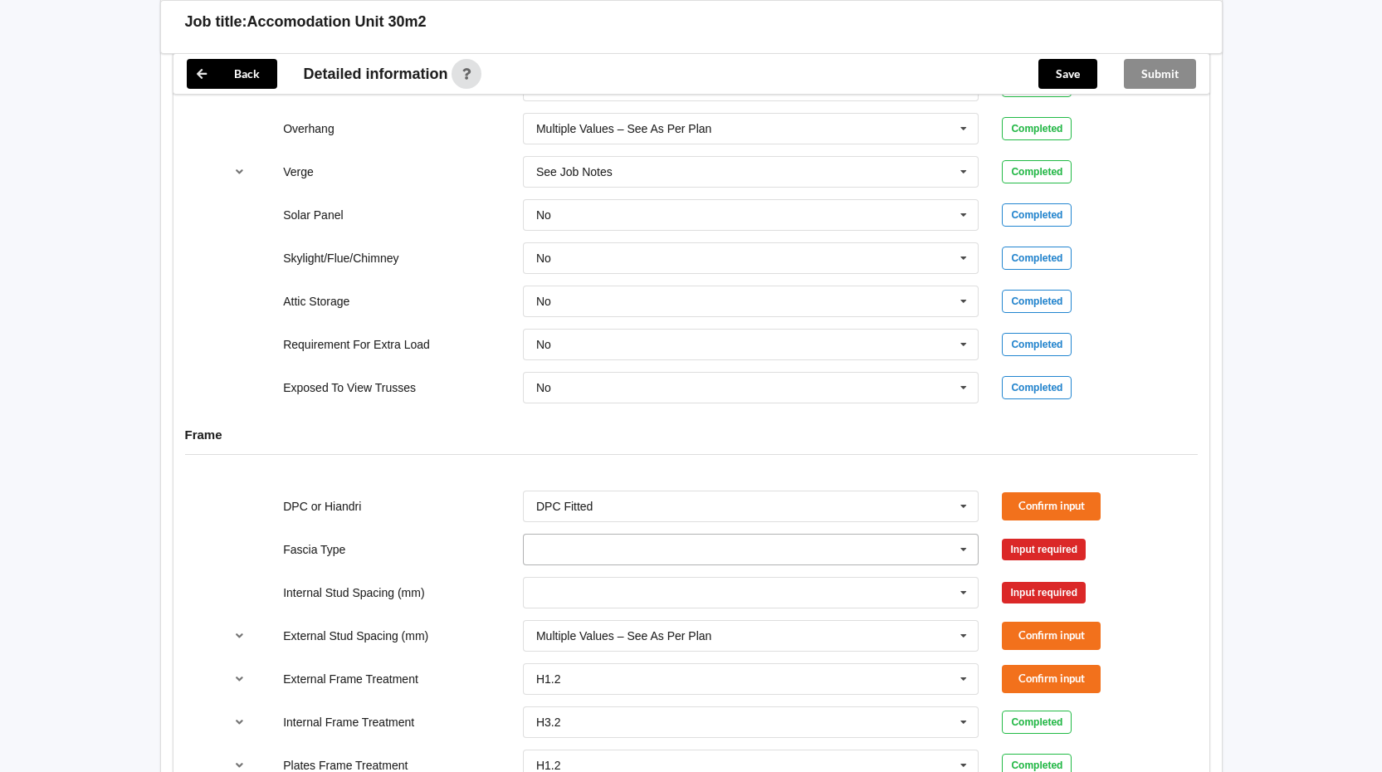
click at [969, 544] on icon at bounding box center [963, 549] width 25 height 31
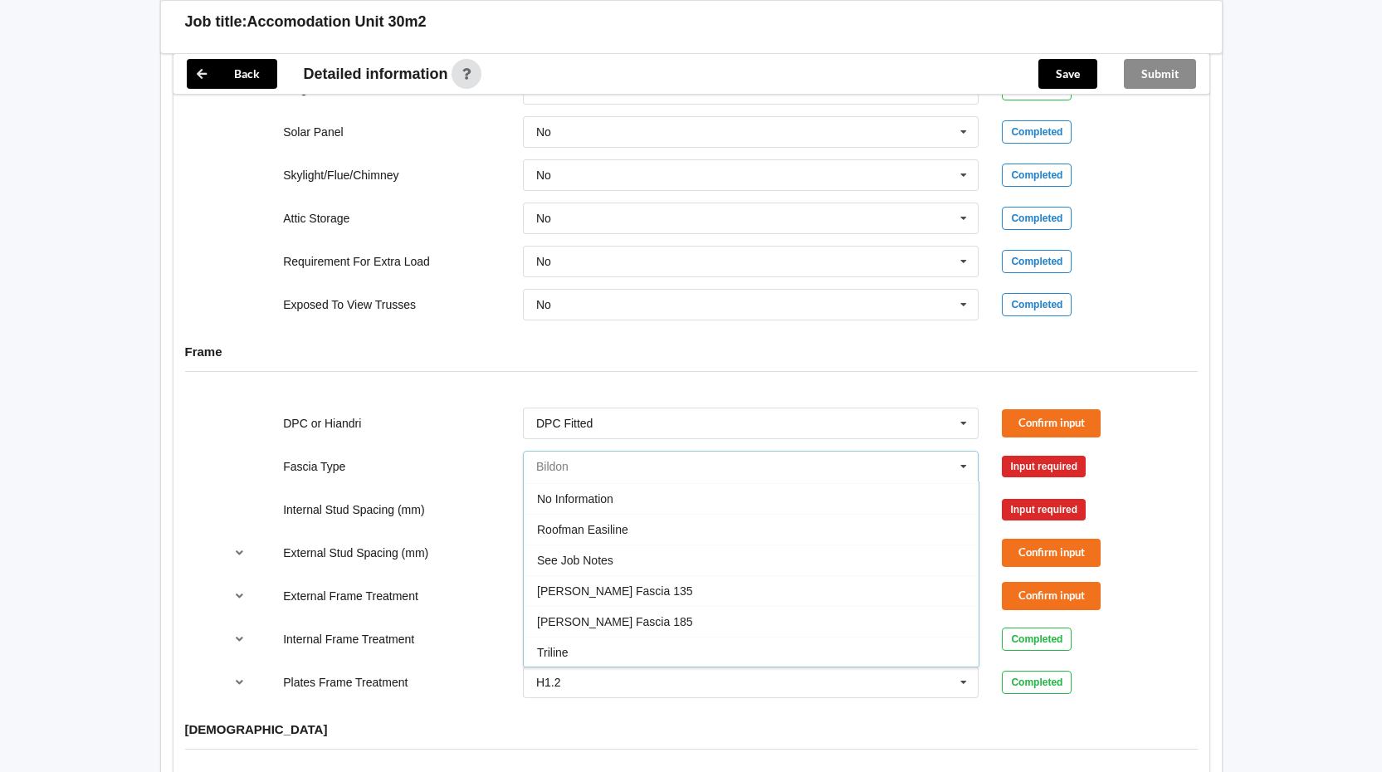
scroll to position [552, 0]
click at [627, 557] on div "See Job Notes" at bounding box center [751, 559] width 455 height 31
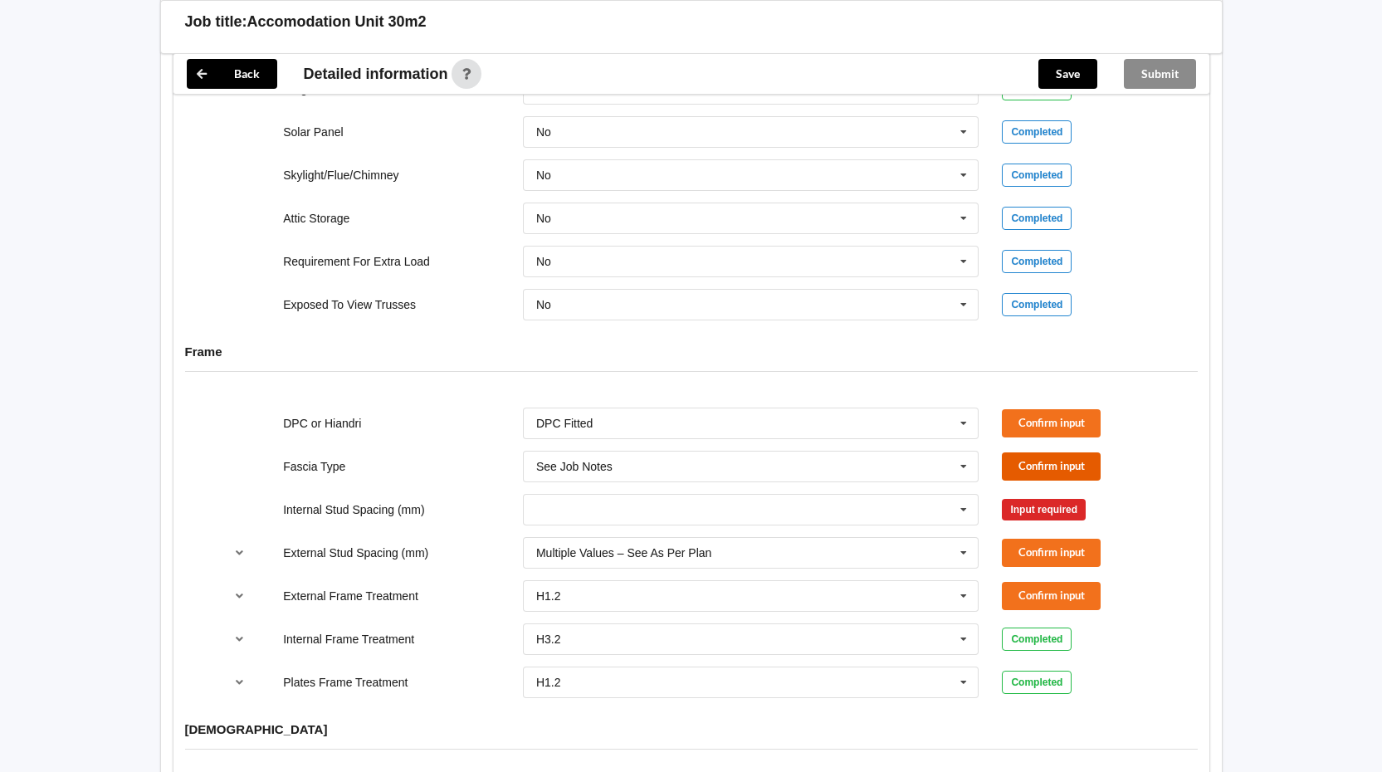
click at [1048, 465] on button "Confirm input" at bounding box center [1051, 465] width 99 height 27
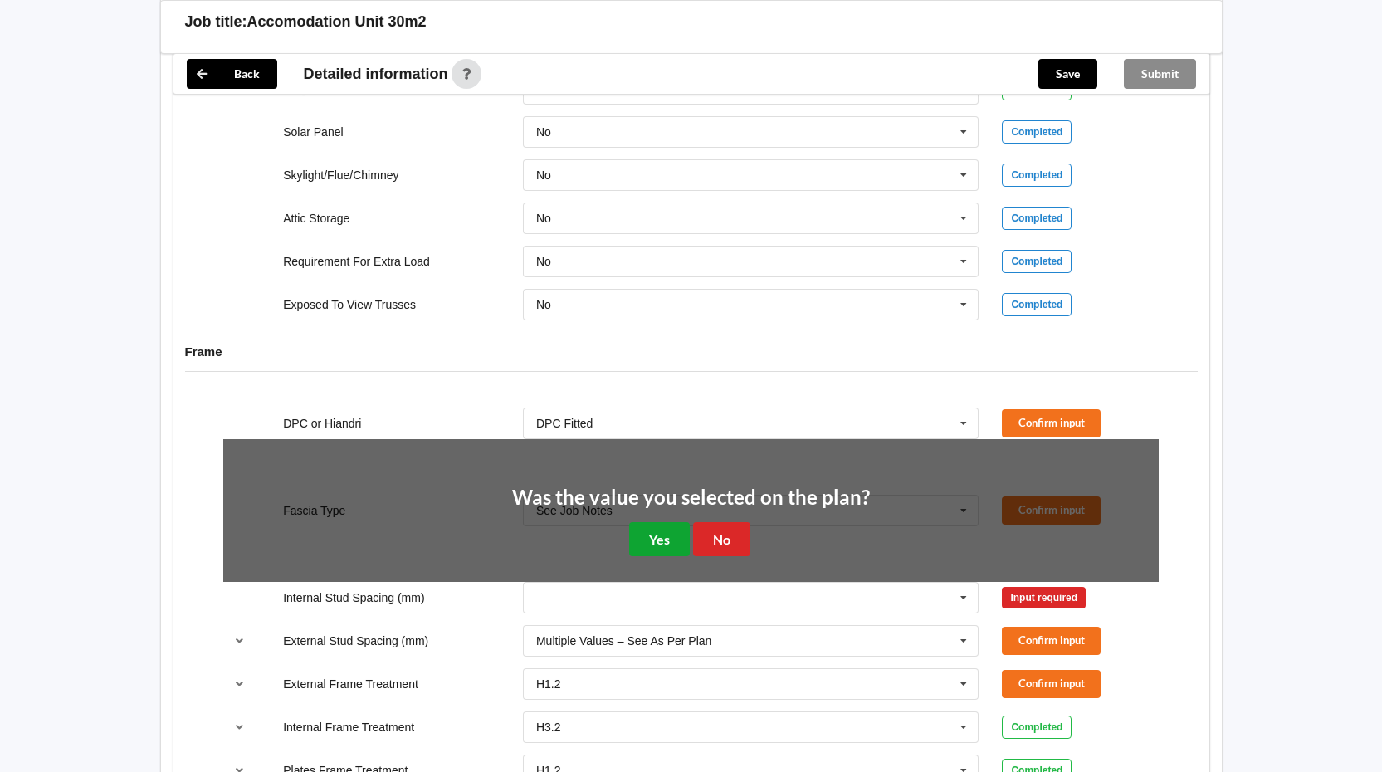
click at [670, 544] on button "Yes" at bounding box center [659, 539] width 61 height 34
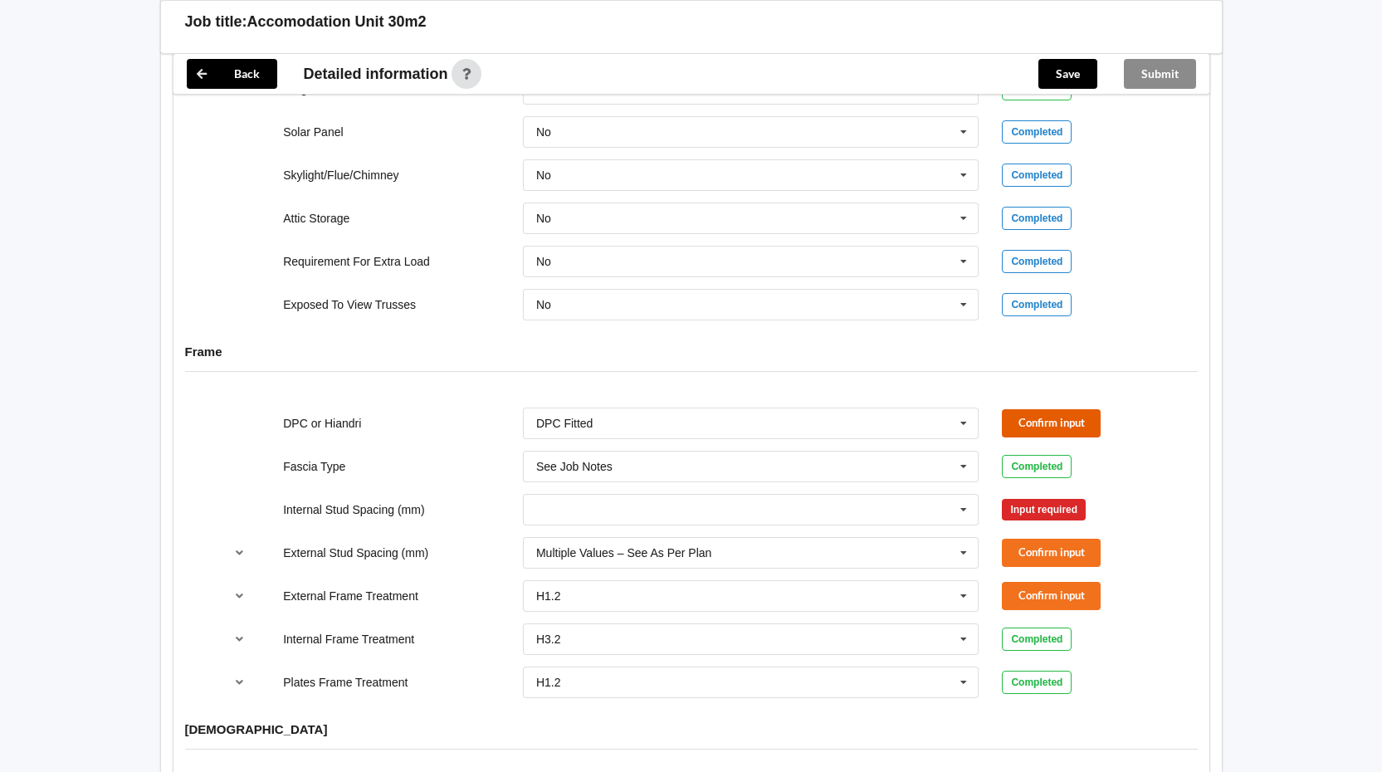
click at [1057, 417] on button "Confirm input" at bounding box center [1051, 422] width 99 height 27
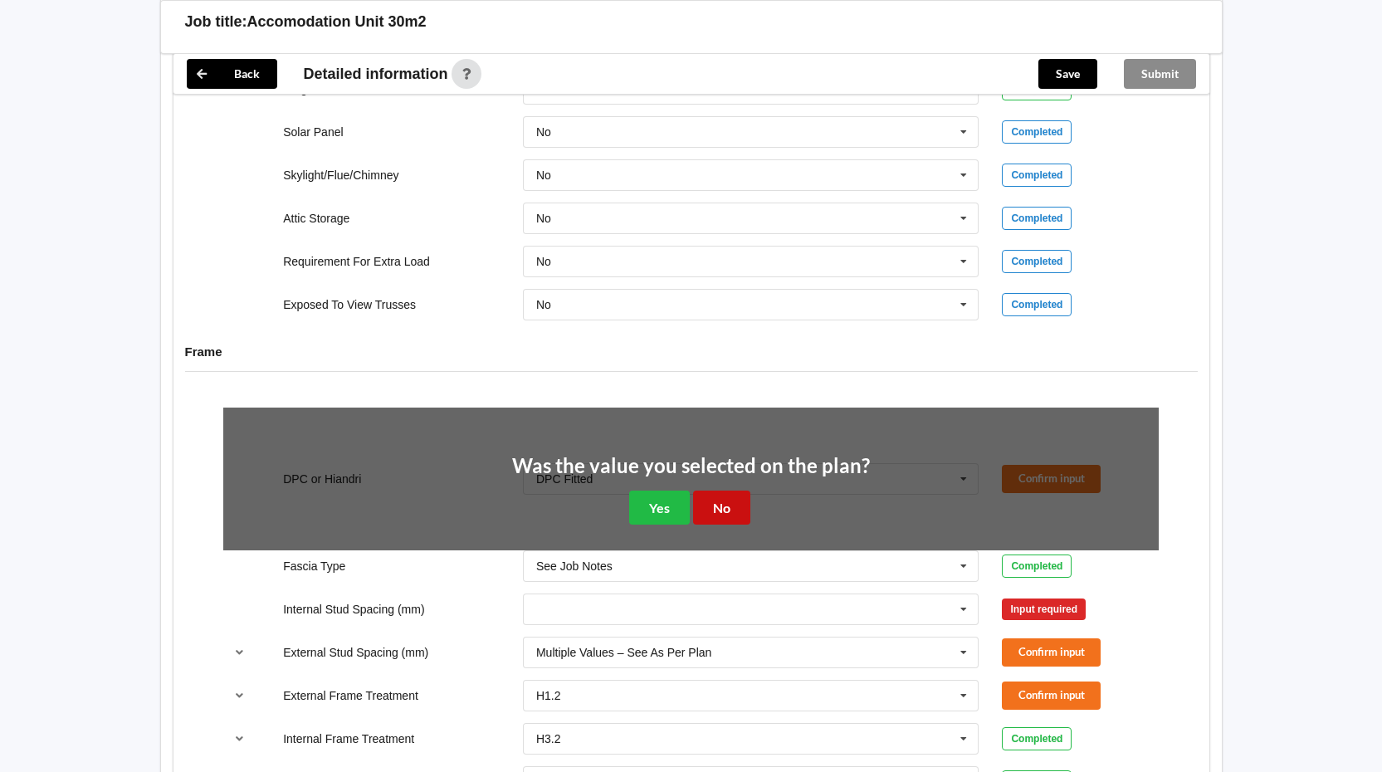
click at [732, 510] on button "No" at bounding box center [721, 507] width 57 height 34
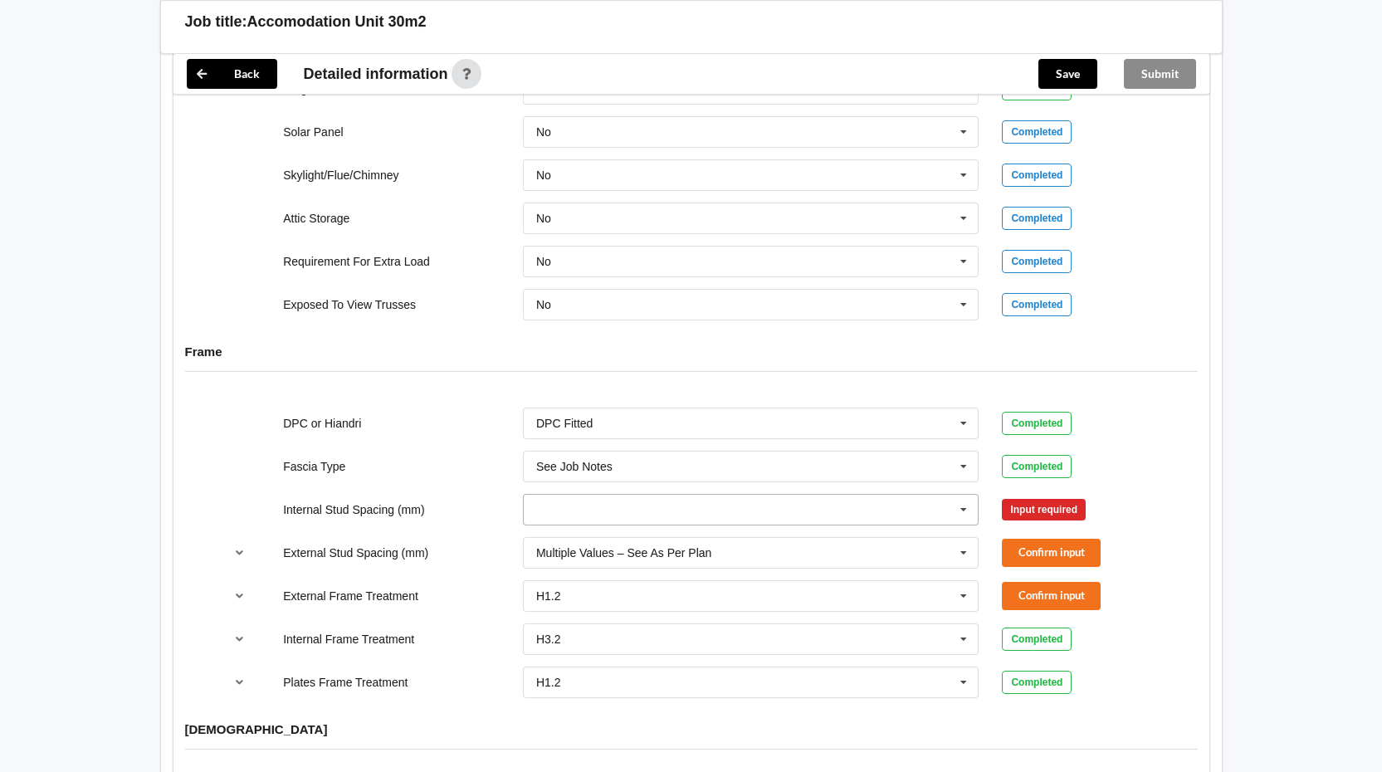
click at [962, 508] on icon at bounding box center [963, 510] width 25 height 31
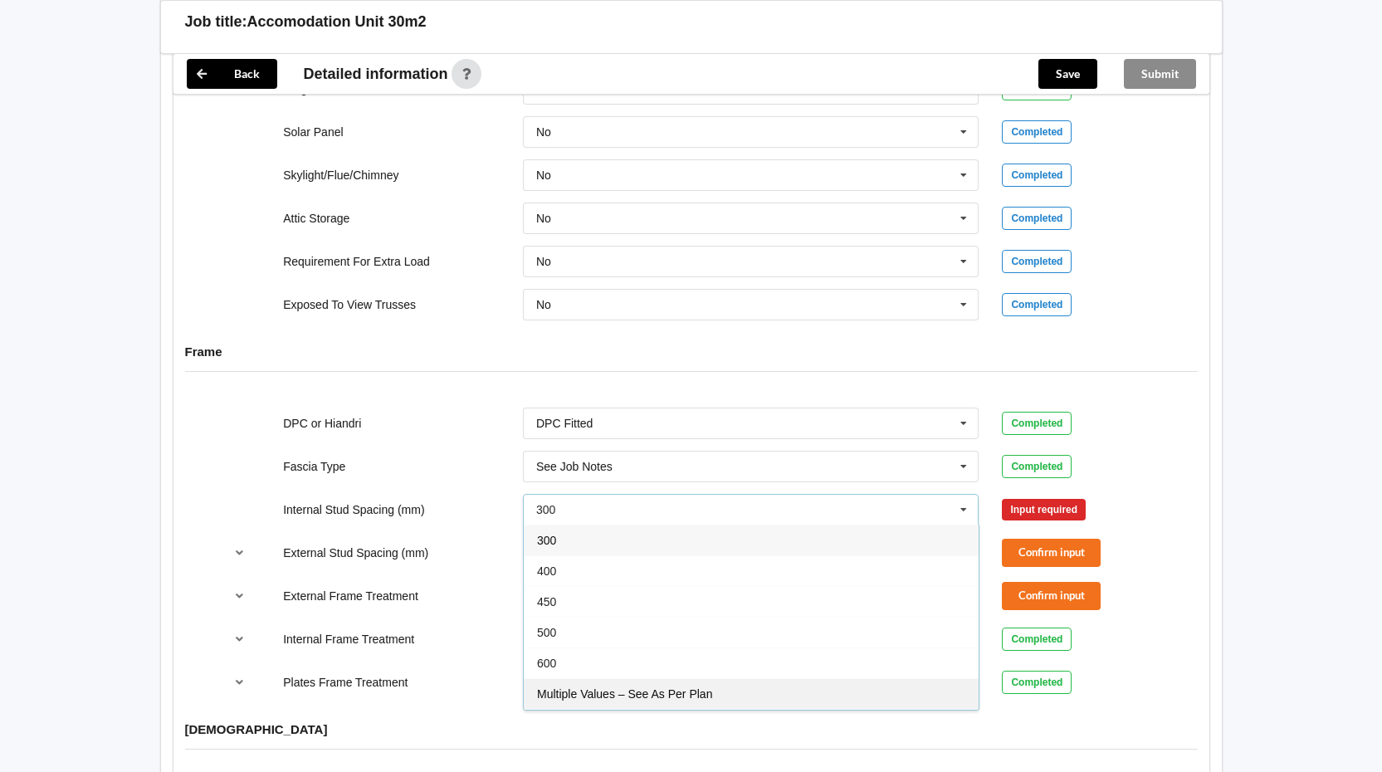
click at [704, 685] on div "Multiple Values – See As Per Plan" at bounding box center [751, 693] width 455 height 31
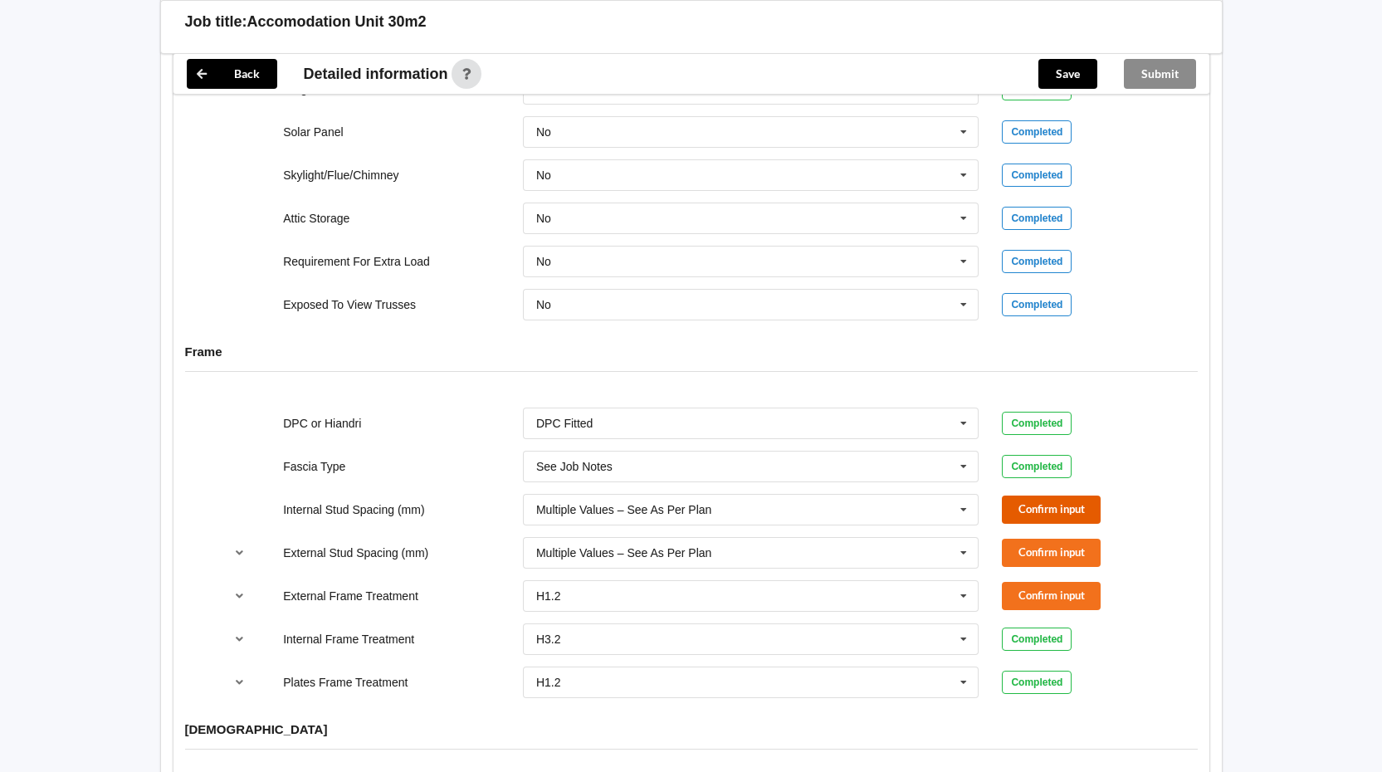
click at [1027, 499] on button "Confirm input" at bounding box center [1051, 508] width 99 height 27
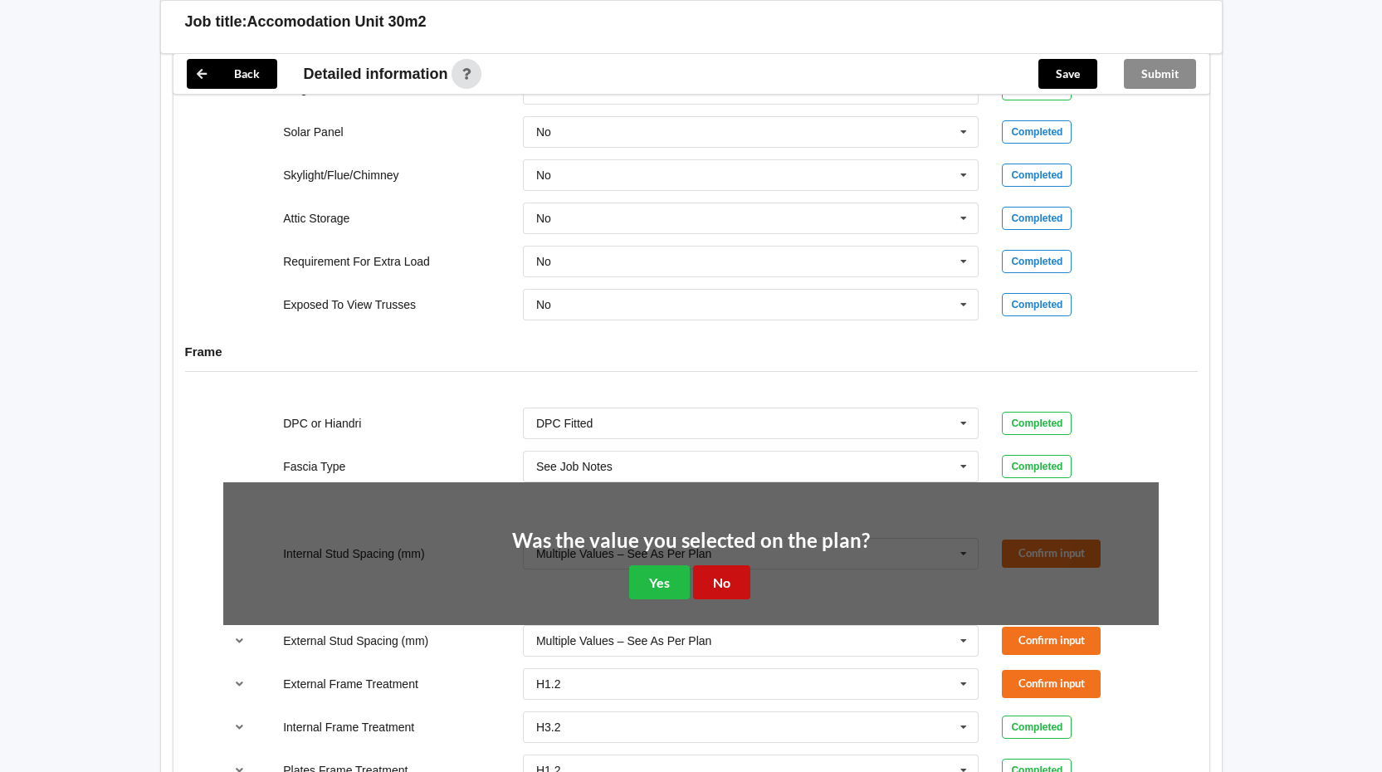
drag, startPoint x: 725, startPoint y: 576, endPoint x: 734, endPoint y: 576, distance: 9.1
click at [726, 576] on button "No" at bounding box center [721, 582] width 57 height 34
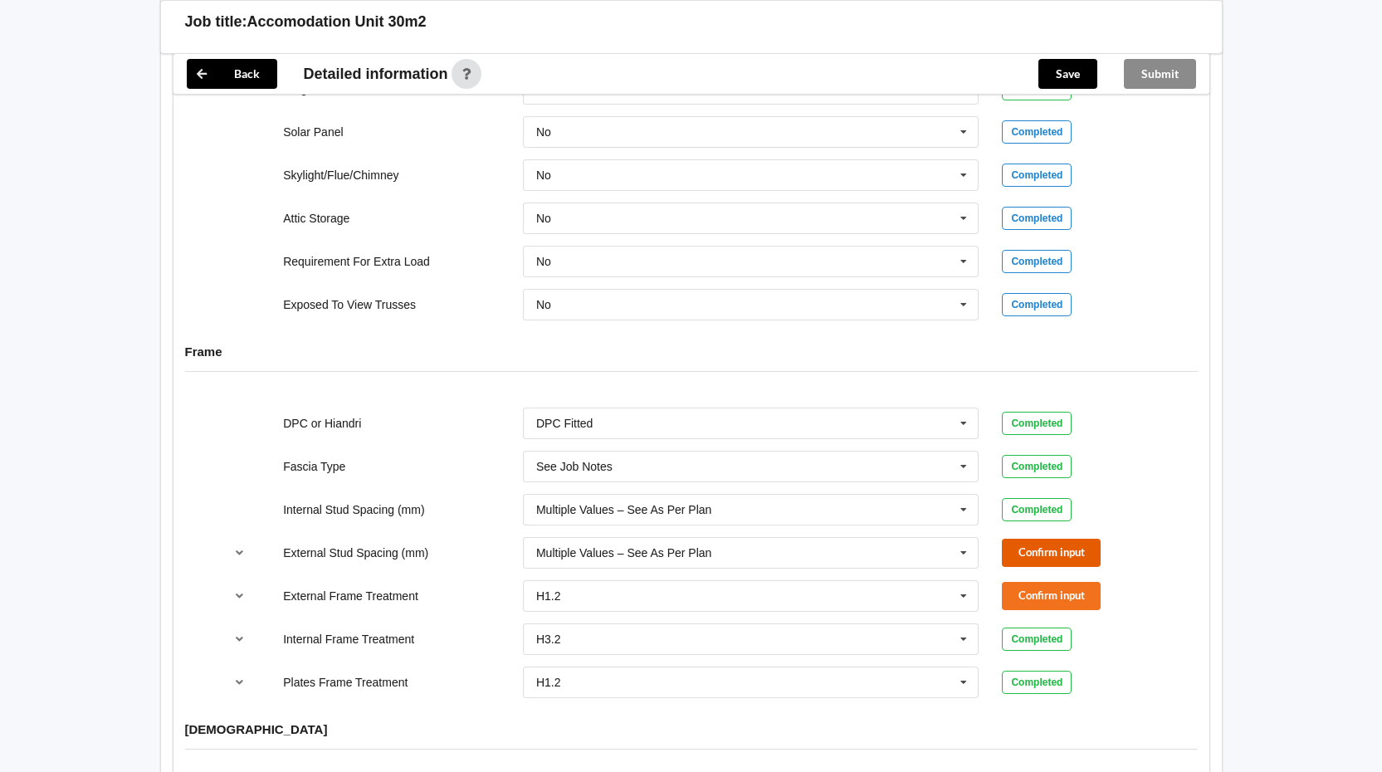
click at [1064, 552] on button "Confirm input" at bounding box center [1051, 552] width 99 height 27
click at [1031, 589] on button "Confirm input" at bounding box center [1051, 595] width 99 height 27
click at [963, 644] on icon at bounding box center [963, 639] width 25 height 31
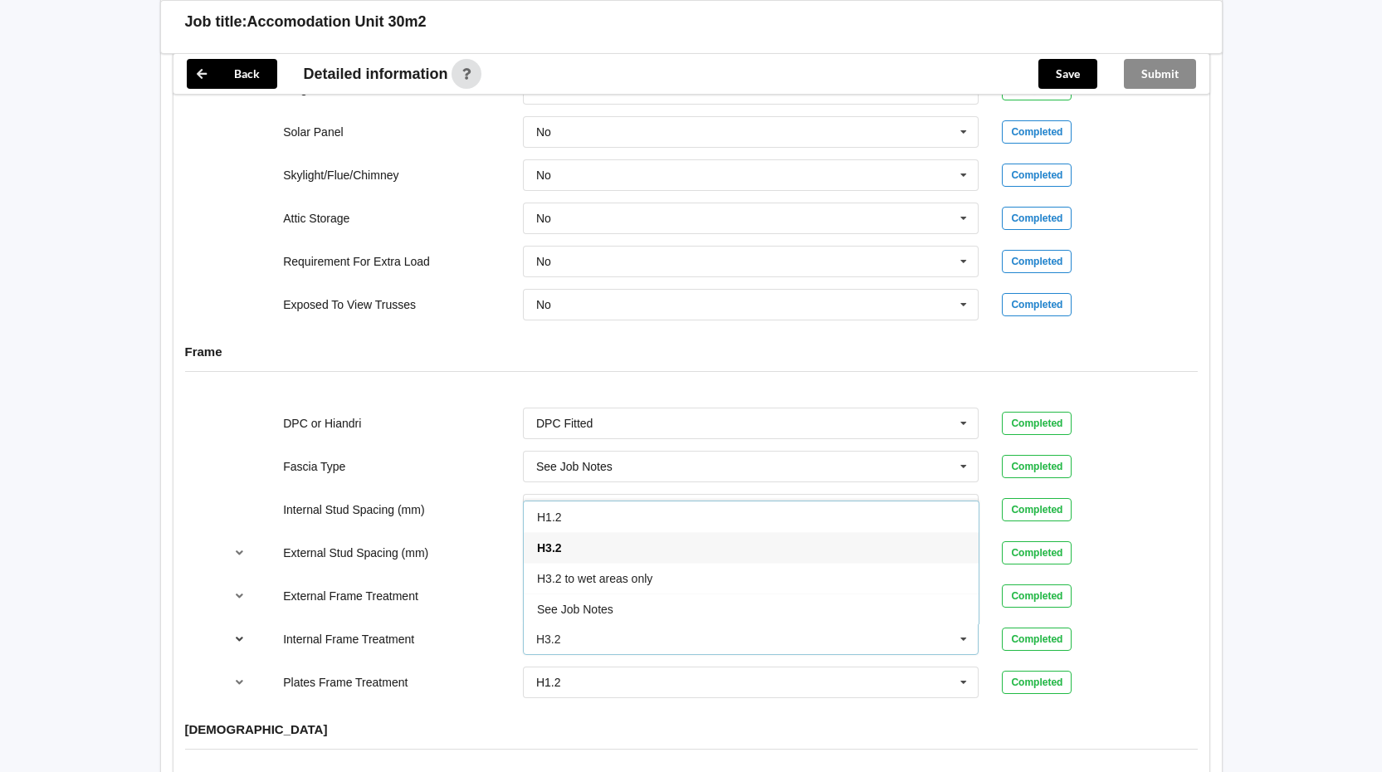
click at [235, 640] on icon "reference-toggle" at bounding box center [239, 638] width 14 height 10
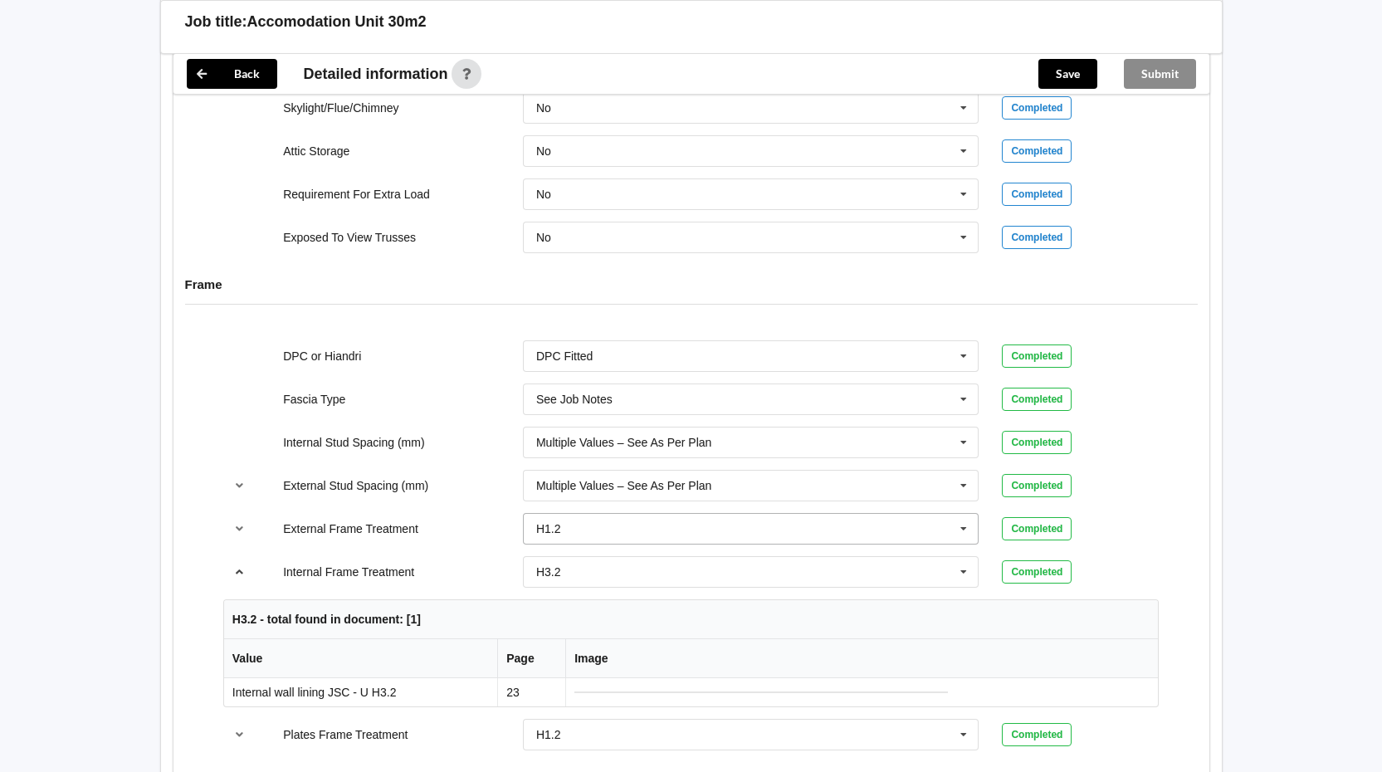
scroll to position [1660, 0]
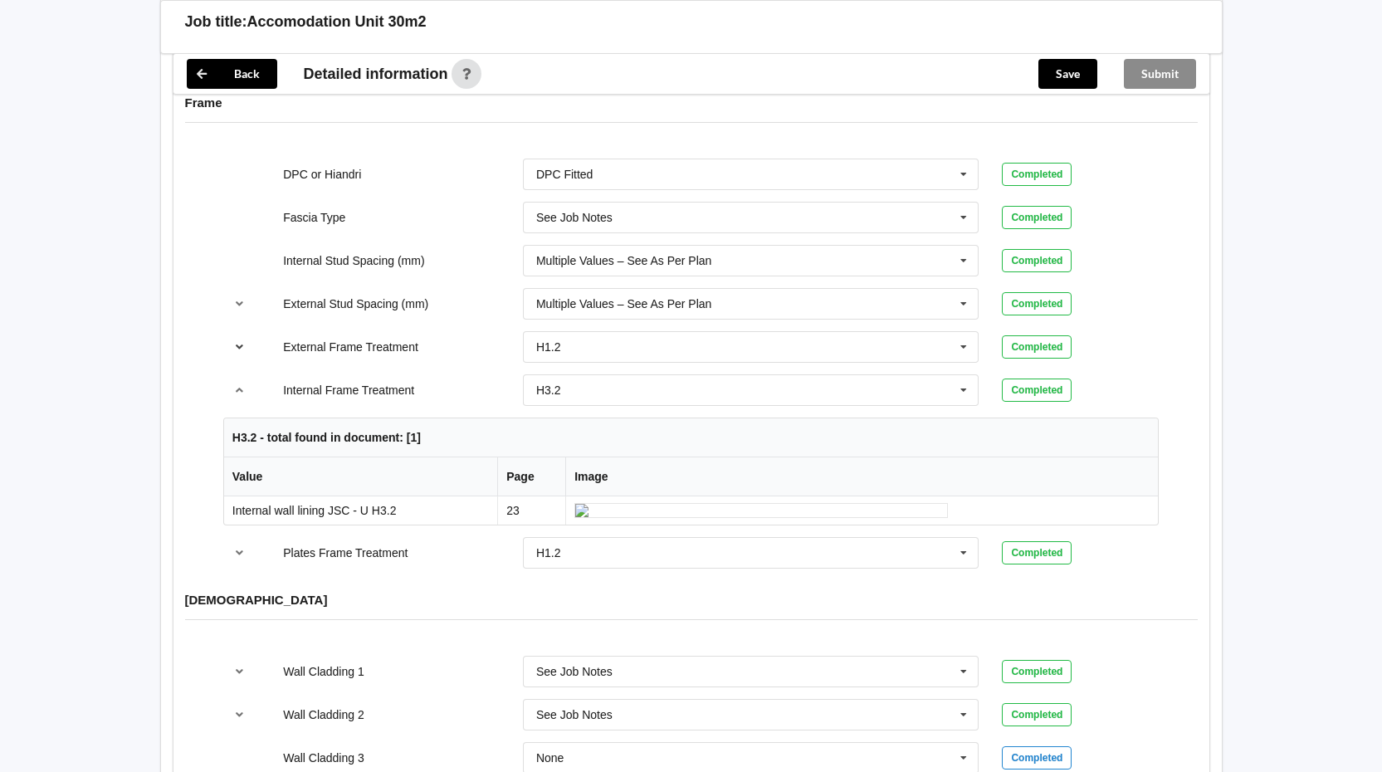
drag, startPoint x: 240, startPoint y: 352, endPoint x: 251, endPoint y: 352, distance: 10.8
click at [241, 351] on icon "reference-toggle" at bounding box center [239, 346] width 14 height 10
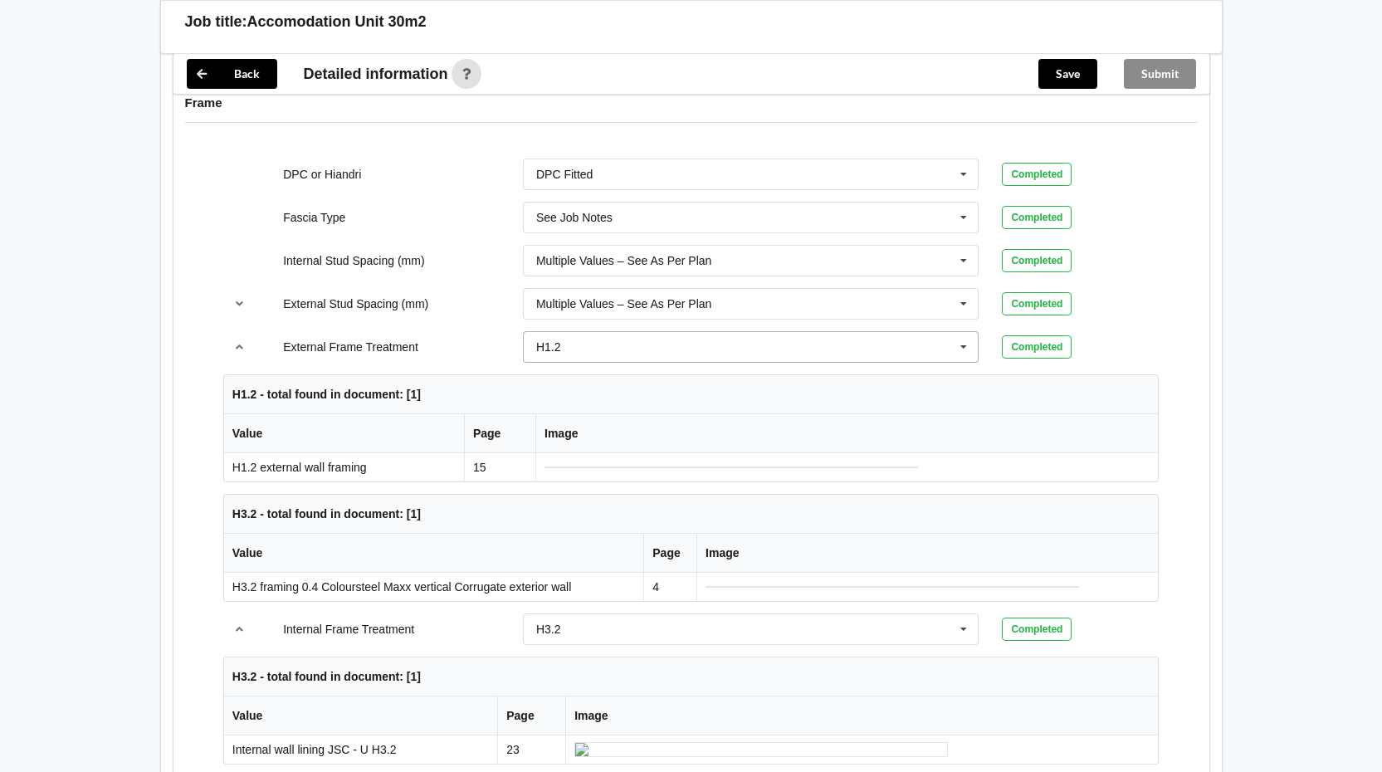
click at [963, 345] on icon at bounding box center [963, 347] width 25 height 31
click at [240, 345] on icon "reference-toggle" at bounding box center [239, 346] width 14 height 10
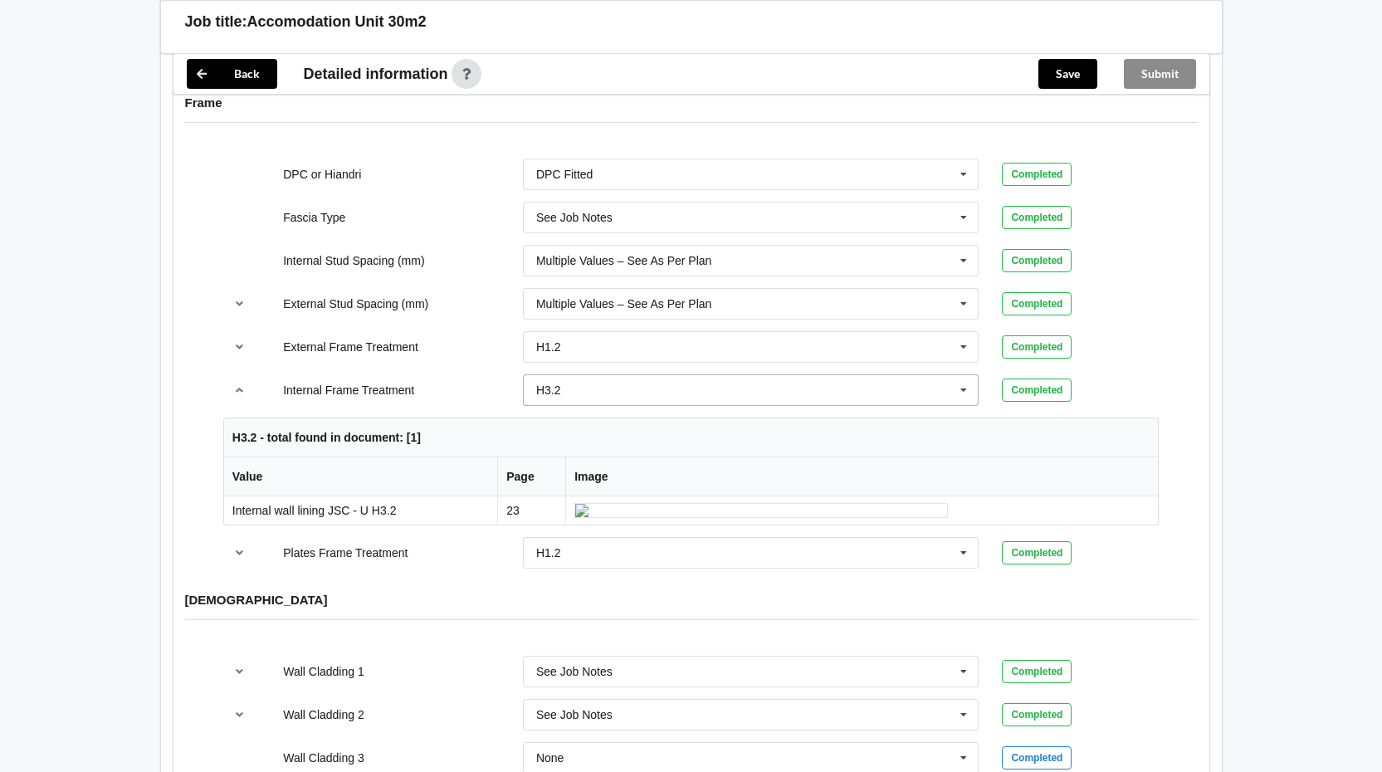
click at [969, 385] on icon at bounding box center [963, 390] width 25 height 31
click at [678, 425] on div "H1.2" at bounding box center [751, 420] width 455 height 31
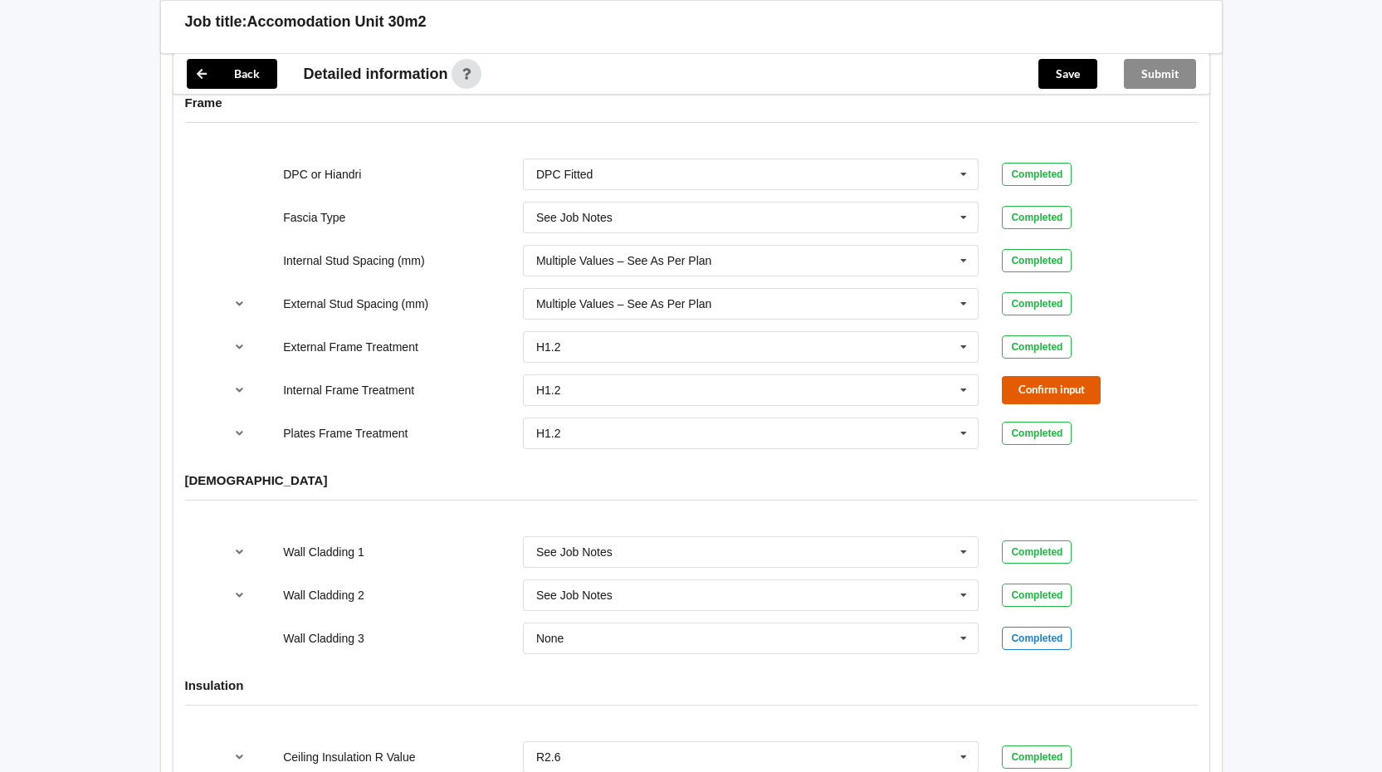
click at [1052, 388] on button "Confirm input" at bounding box center [1051, 389] width 99 height 27
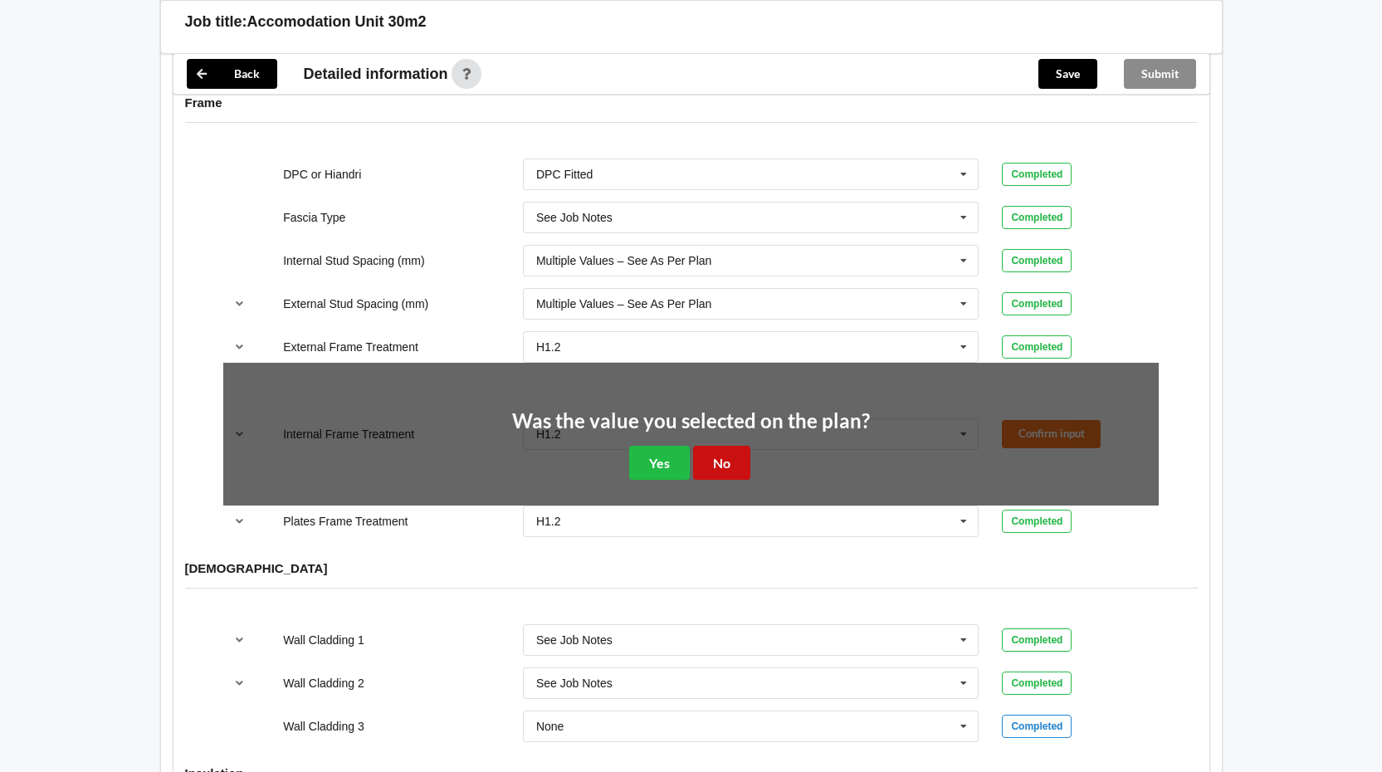
click at [739, 457] on button "No" at bounding box center [721, 463] width 57 height 34
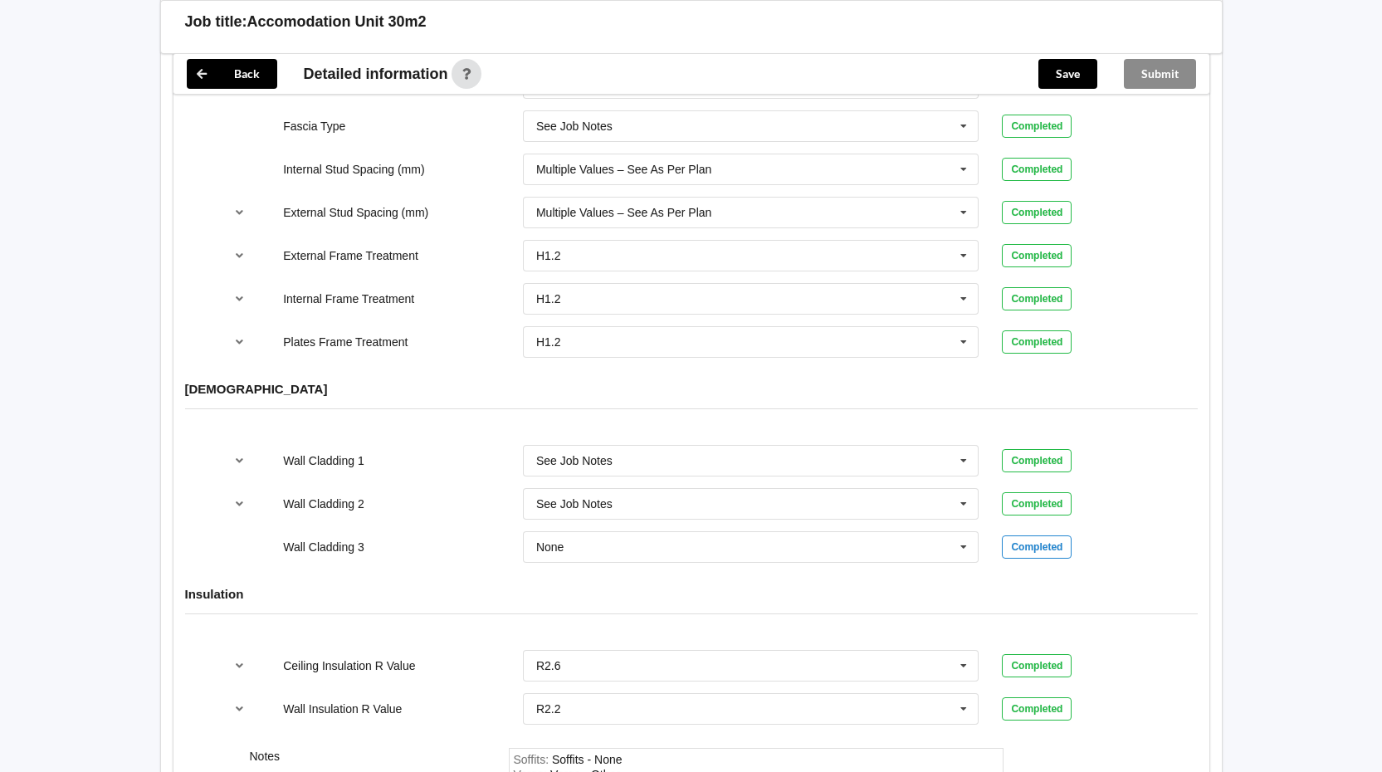
scroll to position [1743, 0]
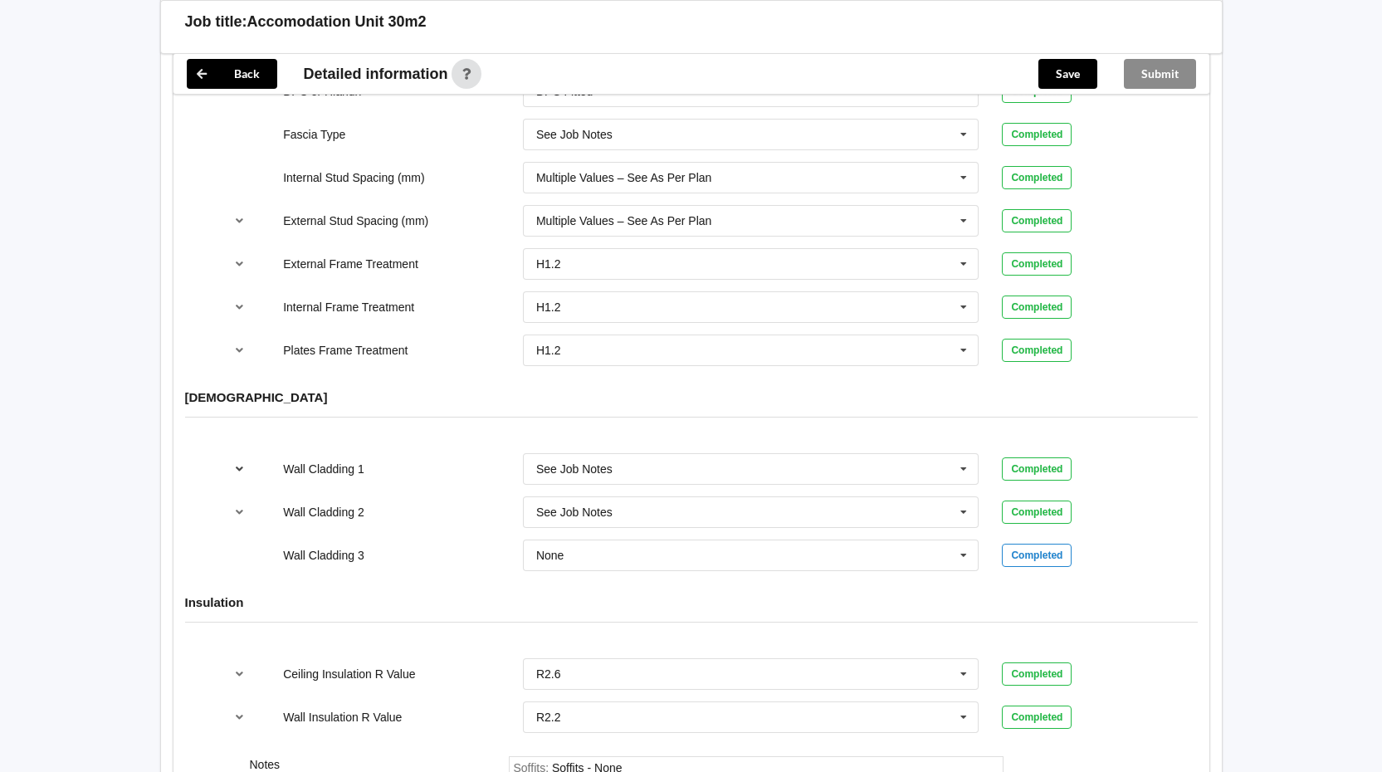
click at [235, 471] on icon "reference-toggle" at bounding box center [239, 468] width 14 height 10
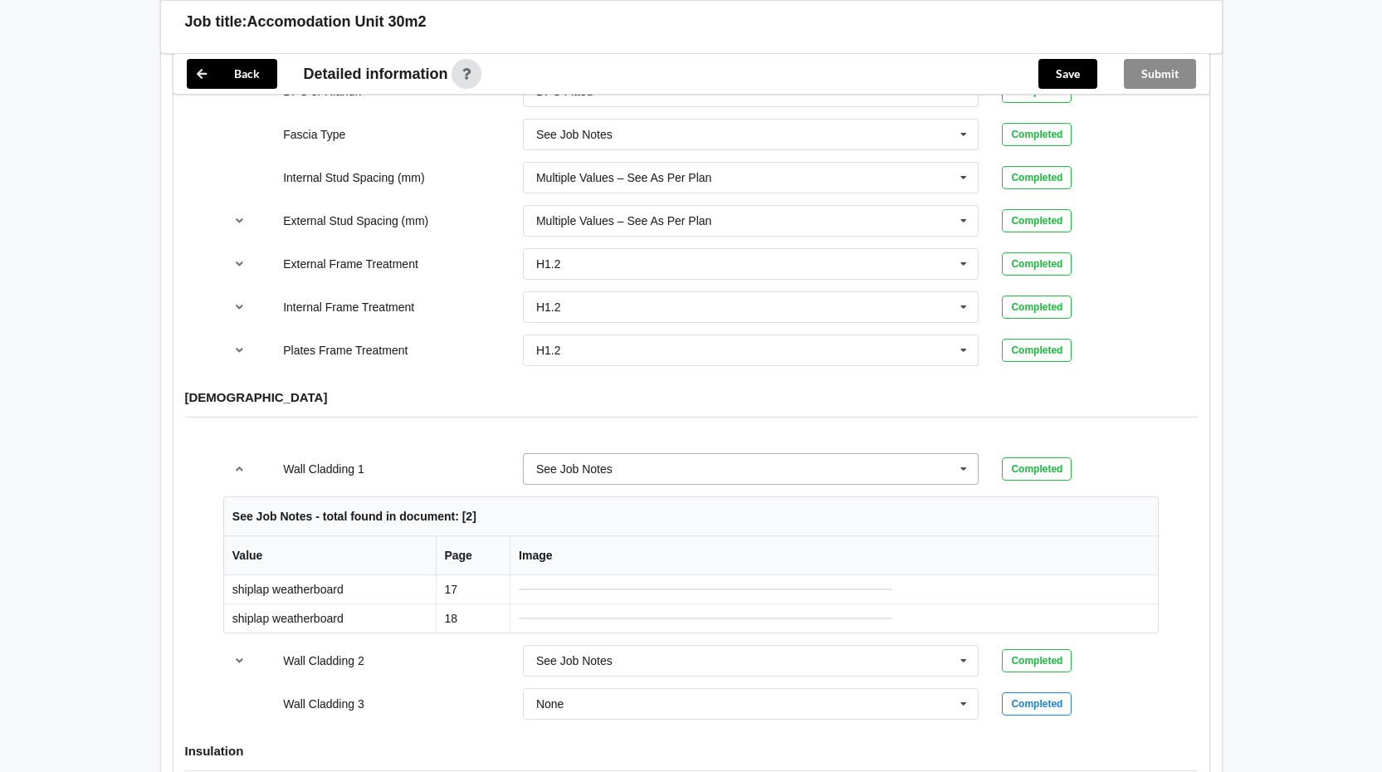
click at [963, 469] on icon at bounding box center [963, 469] width 25 height 31
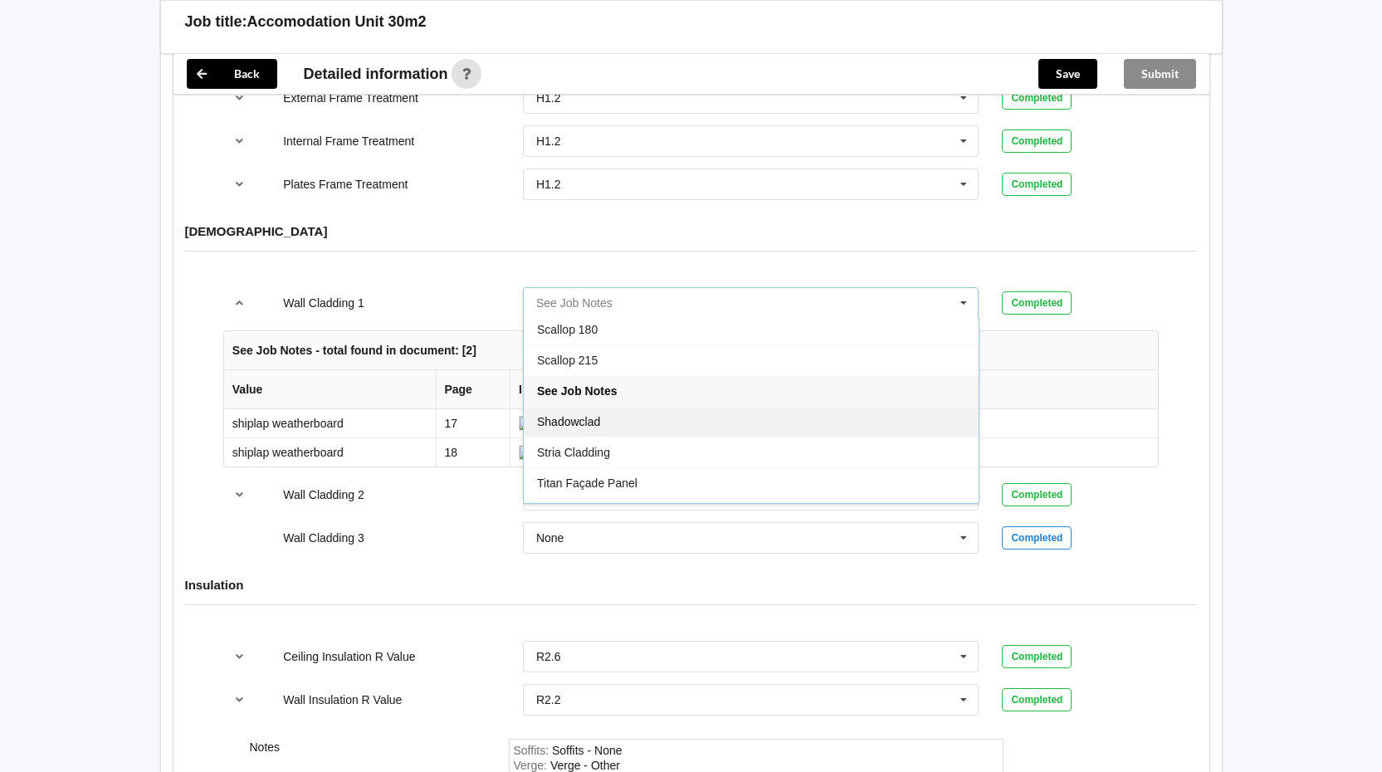
scroll to position [899, 0]
click at [1134, 258] on div "[DEMOGRAPHIC_DATA]" at bounding box center [691, 244] width 1036 height 64
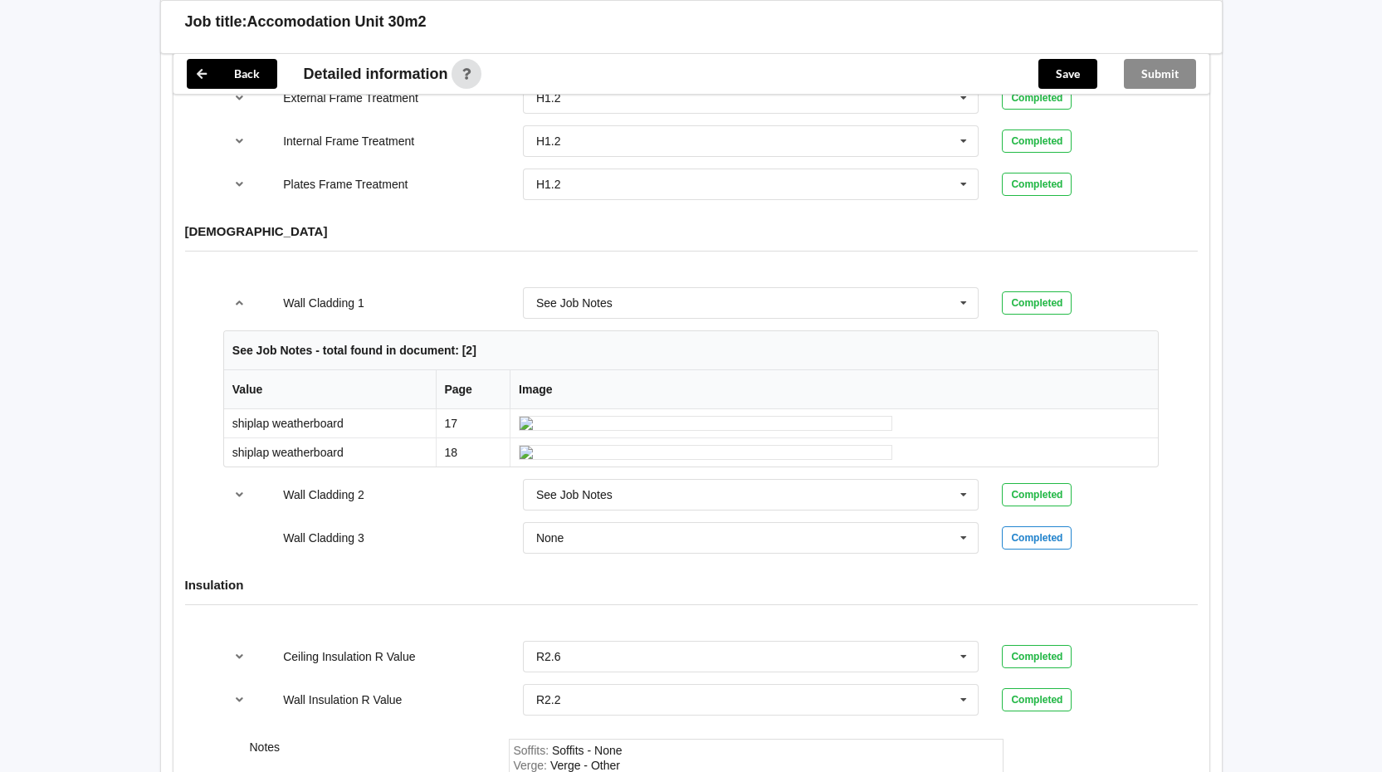
click at [1021, 302] on div "Completed" at bounding box center [1037, 302] width 70 height 23
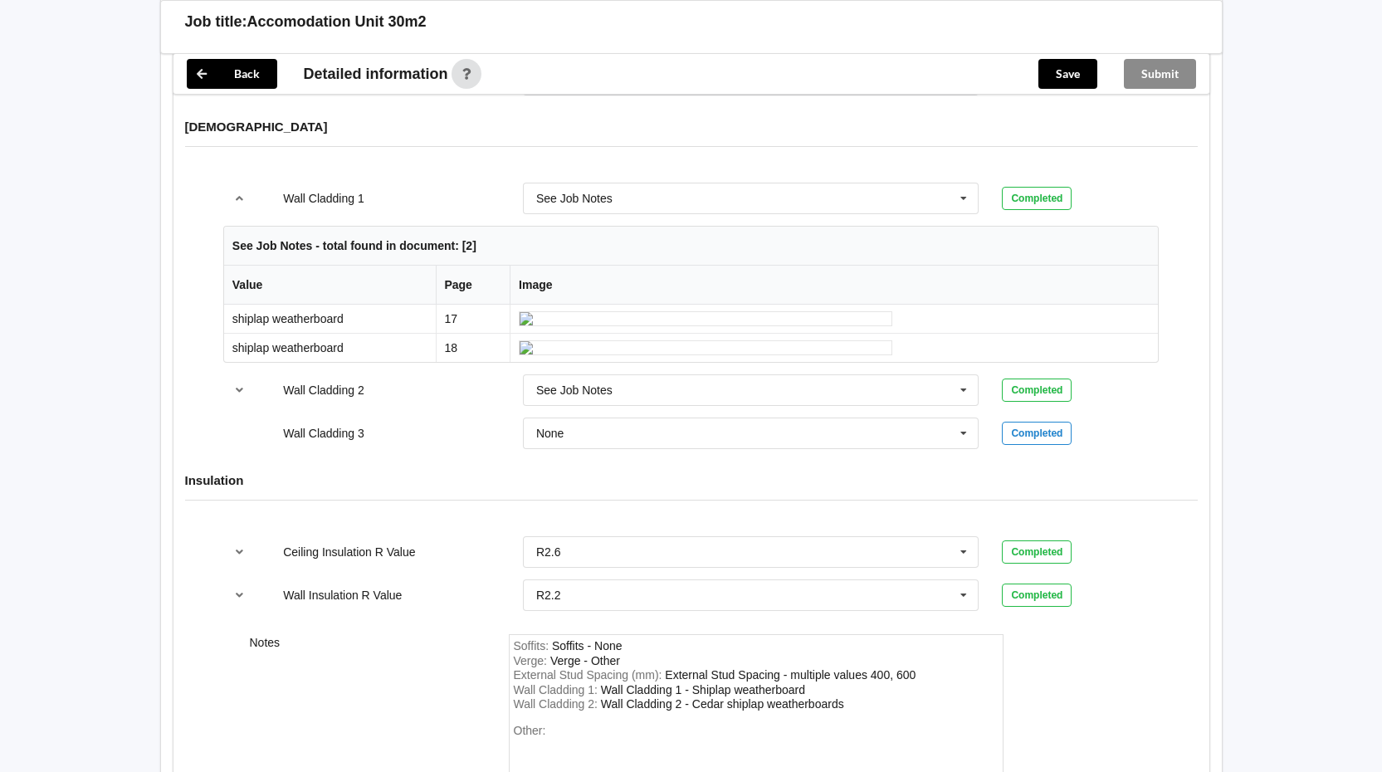
scroll to position [2228, 0]
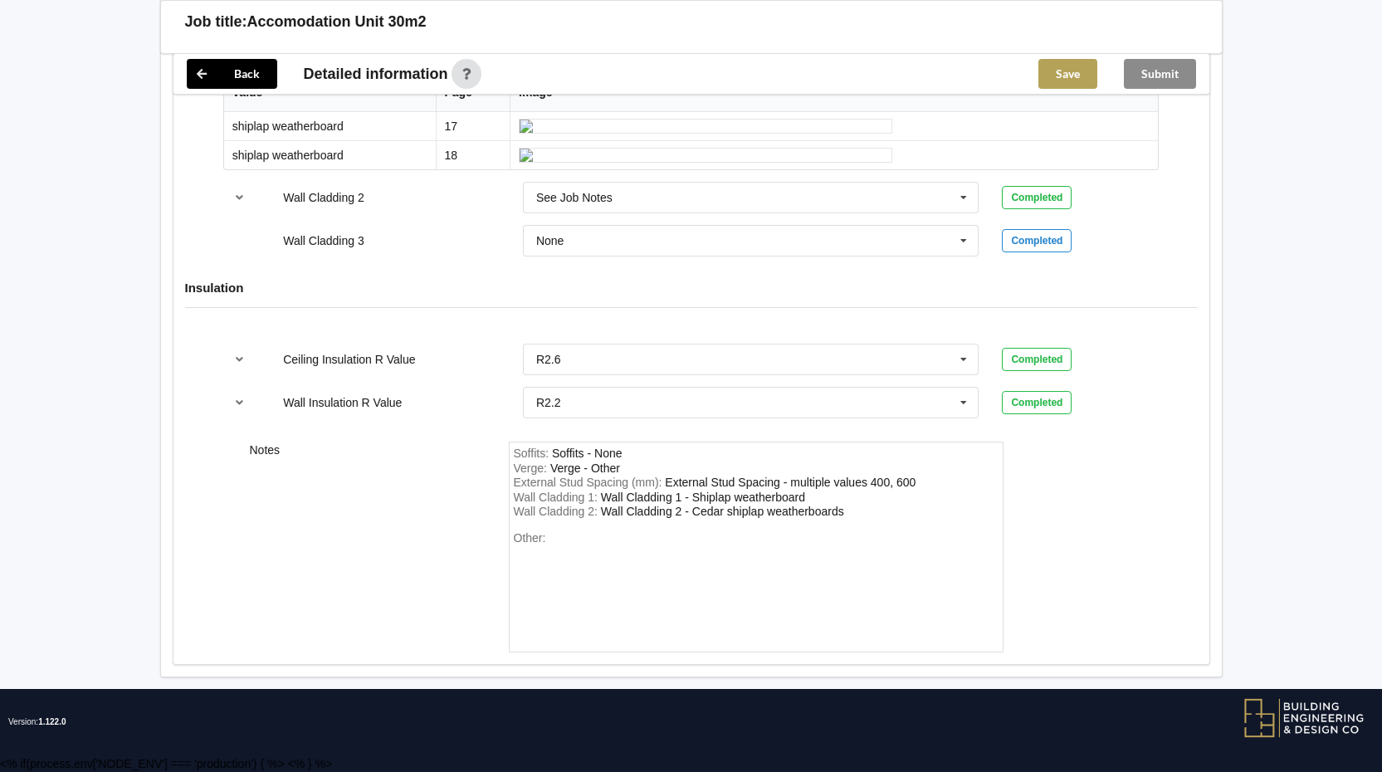
click at [1067, 77] on button "Save" at bounding box center [1067, 74] width 59 height 30
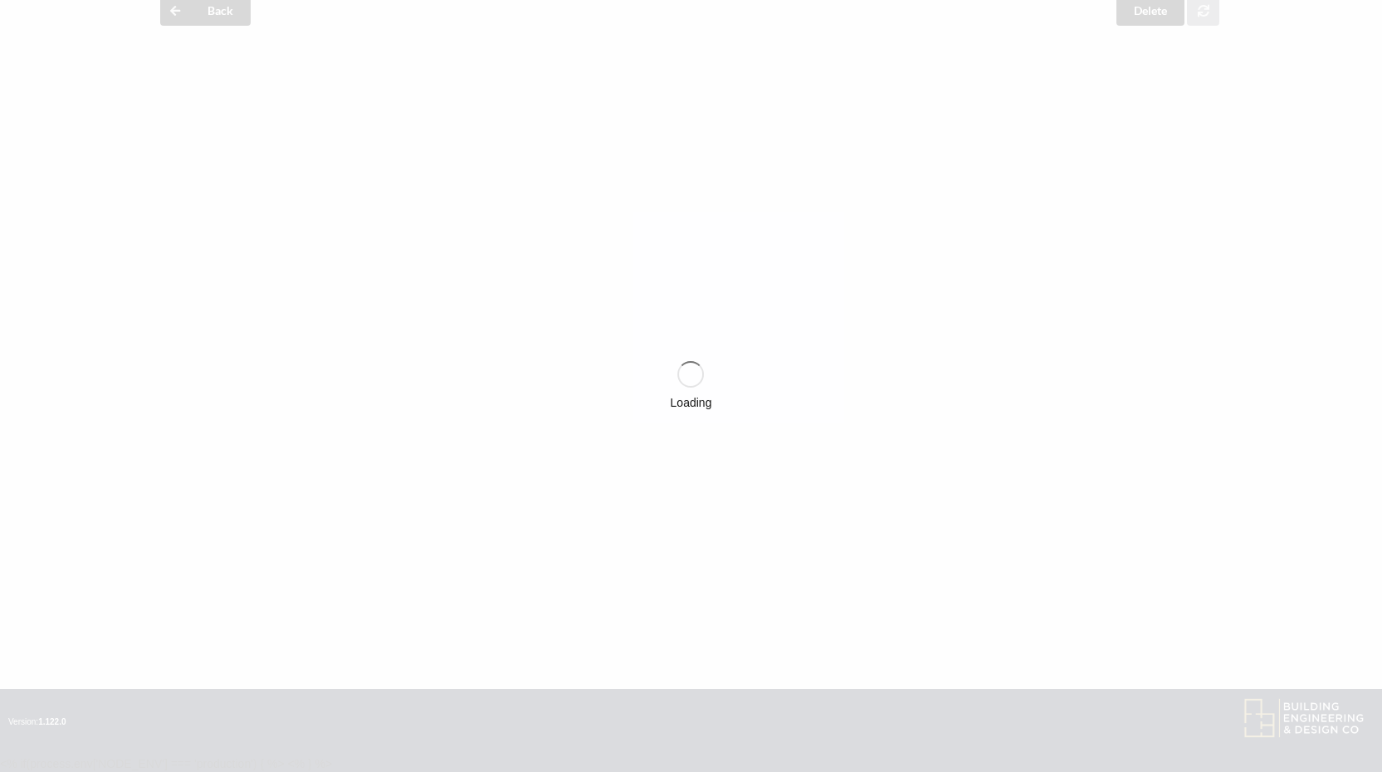
scroll to position [73, 0]
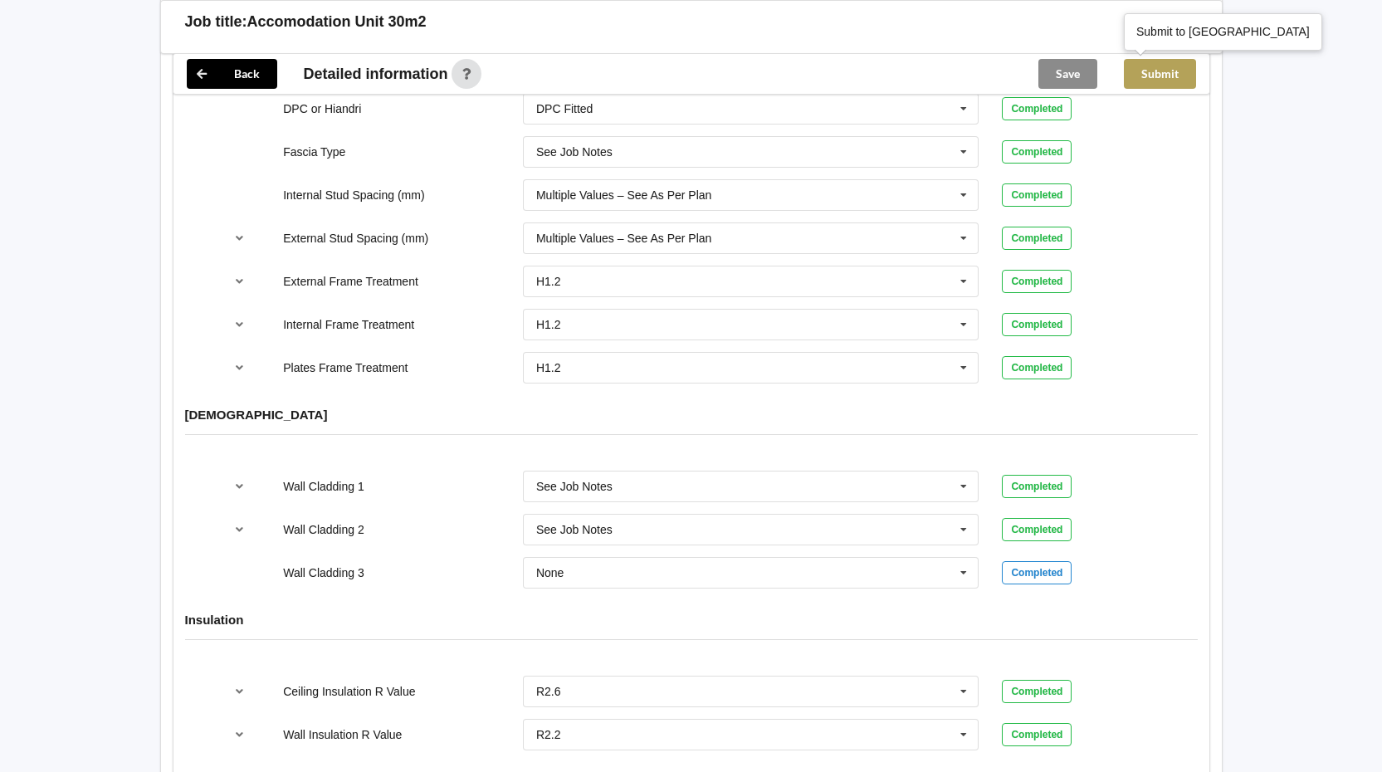
click at [1179, 76] on button "Submit" at bounding box center [1160, 74] width 72 height 30
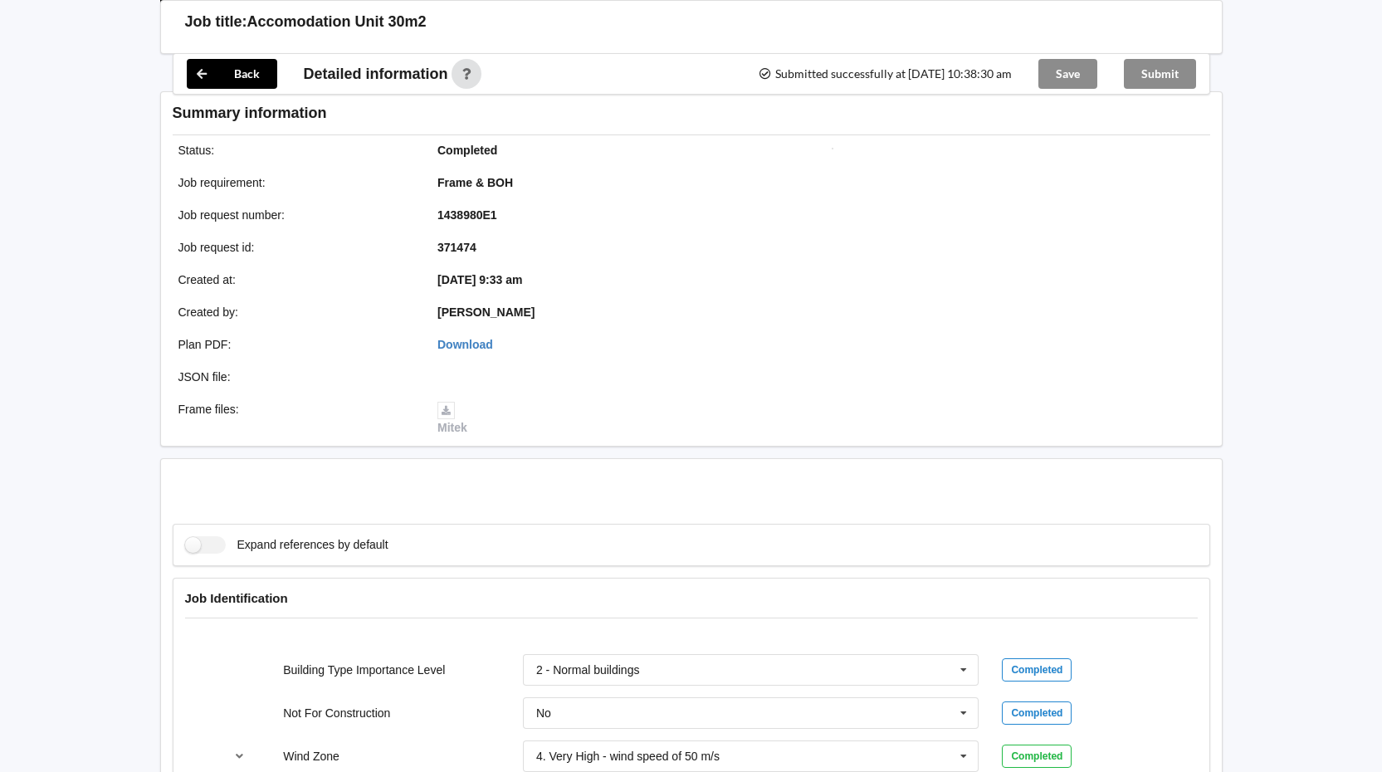
scroll to position [1649, 0]
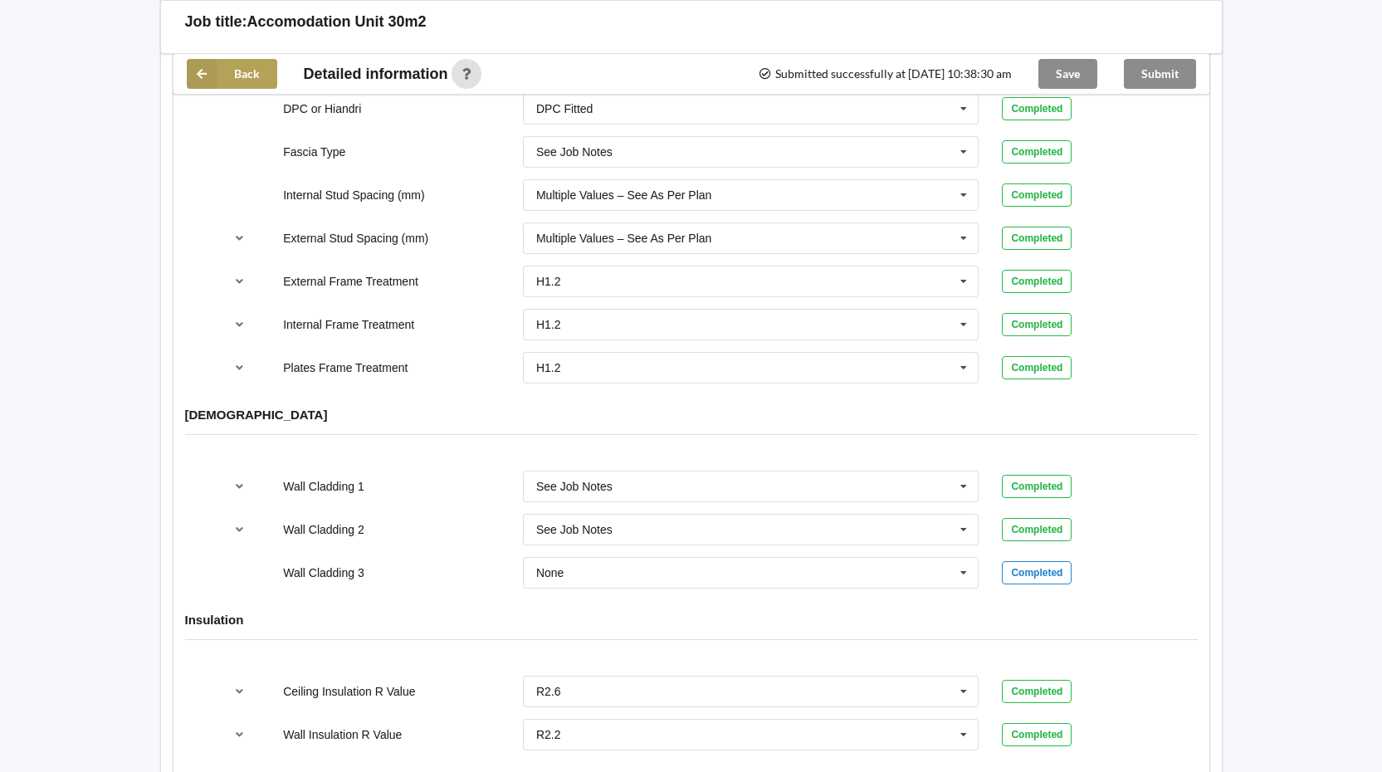
click at [208, 71] on icon at bounding box center [202, 74] width 30 height 30
